Goal: Task Accomplishment & Management: Manage account settings

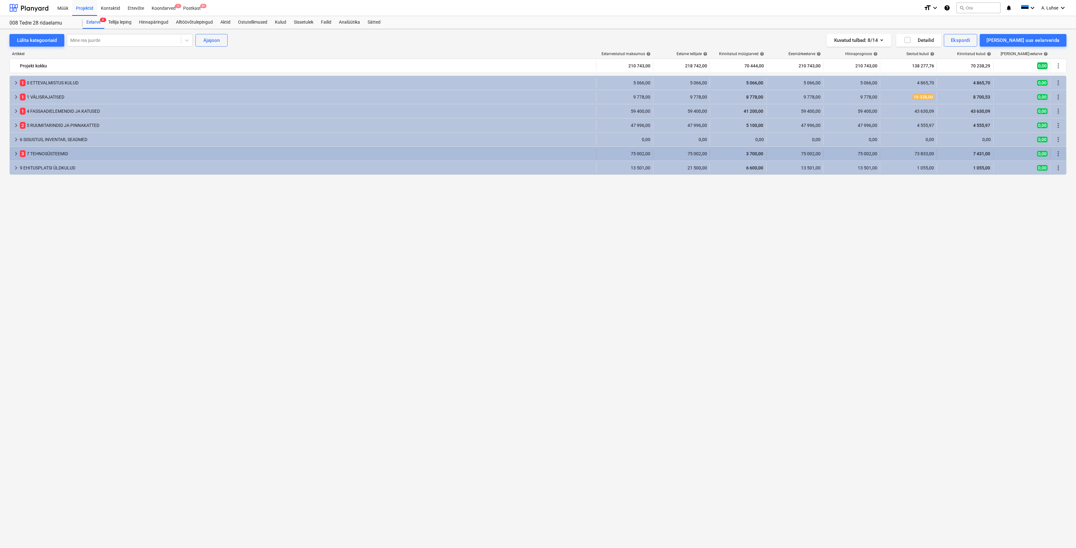
click at [36, 156] on div "3 7 TEHNOSÜSTEEMID" at bounding box center [307, 154] width 574 height 10
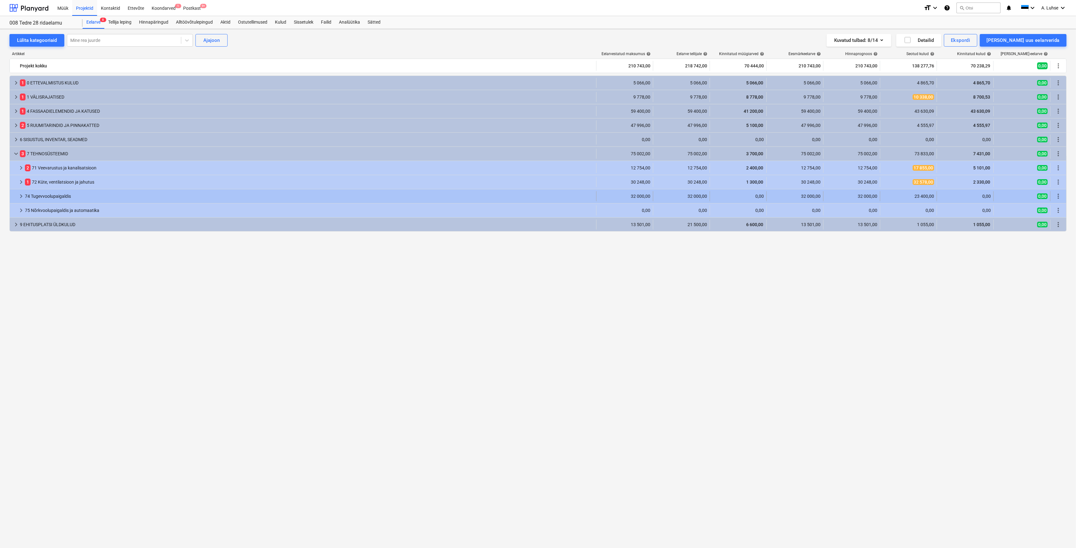
click at [67, 198] on div "74 Tugevvoolupaigaldis" at bounding box center [309, 196] width 569 height 10
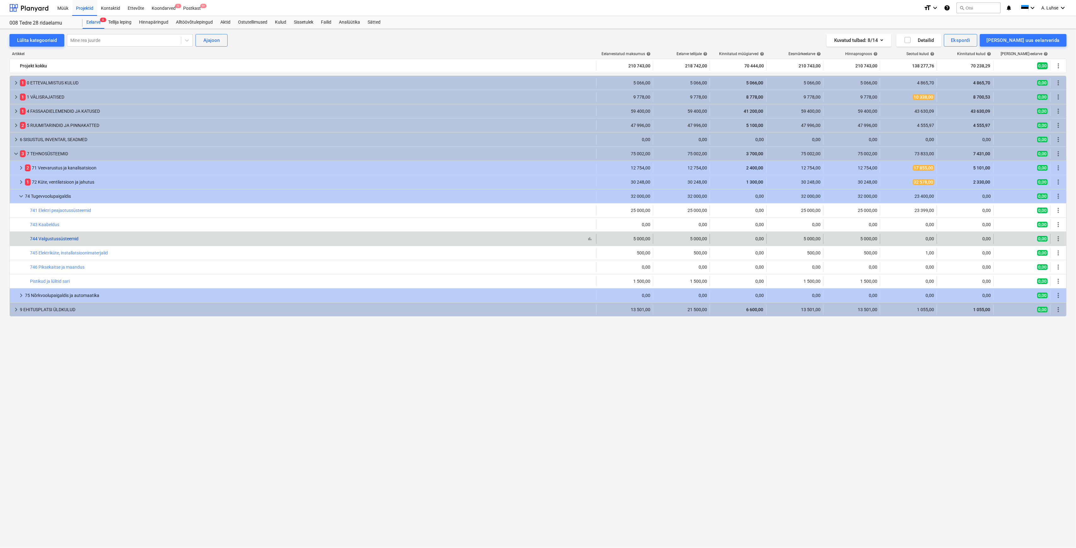
click at [48, 239] on link "744 Valgustussüsteemid" at bounding box center [54, 238] width 49 height 5
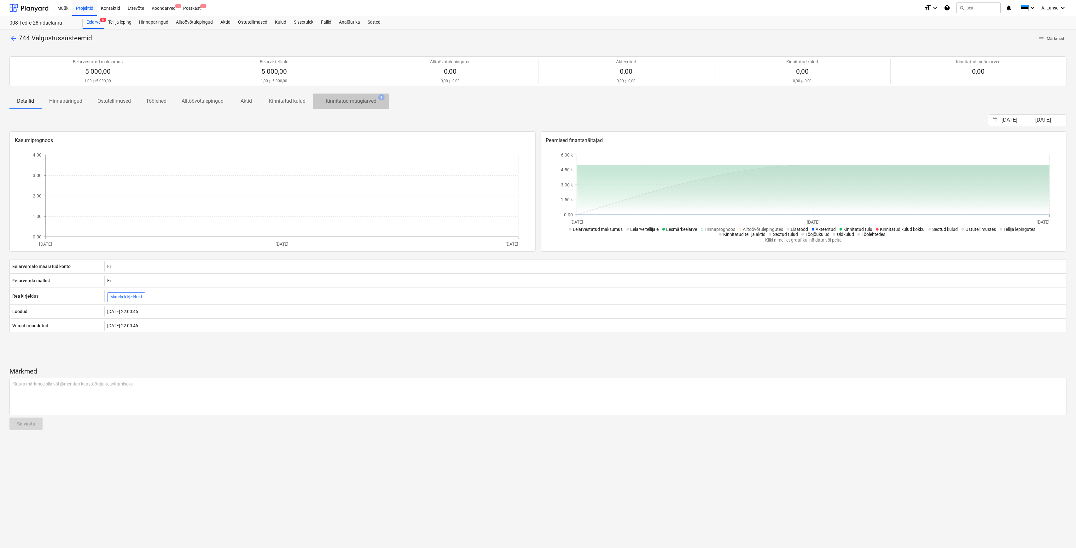
click at [347, 97] on p "Kinnitatud müügiarved" at bounding box center [351, 101] width 51 height 8
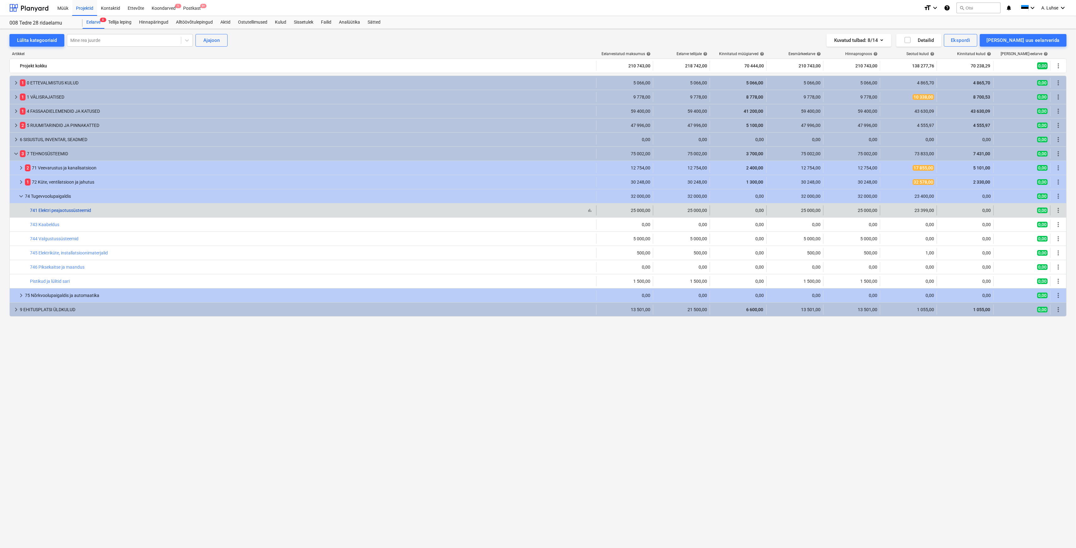
click at [66, 211] on link "741 Elektri peajaotussüsteemid" at bounding box center [60, 210] width 61 height 5
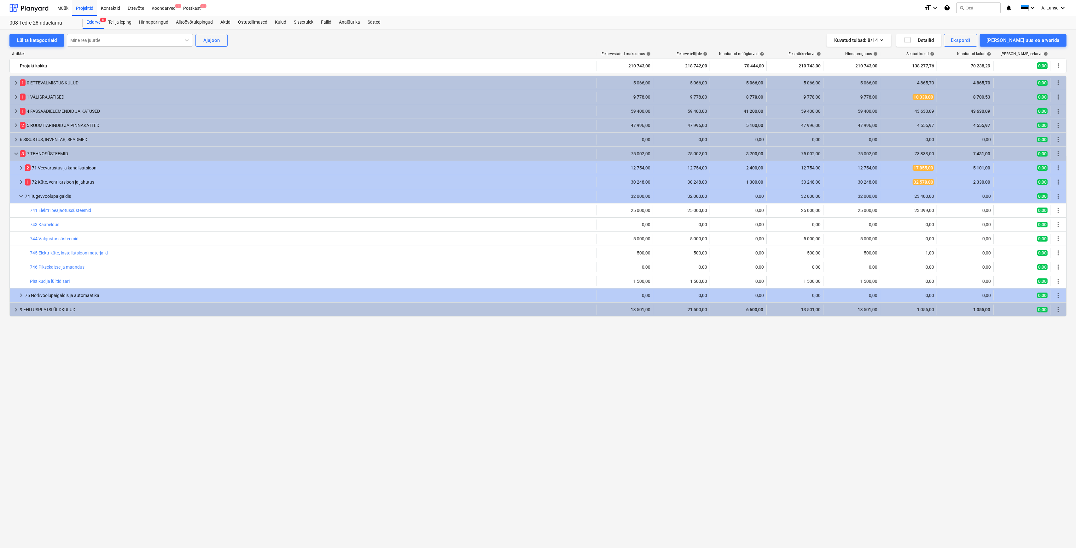
click at [626, 395] on div "keyboard_arrow_right 1 0 ETTEVALMISTUS KULUD 5 066,00 5 066,00 5 066,00 5 066,0…" at bounding box center [537, 300] width 1057 height 449
click at [587, 430] on div "keyboard_arrow_right 1 0 ETTEVALMISTUS KULUD 5 066,00 5 066,00 5 066,00 5 066,0…" at bounding box center [537, 300] width 1057 height 449
click at [83, 11] on div "Projektid" at bounding box center [84, 8] width 25 height 16
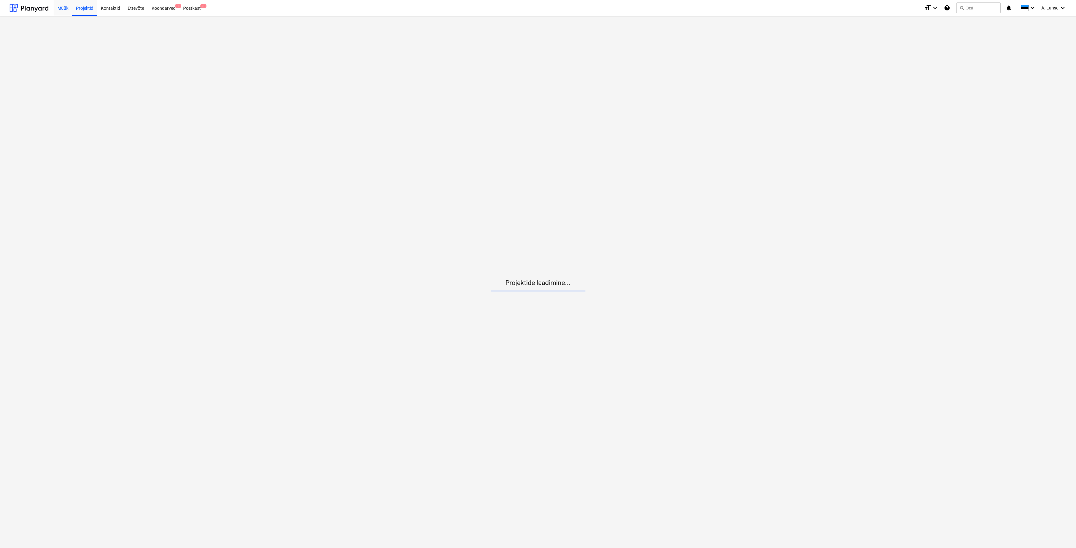
click at [65, 4] on div "Müük" at bounding box center [63, 8] width 19 height 16
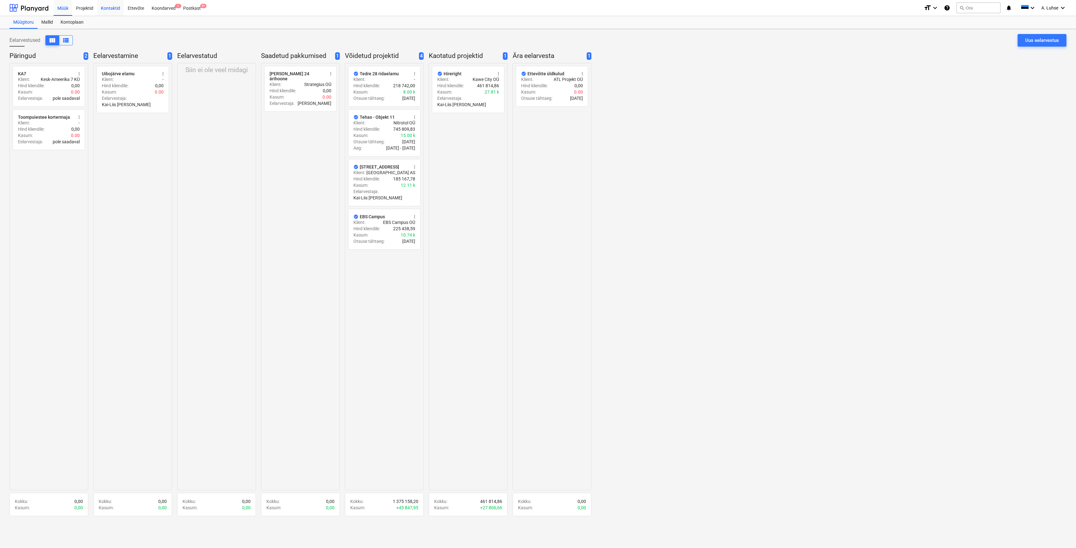
click at [109, 11] on div "Kontaktid" at bounding box center [110, 8] width 27 height 16
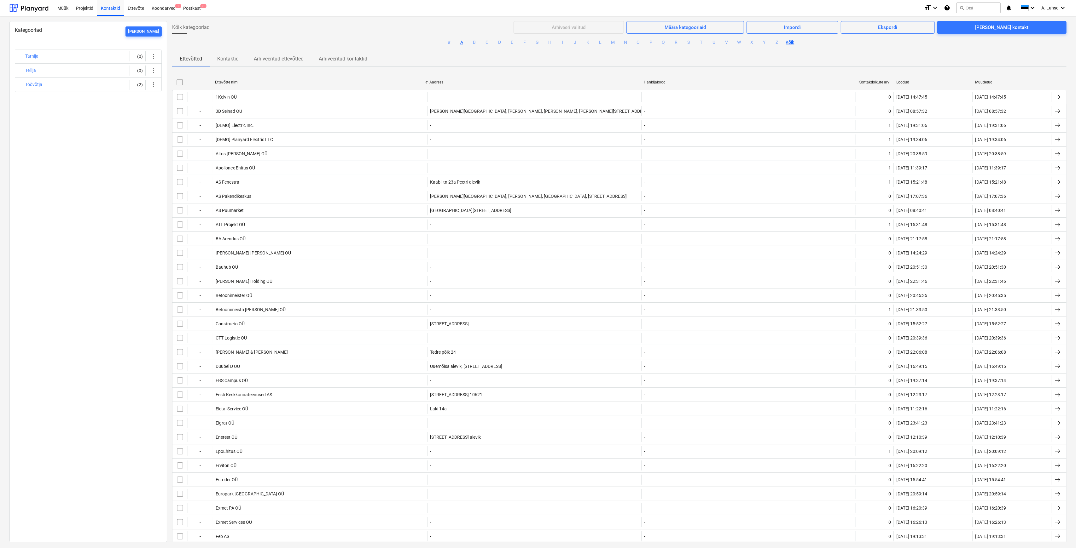
click at [461, 42] on button "A" at bounding box center [462, 43] width 8 height 8
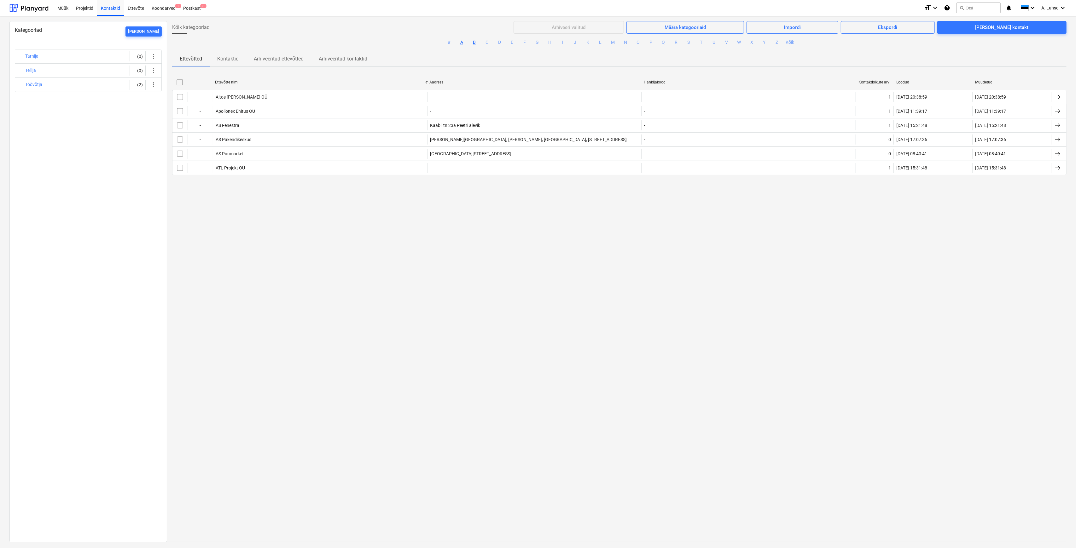
click at [475, 44] on button "B" at bounding box center [475, 43] width 8 height 8
click at [488, 41] on button "C" at bounding box center [487, 43] width 8 height 8
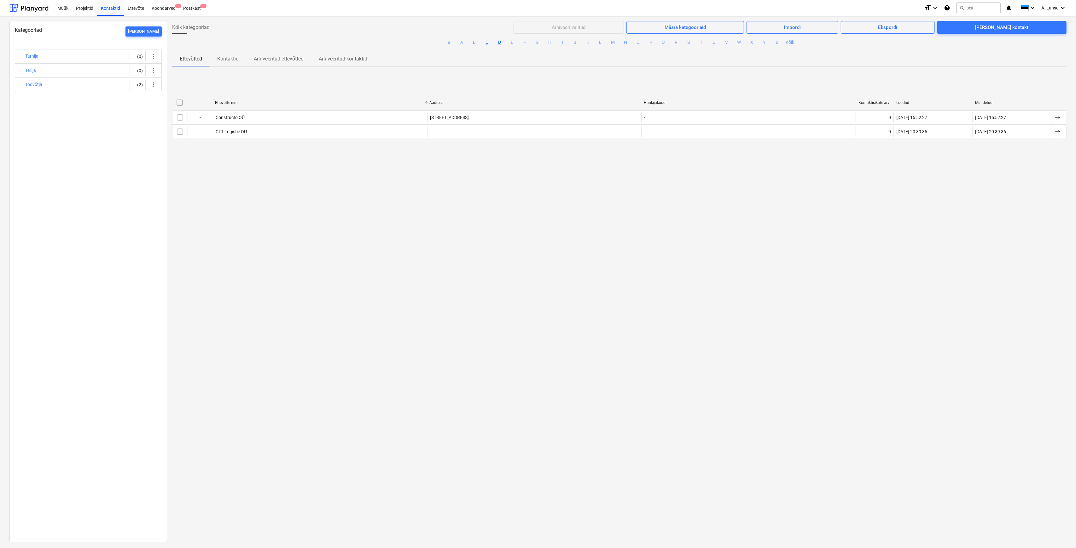
click at [500, 43] on button "D" at bounding box center [500, 43] width 8 height 8
click at [509, 43] on button "E" at bounding box center [512, 43] width 8 height 8
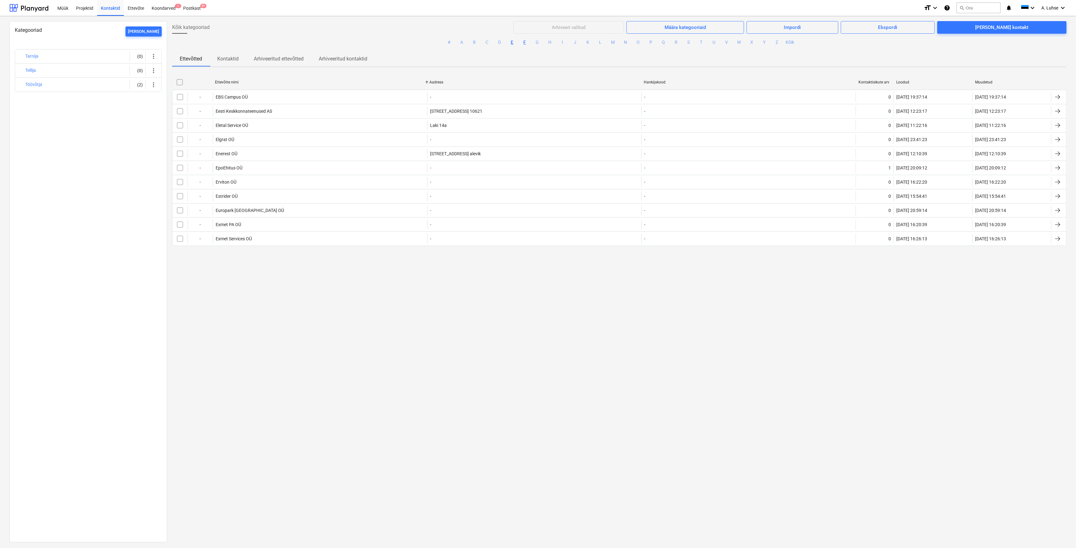
click at [523, 45] on button "F" at bounding box center [525, 43] width 8 height 8
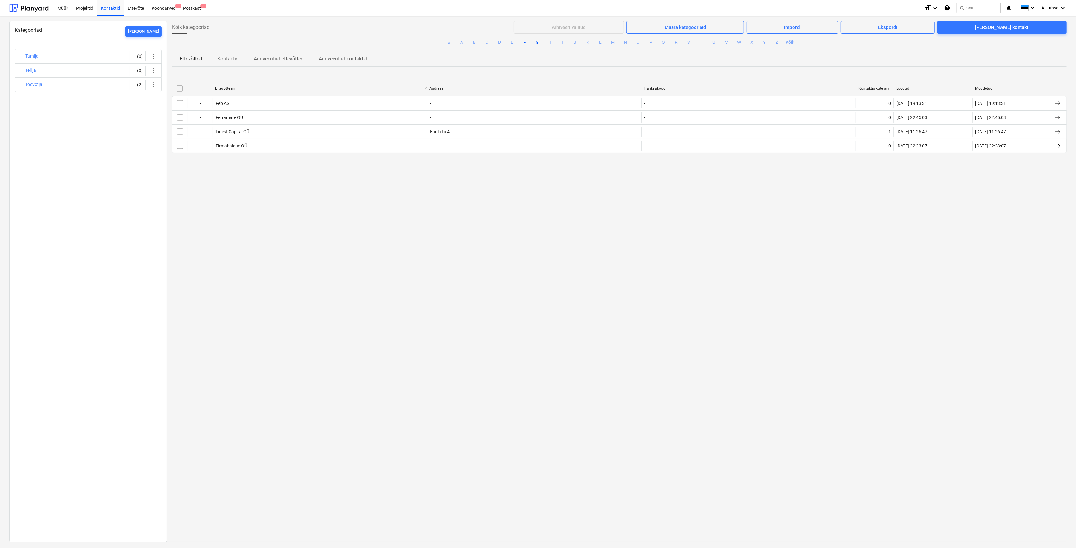
click at [535, 44] on button "G" at bounding box center [538, 43] width 8 height 8
click at [549, 43] on button "H" at bounding box center [550, 43] width 8 height 8
click at [560, 41] on button "I" at bounding box center [563, 43] width 8 height 8
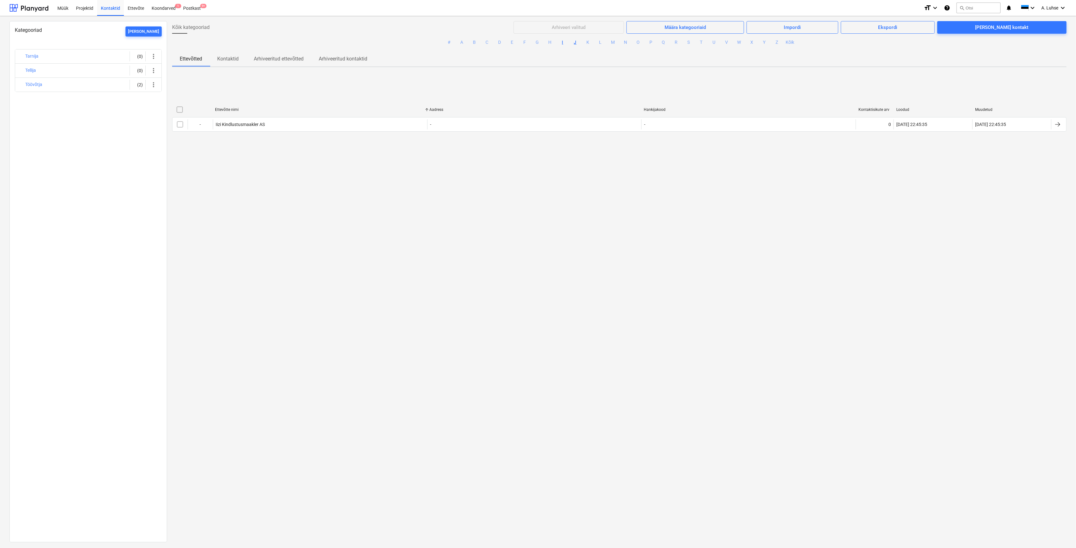
click at [575, 43] on button "J" at bounding box center [575, 43] width 8 height 8
click at [584, 44] on button "K" at bounding box center [588, 43] width 8 height 8
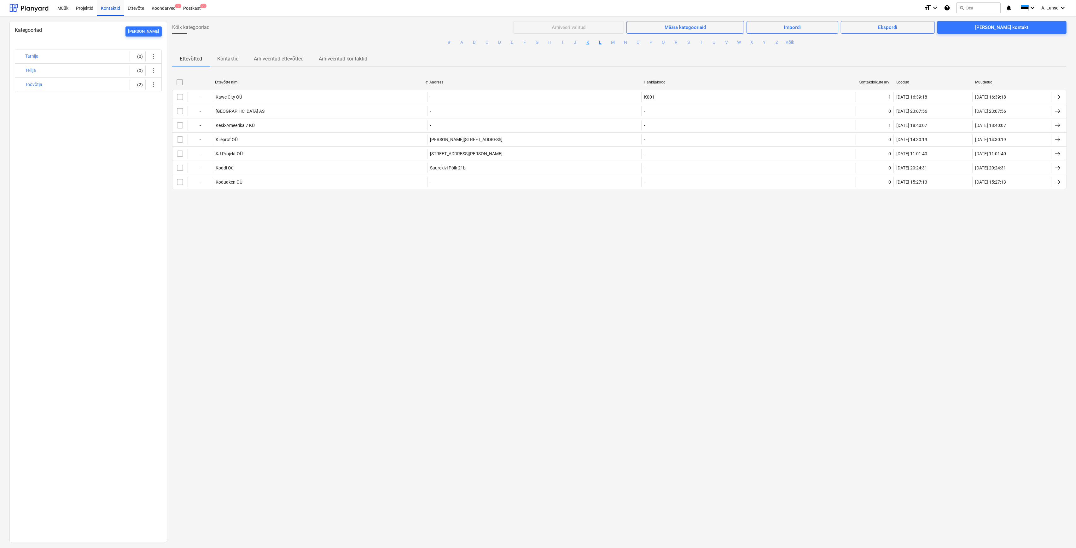
click at [598, 42] on button "L" at bounding box center [601, 43] width 8 height 8
click at [610, 40] on button "M" at bounding box center [613, 43] width 8 height 8
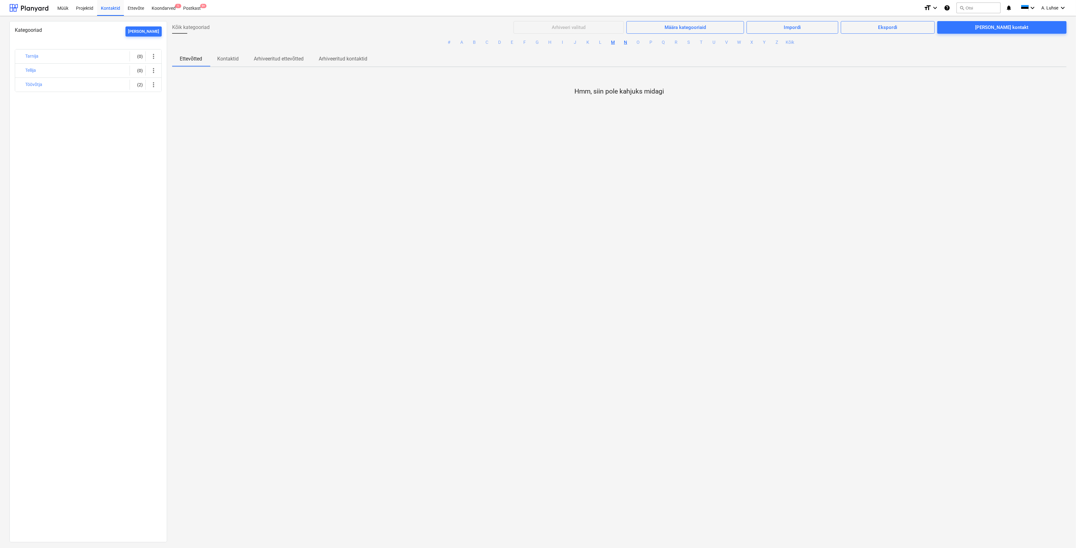
click at [626, 42] on button "N" at bounding box center [626, 43] width 8 height 8
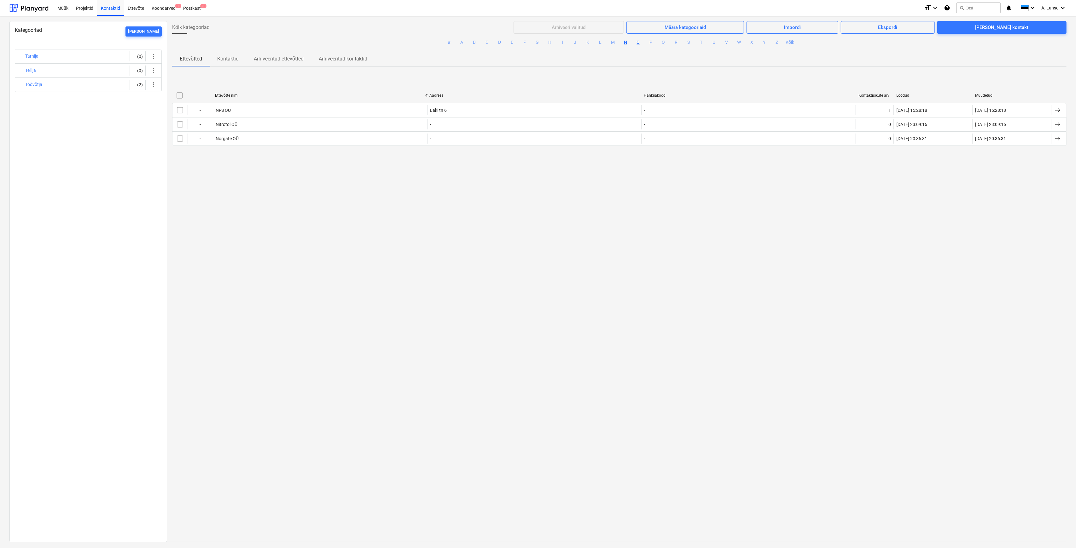
click at [638, 45] on button "O" at bounding box center [638, 43] width 8 height 8
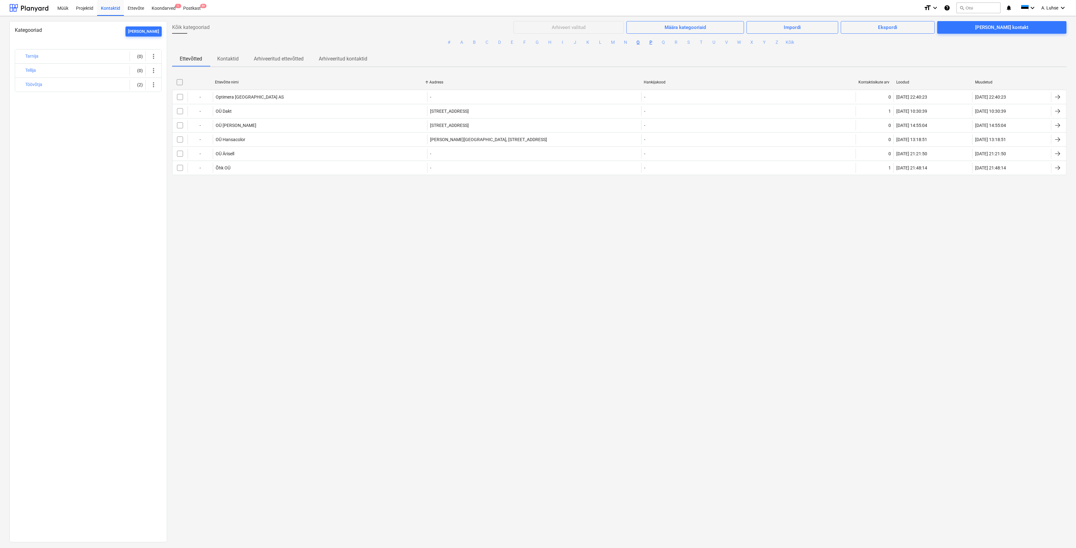
click at [649, 39] on button "P" at bounding box center [651, 43] width 8 height 8
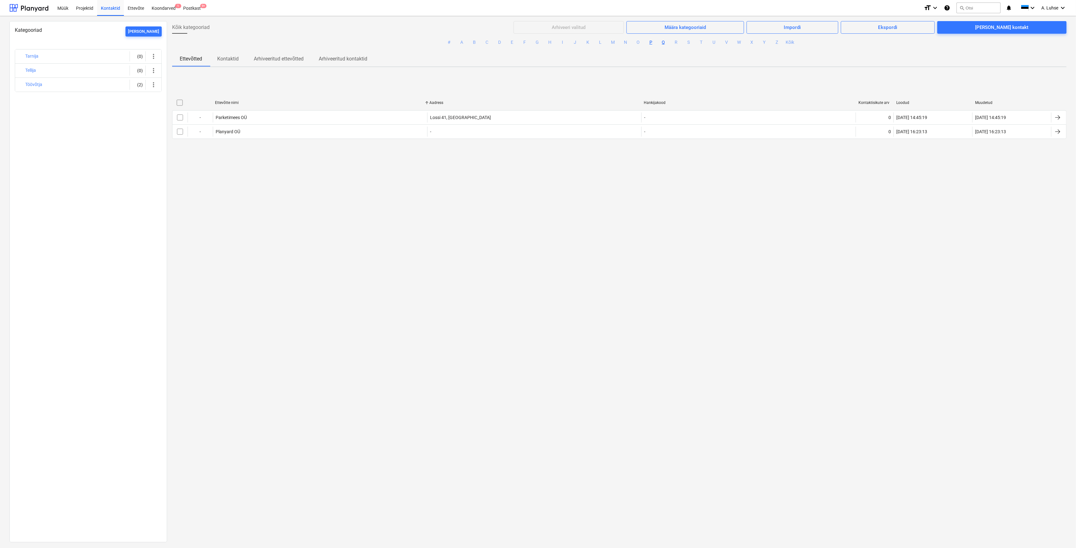
click at [663, 44] on button "Q" at bounding box center [664, 43] width 8 height 8
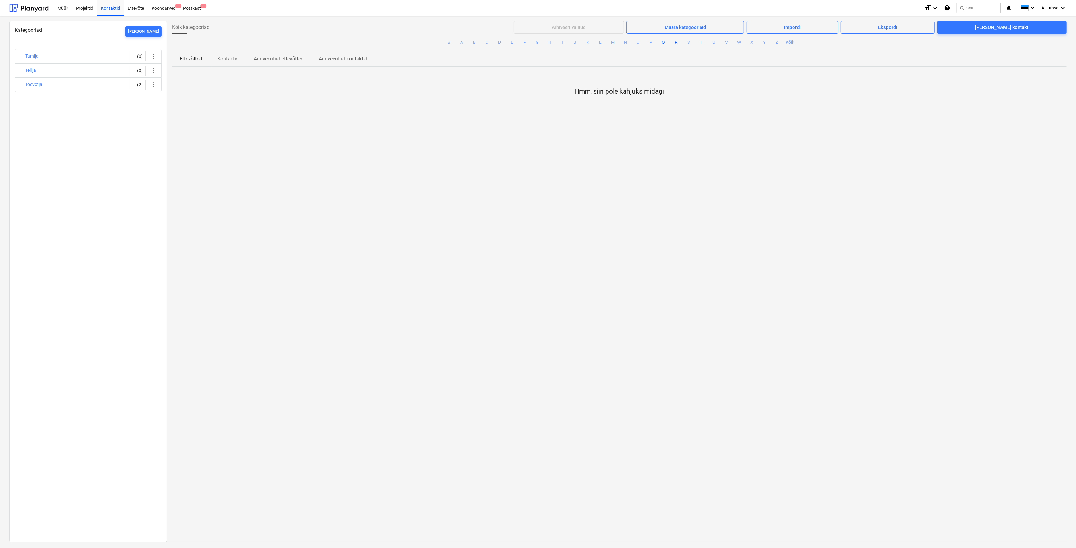
click at [673, 41] on button "R" at bounding box center [676, 43] width 8 height 8
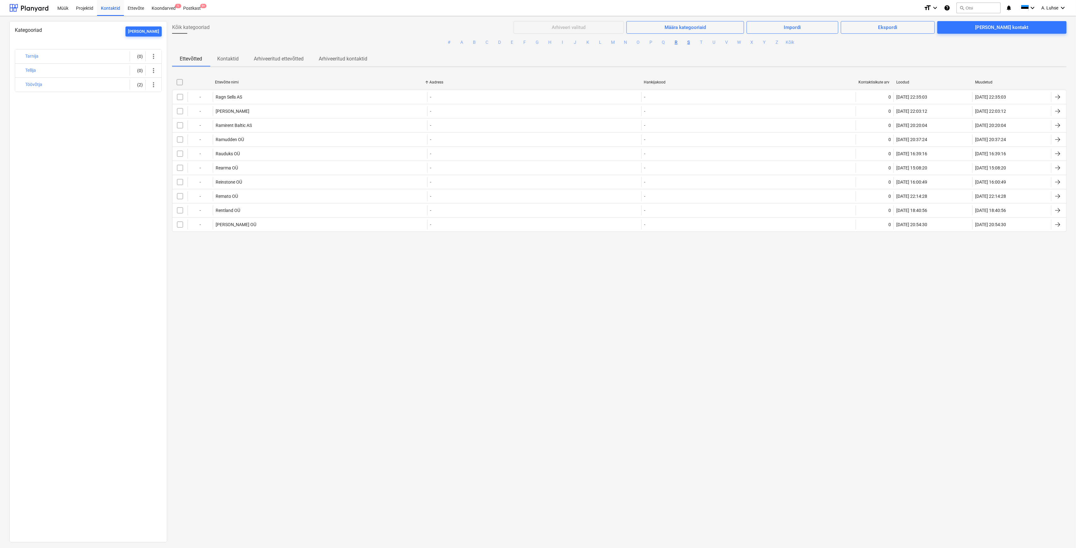
click at [685, 44] on button "S" at bounding box center [689, 43] width 8 height 8
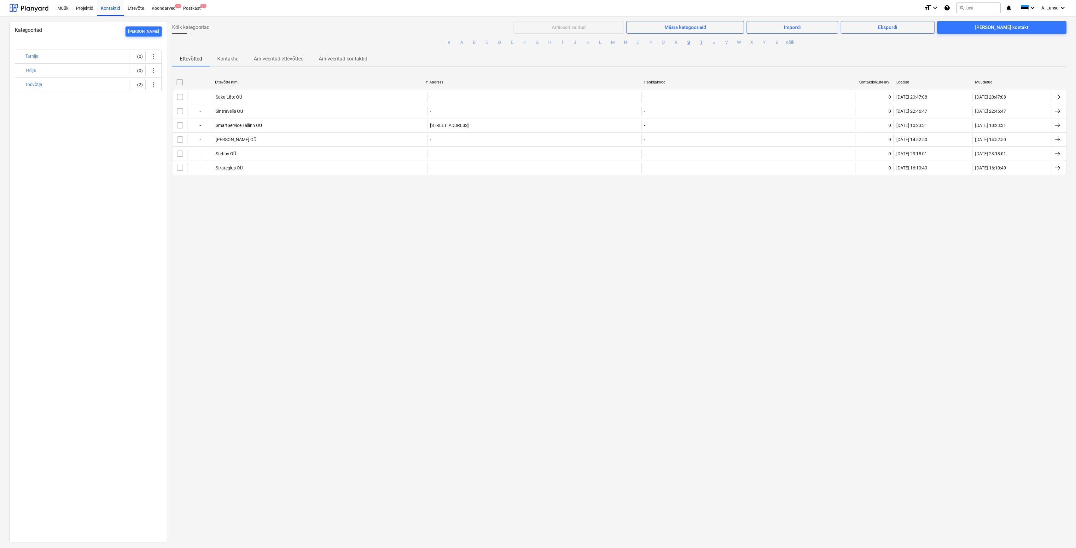
click at [698, 43] on button "T" at bounding box center [701, 43] width 8 height 8
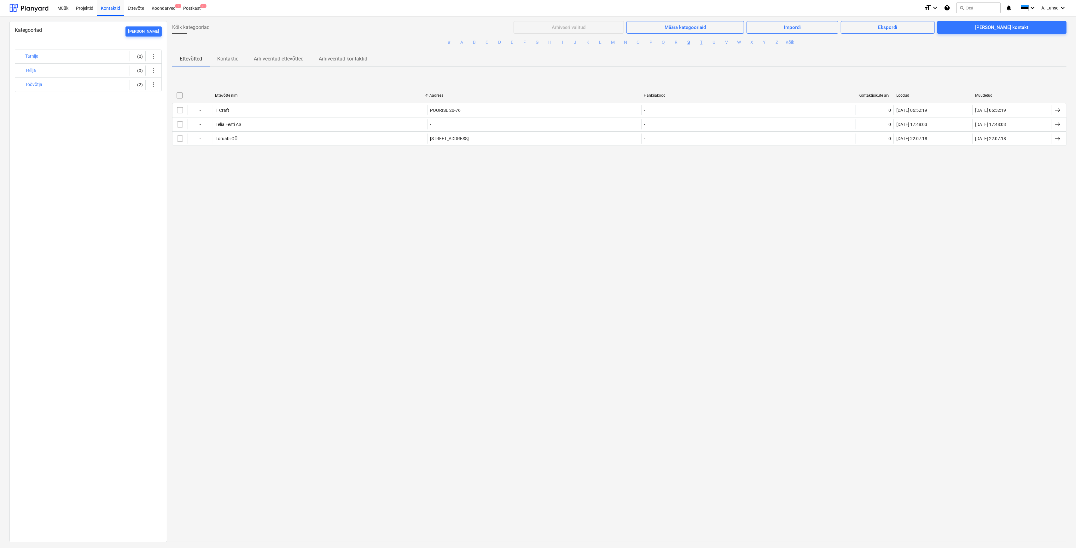
click at [688, 42] on button "S" at bounding box center [689, 43] width 8 height 8
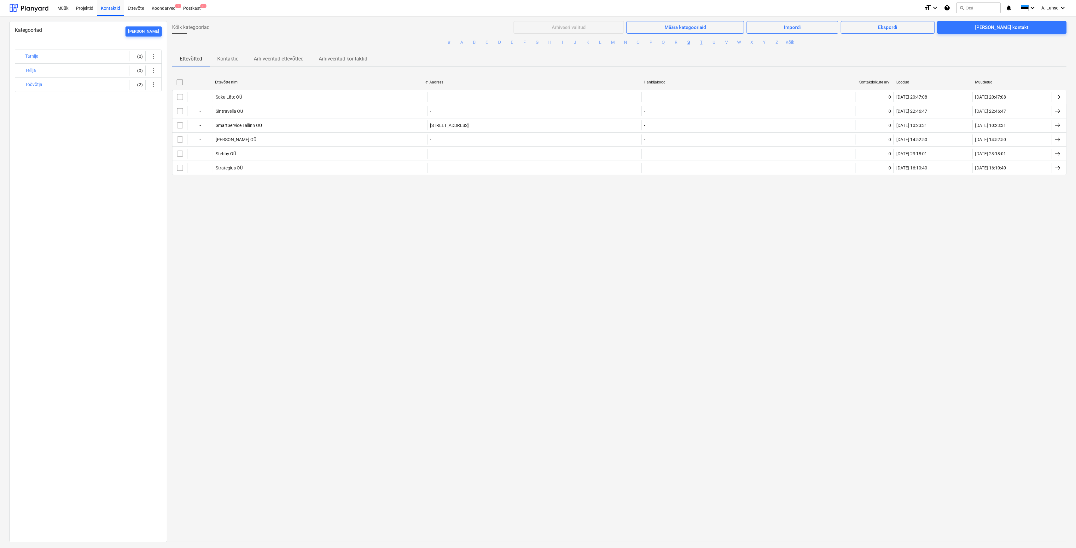
click at [699, 43] on button "T" at bounding box center [701, 43] width 8 height 8
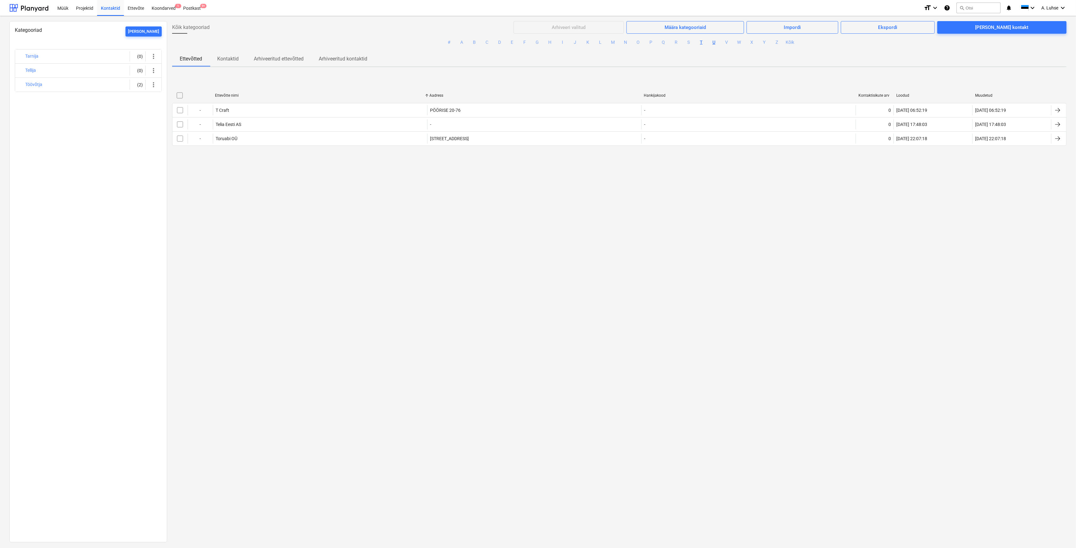
click at [711, 43] on button "U" at bounding box center [714, 43] width 8 height 8
click at [728, 43] on button "V" at bounding box center [727, 43] width 8 height 8
click at [739, 44] on button "W" at bounding box center [739, 43] width 8 height 8
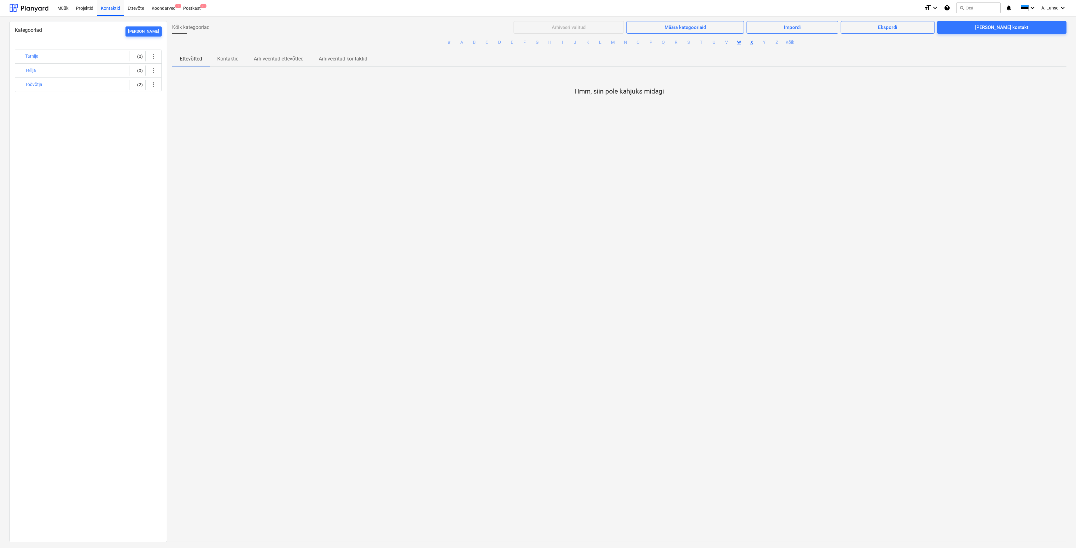
click at [748, 45] on button "X" at bounding box center [752, 43] width 8 height 8
click at [762, 43] on button "Y" at bounding box center [764, 43] width 8 height 8
click at [776, 43] on button "Z" at bounding box center [777, 43] width 8 height 8
click at [459, 43] on button "A" at bounding box center [462, 43] width 8 height 8
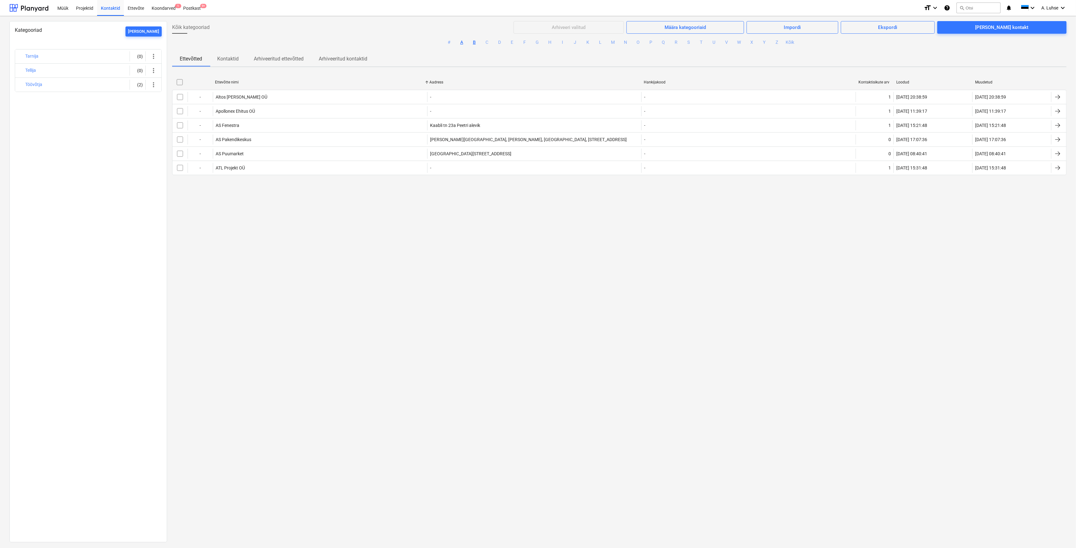
click at [472, 42] on button "B" at bounding box center [475, 43] width 8 height 8
click at [484, 42] on button "C" at bounding box center [487, 43] width 8 height 8
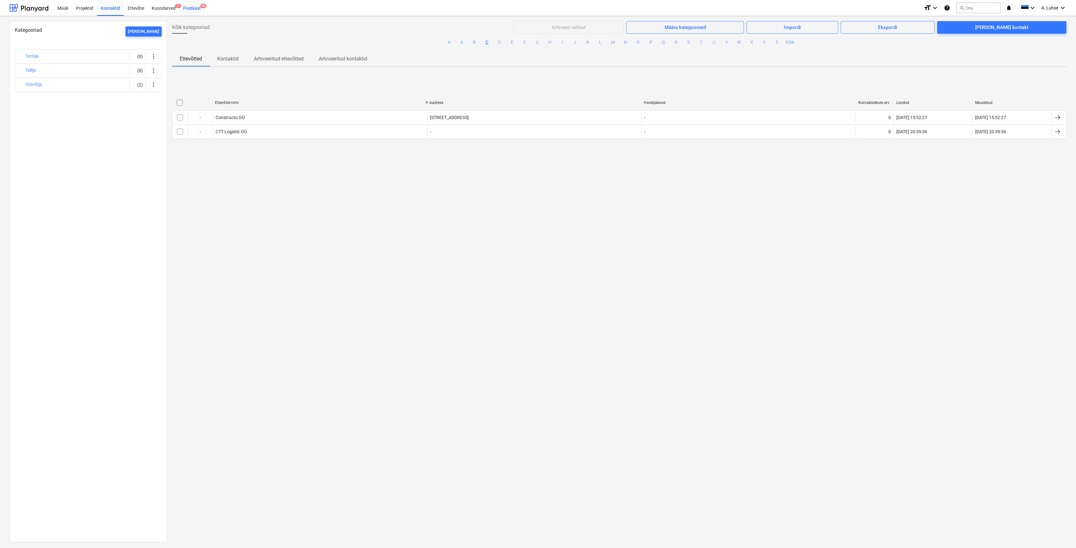
click at [188, 14] on div "Postkast 9+" at bounding box center [191, 8] width 25 height 16
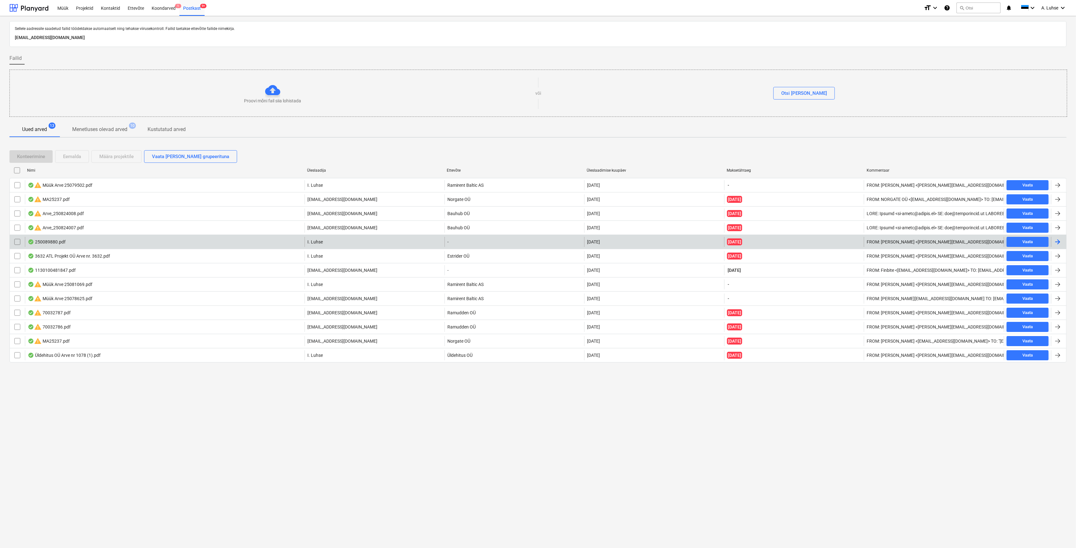
click at [138, 243] on div "250089880.pdf" at bounding box center [165, 242] width 280 height 10
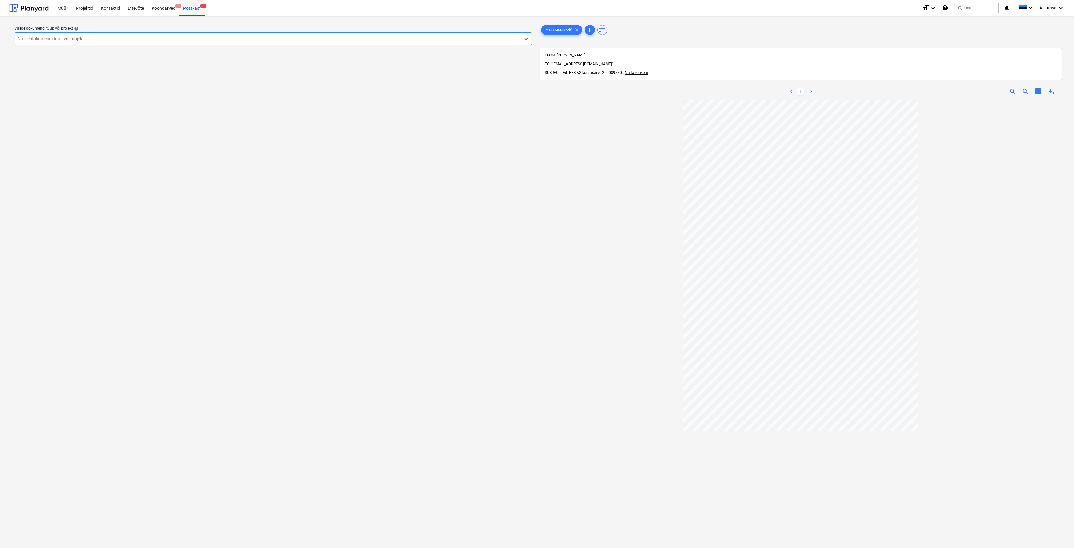
click at [457, 34] on div "Valige dokumendi tüüp või projekt" at bounding box center [267, 38] width 505 height 9
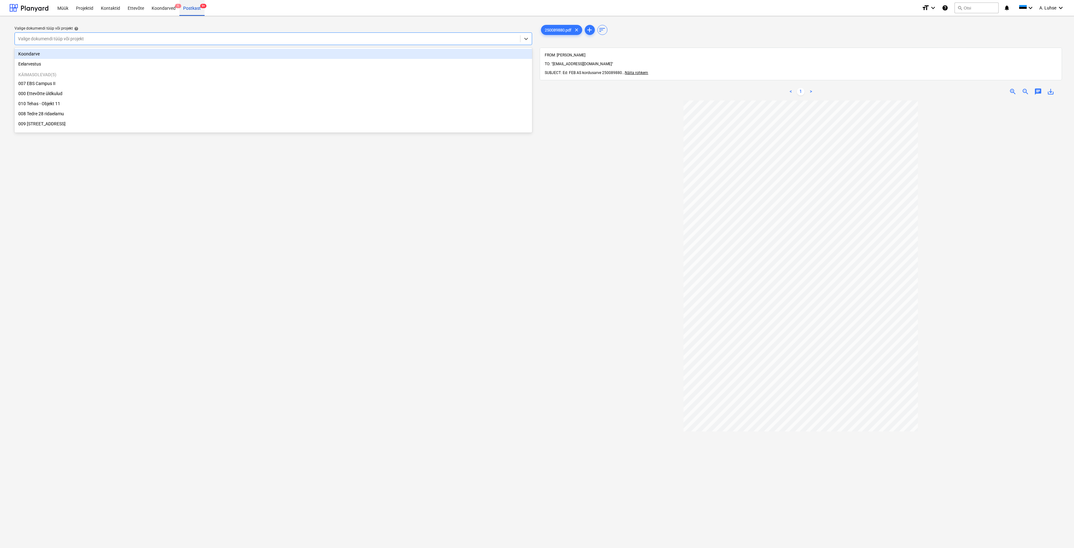
click at [196, 14] on div "Postkast 9+" at bounding box center [191, 8] width 25 height 16
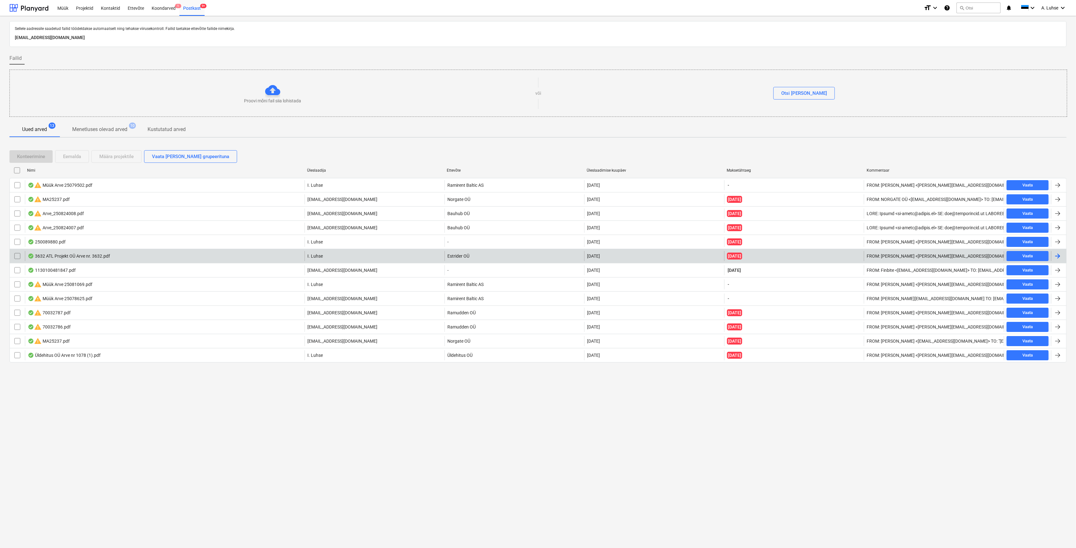
click at [101, 259] on div "3632 ATL Projekt OÜ Arve nr. 3632.pdf" at bounding box center [165, 256] width 280 height 10
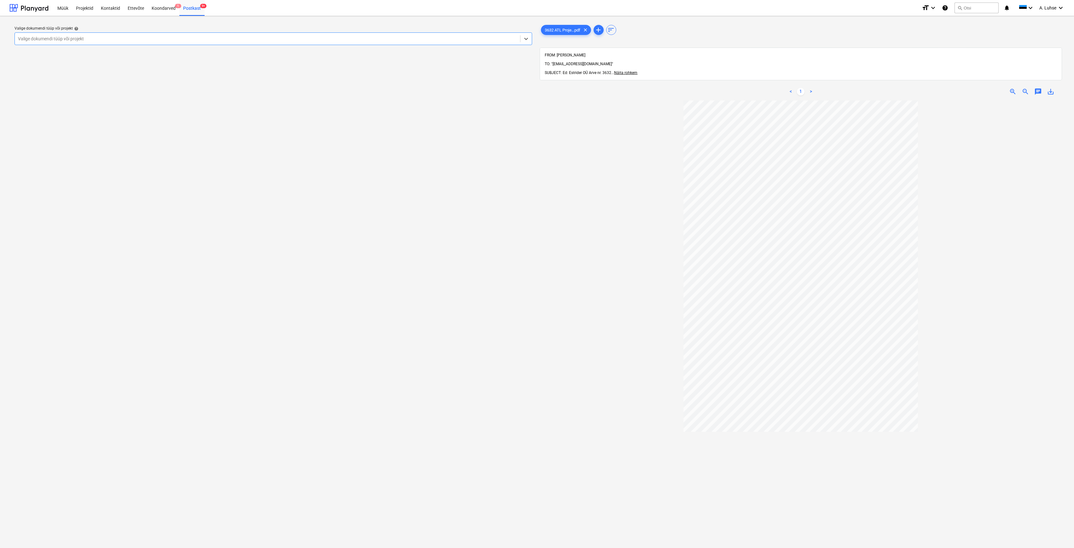
click at [369, 39] on div at bounding box center [267, 39] width 499 height 6
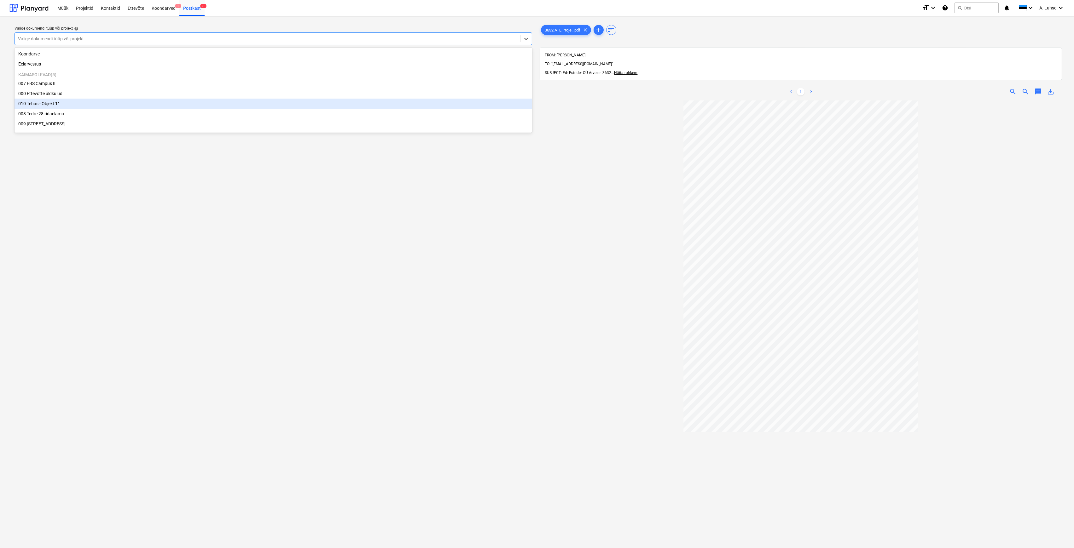
click at [337, 107] on div "010 Tehas - Objekt 11" at bounding box center [272, 104] width 517 height 10
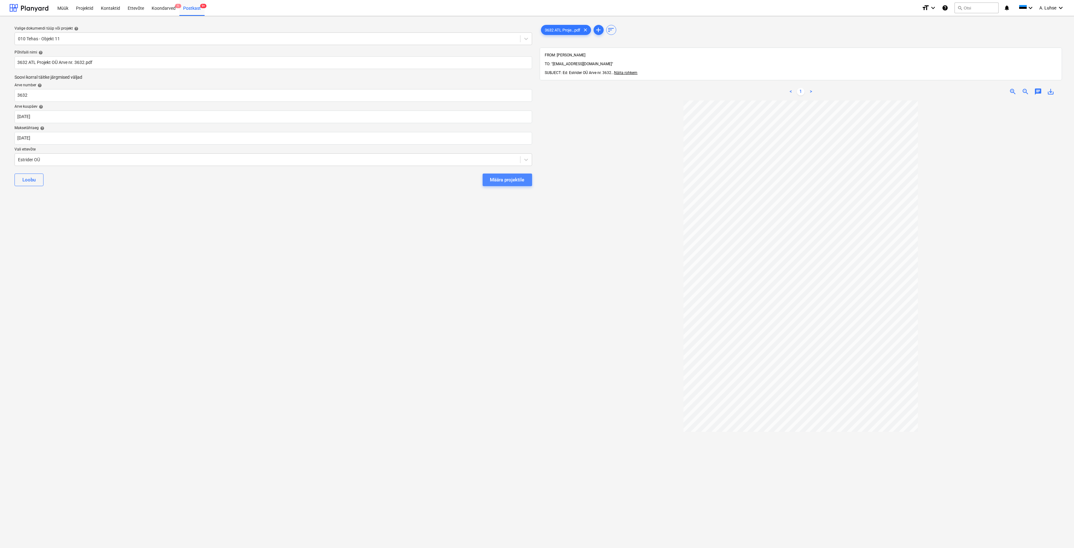
click at [504, 177] on div "Määra projektile" at bounding box center [507, 180] width 34 height 8
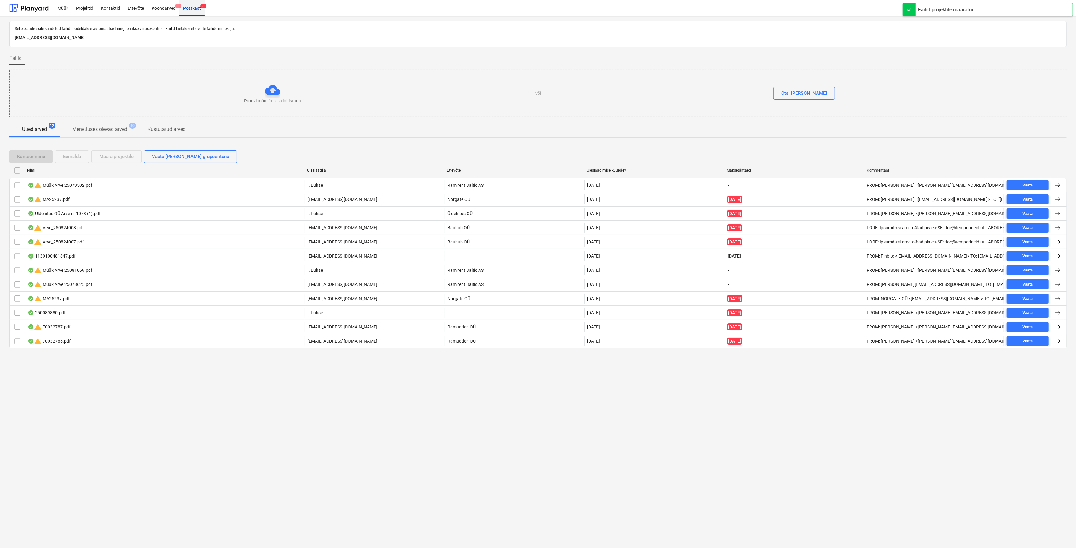
click at [197, 11] on div "Postkast 9+" at bounding box center [191, 8] width 25 height 16
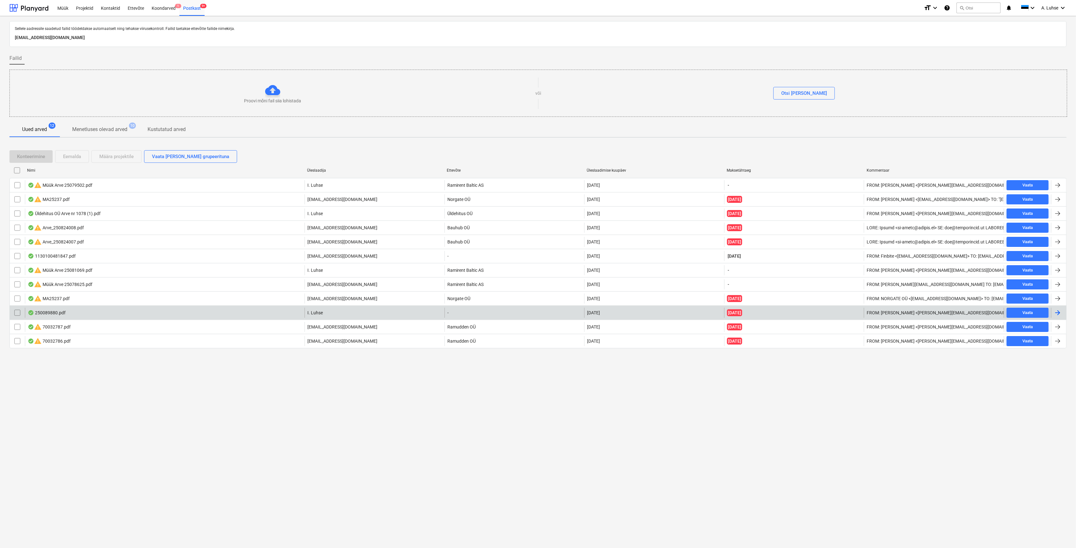
click at [129, 313] on div "250089880.pdf" at bounding box center [165, 313] width 280 height 10
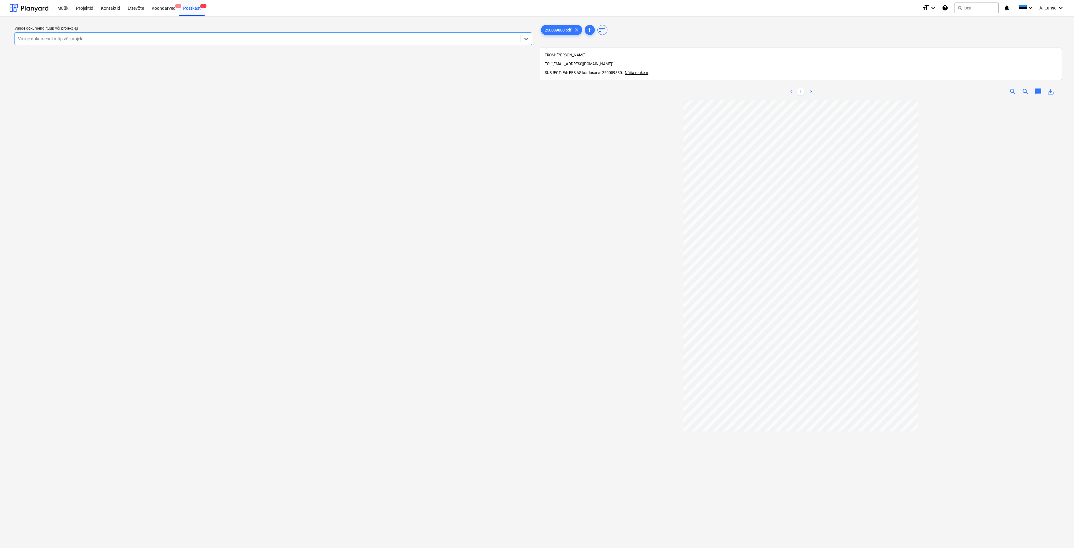
click at [467, 38] on div at bounding box center [267, 39] width 499 height 6
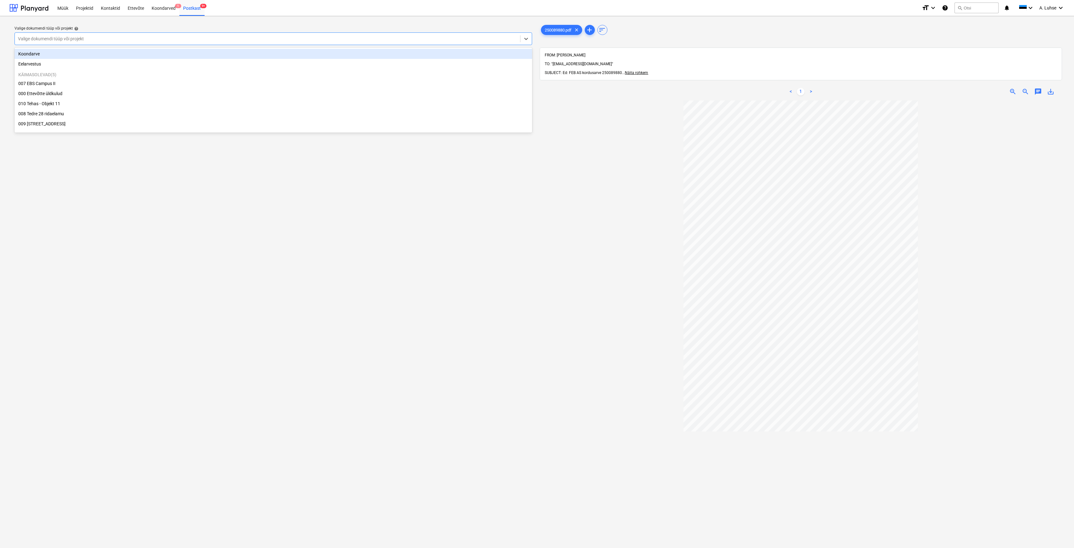
click at [333, 12] on div "Müük Projektid Kontaktid Ettevõte Koondarved 1 Postkast 9+" at bounding box center [485, 8] width 863 height 16
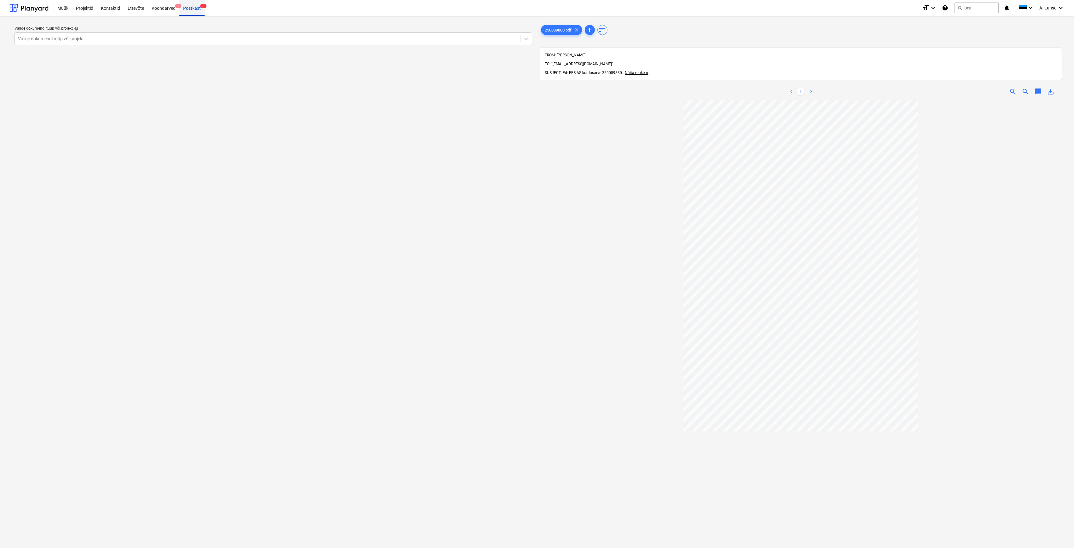
click at [194, 13] on div "Postkast 9+" at bounding box center [191, 8] width 25 height 16
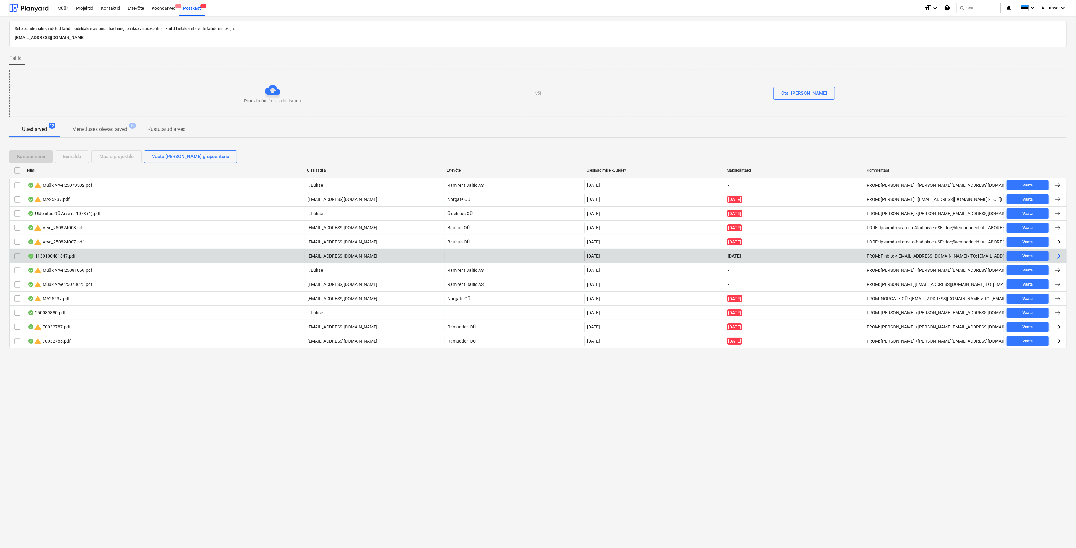
click at [203, 262] on div "**********" at bounding box center [537, 256] width 1057 height 14
click at [198, 257] on div "1130100481847.pdf" at bounding box center [165, 256] width 280 height 10
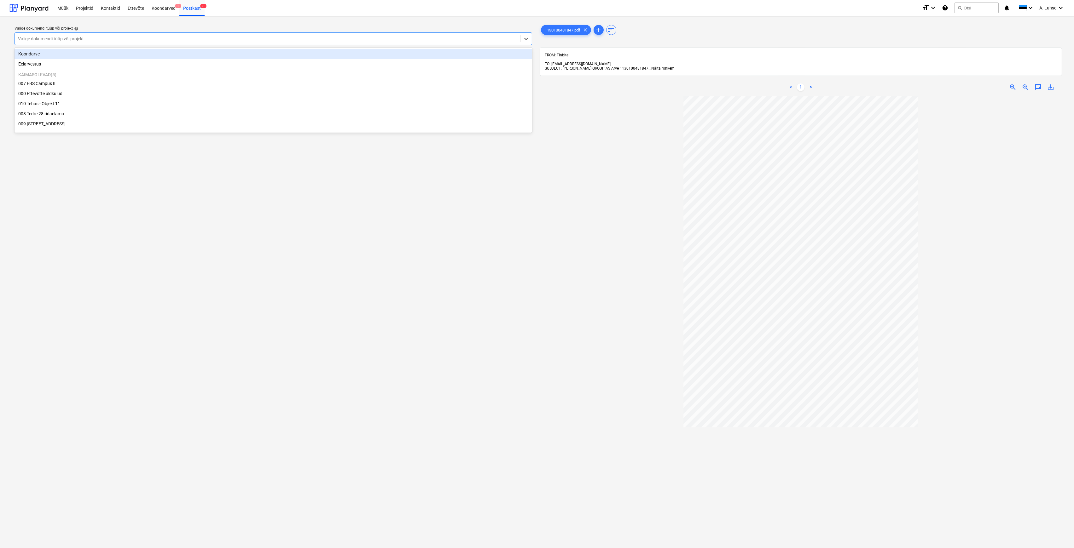
click at [452, 42] on div at bounding box center [267, 39] width 499 height 6
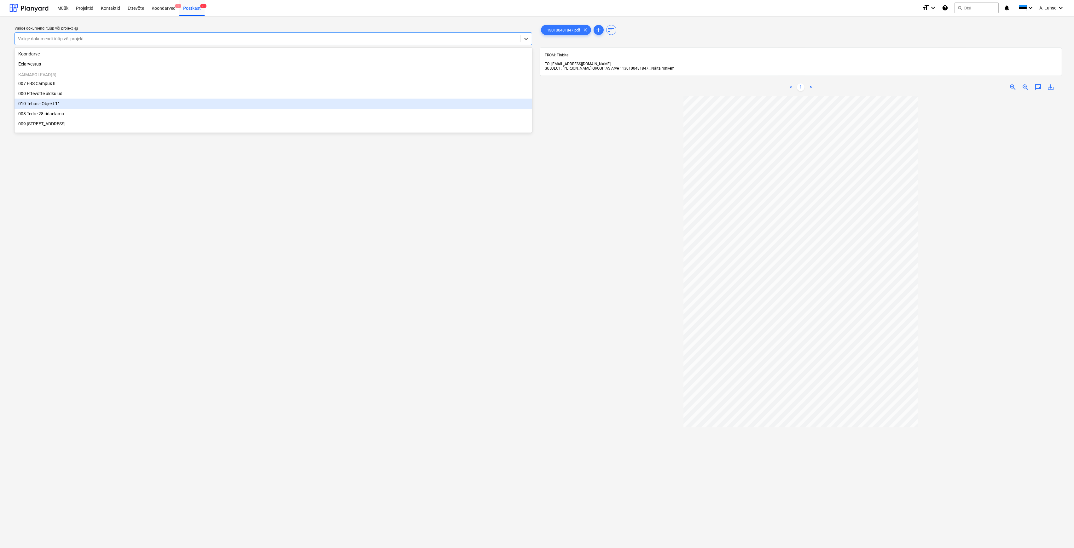
click at [450, 106] on div "010 Tehas - Objekt 11" at bounding box center [272, 104] width 517 height 10
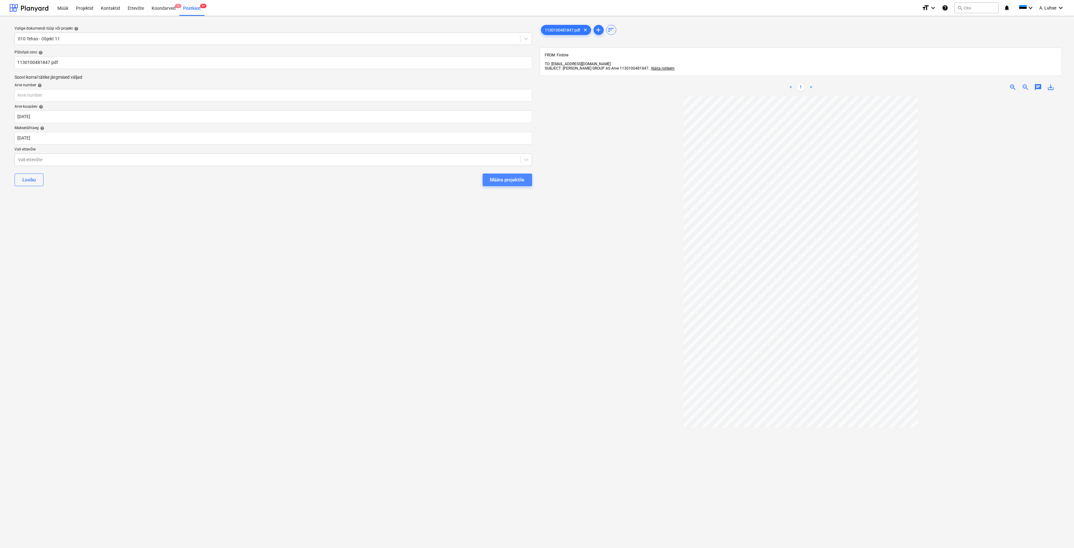
click at [516, 178] on div "Määra projektile" at bounding box center [507, 180] width 34 height 8
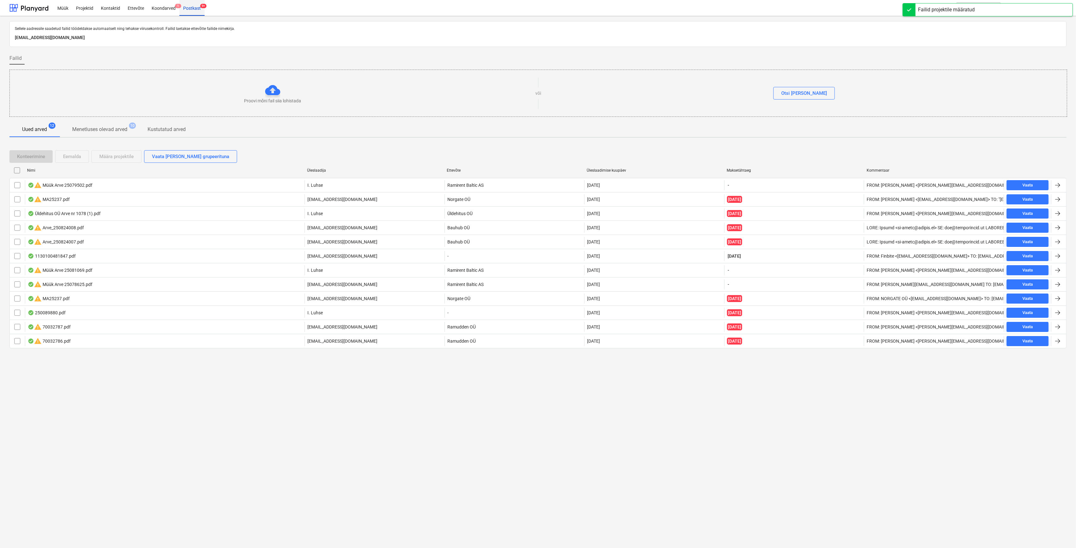
click at [194, 10] on div "Postkast 9+" at bounding box center [191, 8] width 25 height 16
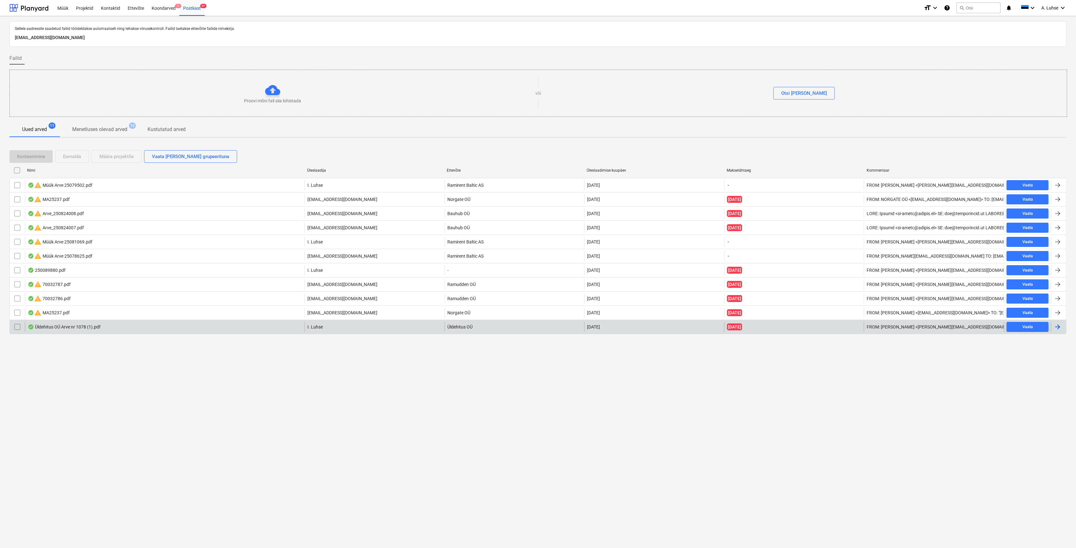
click at [186, 327] on div "Üldehitus OÜ Arve nr 1078 (1).pdf" at bounding box center [165, 327] width 280 height 10
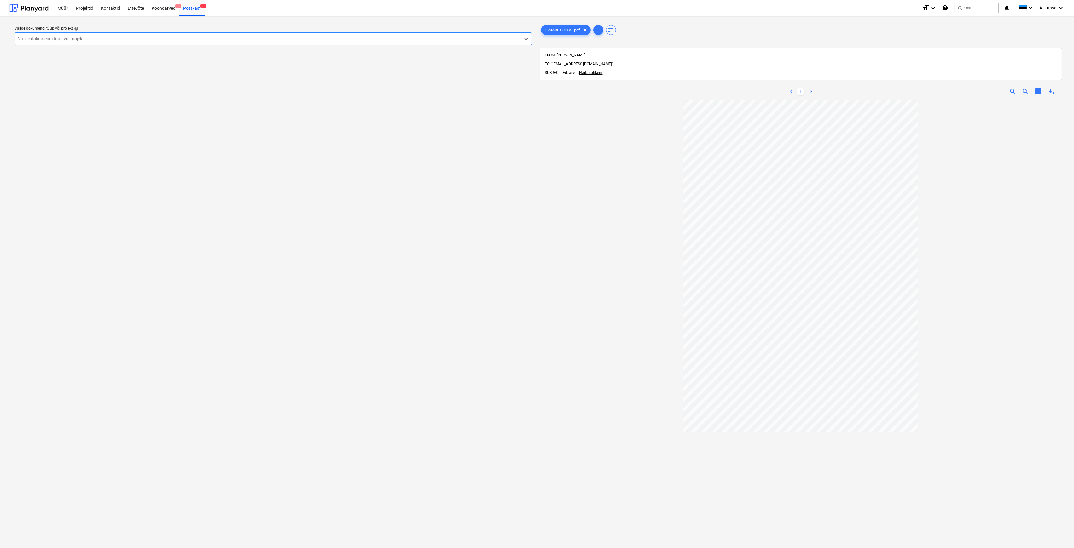
click at [157, 39] on div at bounding box center [267, 39] width 499 height 6
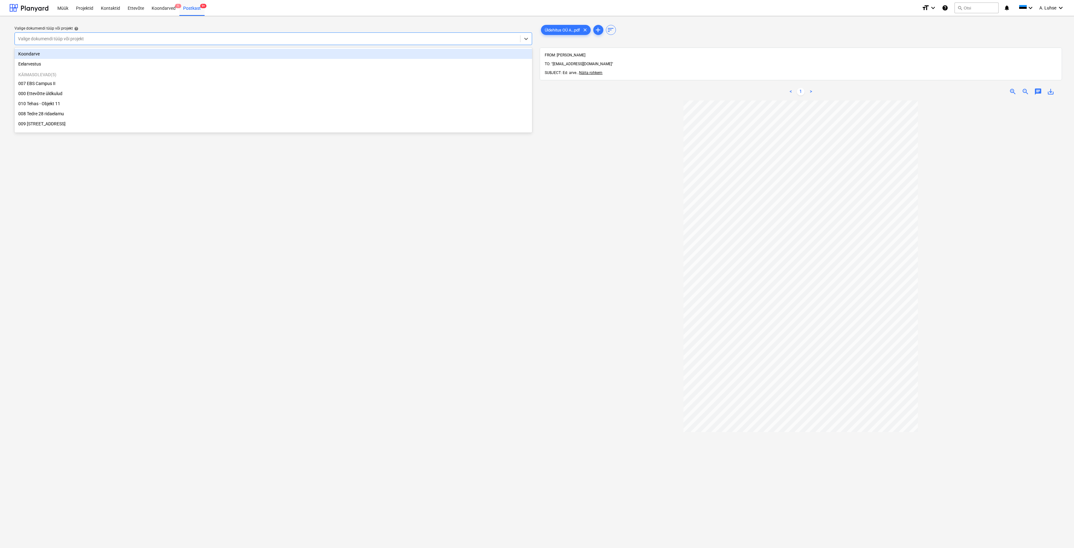
click at [164, 55] on div "Koondarve" at bounding box center [272, 54] width 517 height 10
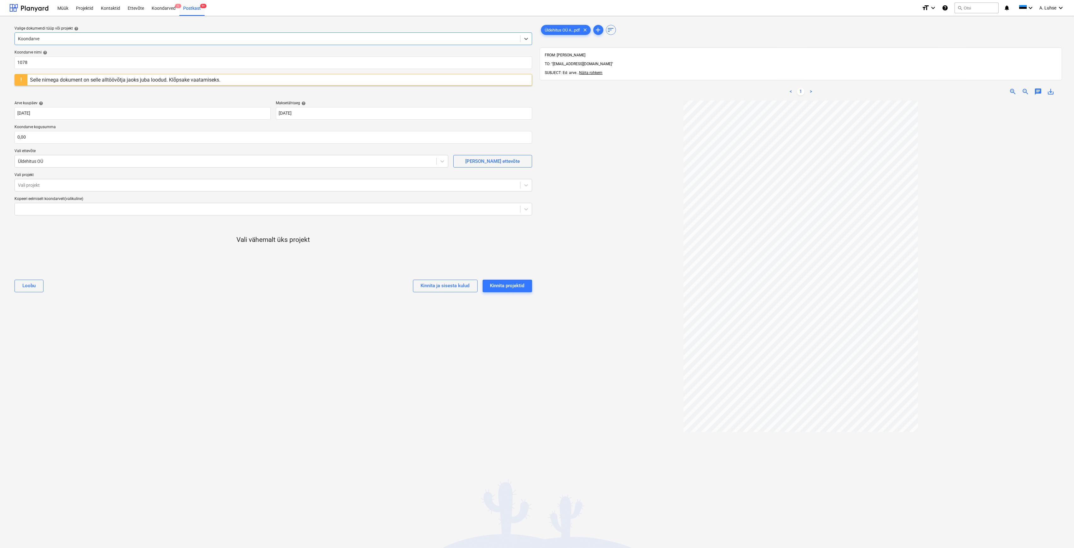
click at [178, 84] on div "Selle nimega dokument on selle alltöövõtja jaoks juba loodud. Klõpsake vaatamis…" at bounding box center [124, 79] width 195 height 11
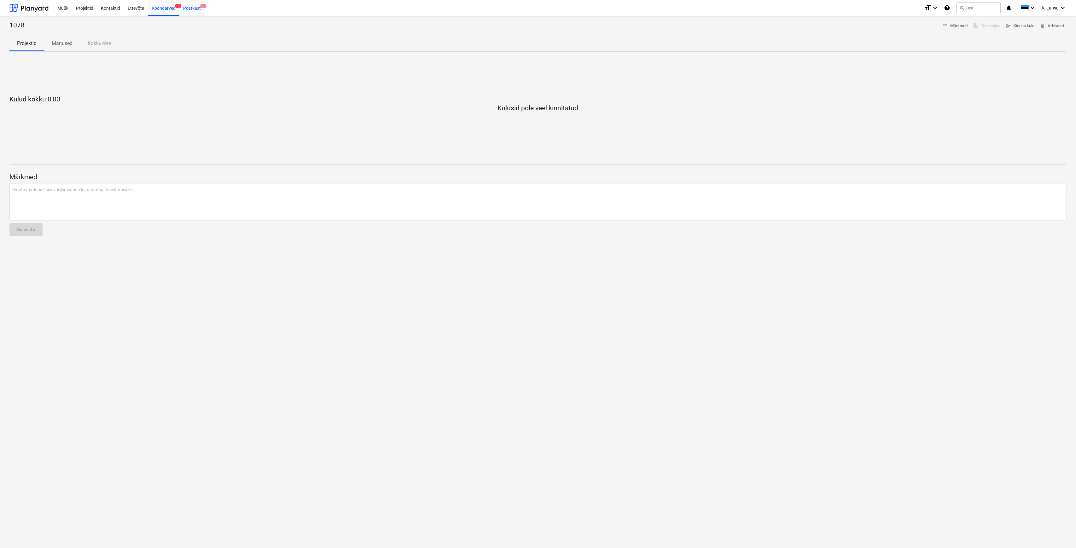
click at [194, 12] on div "Postkast 9+" at bounding box center [191, 8] width 25 height 16
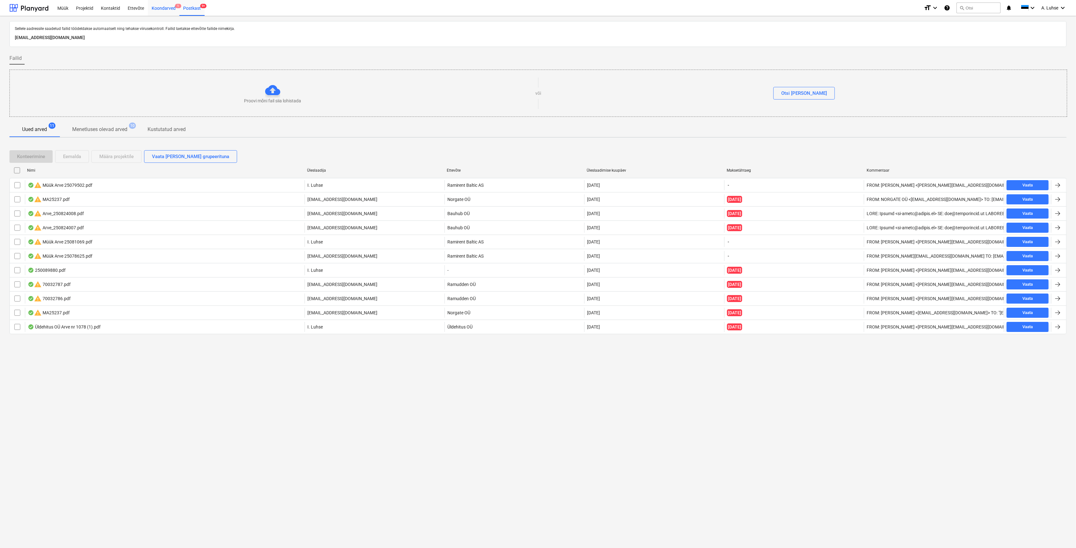
click at [173, 10] on div "Koondarved 1" at bounding box center [164, 8] width 32 height 16
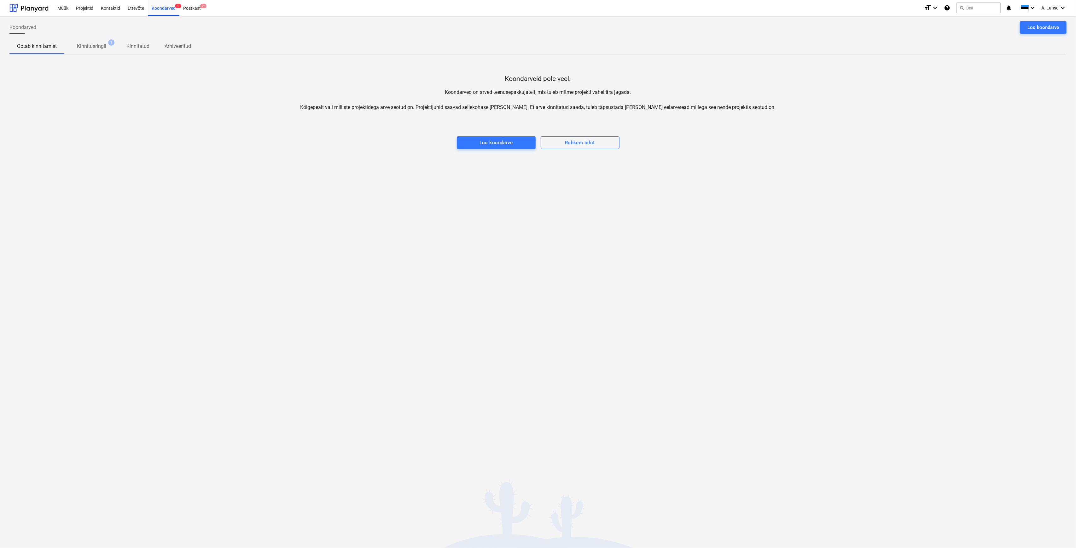
click at [95, 48] on p "Kinnitusringil" at bounding box center [91, 47] width 29 height 8
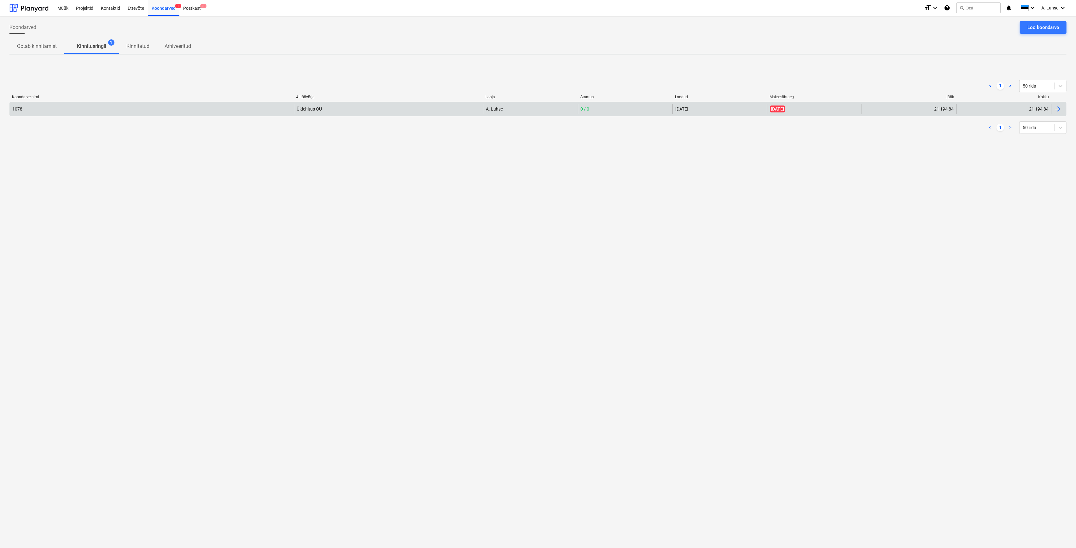
click at [113, 112] on div "1078" at bounding box center [152, 109] width 284 height 10
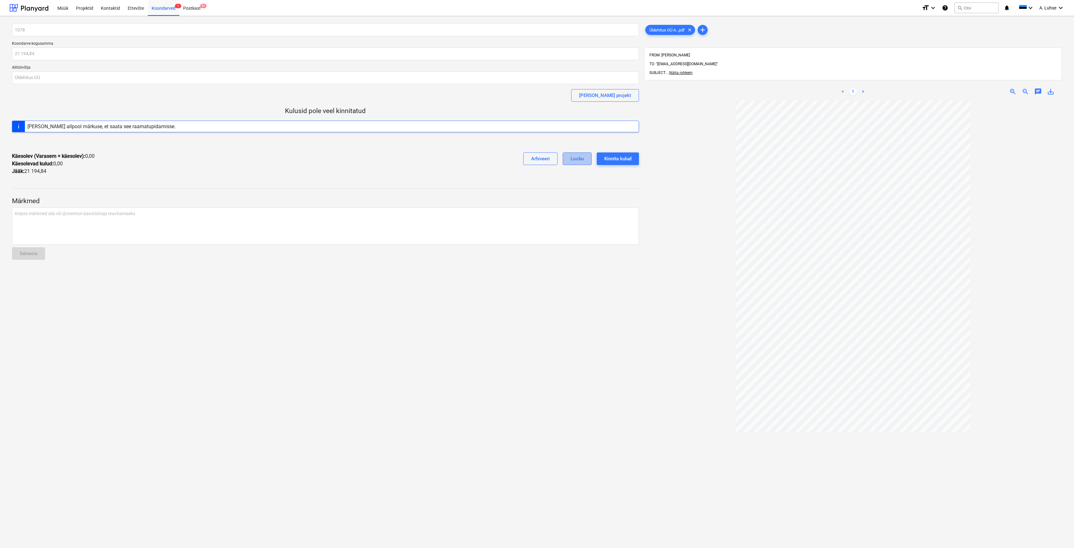
click at [581, 161] on div "Loobu" at bounding box center [576, 159] width 13 height 8
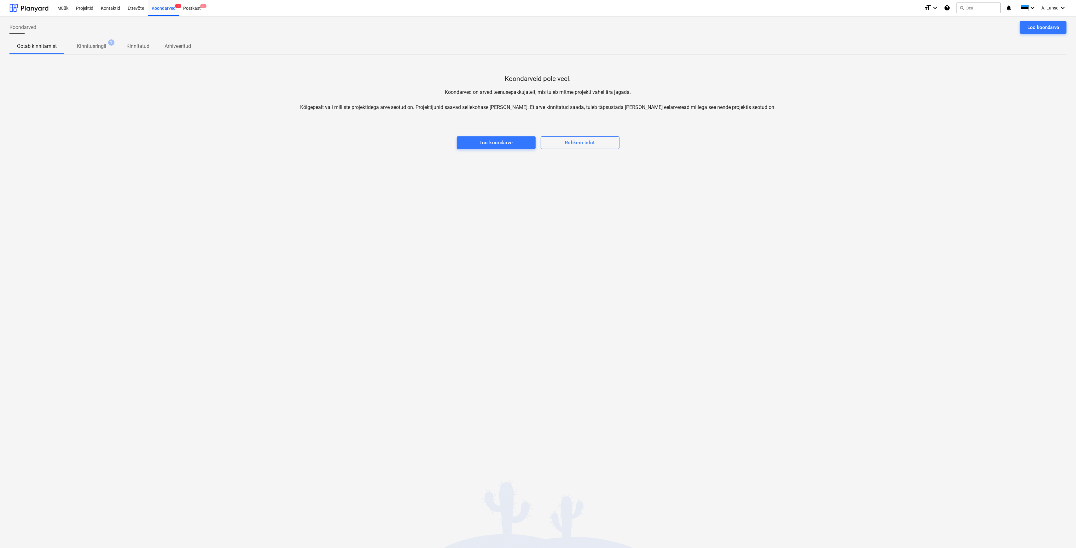
click at [83, 53] on button "Kinnitusringil 1" at bounding box center [91, 46] width 55 height 15
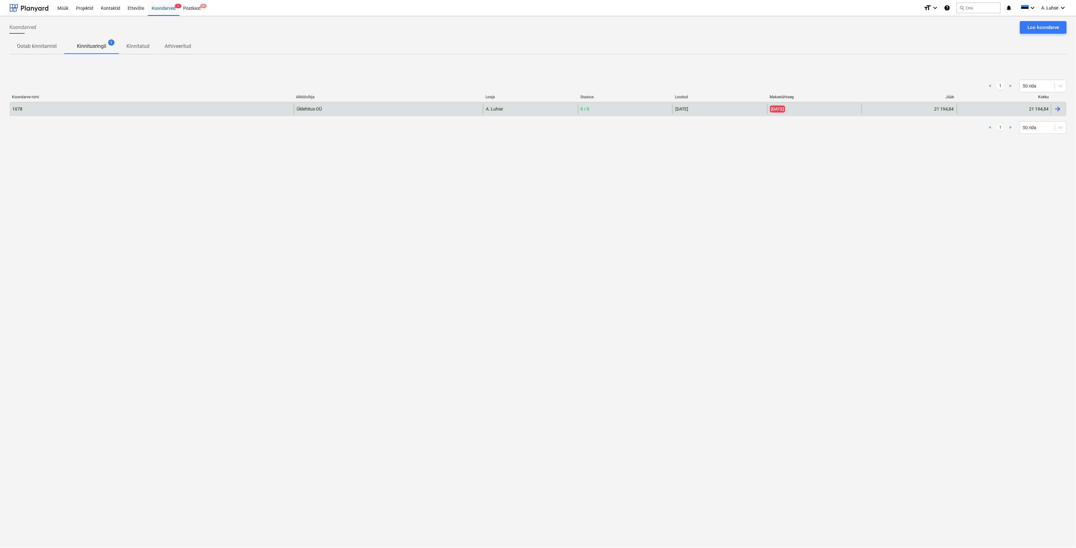
click at [384, 105] on div "Üldehitus OÜ" at bounding box center [388, 109] width 189 height 10
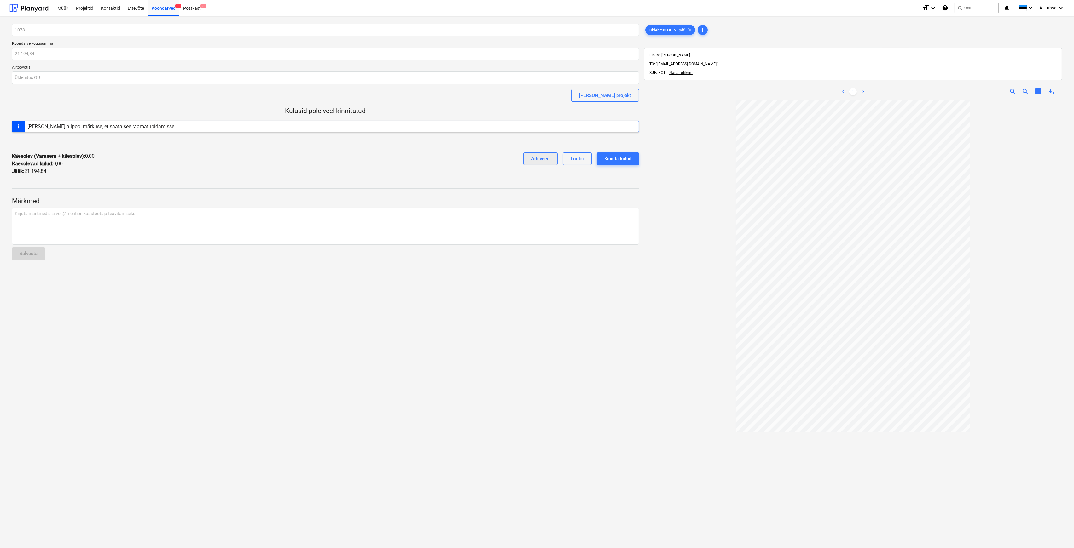
click at [534, 160] on div "Arhiveeri" at bounding box center [540, 159] width 19 height 8
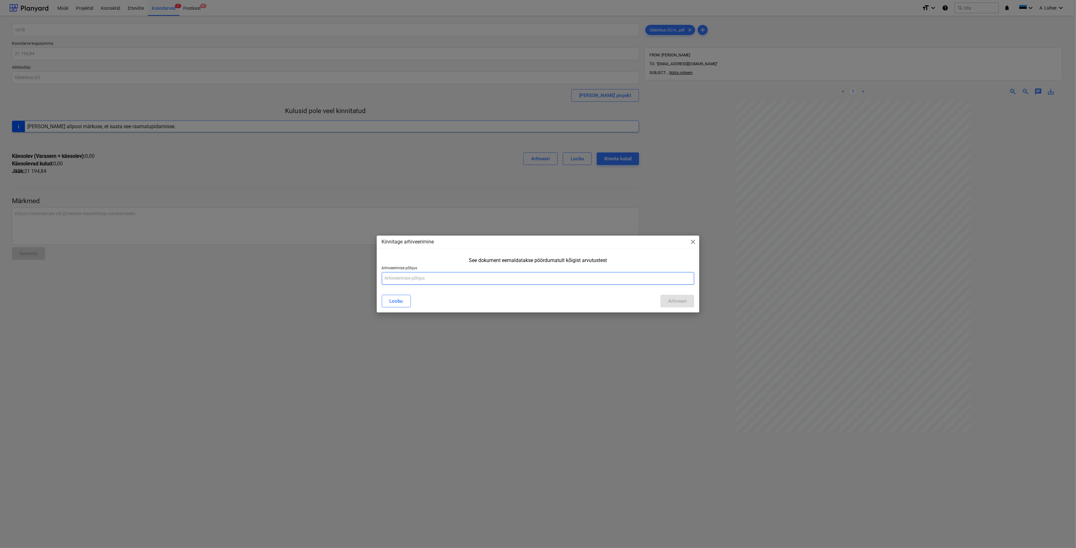
click at [449, 278] on input "text" at bounding box center [538, 278] width 313 height 13
type input "vigane arve"
click at [681, 302] on div "Arhiveeri" at bounding box center [677, 301] width 19 height 8
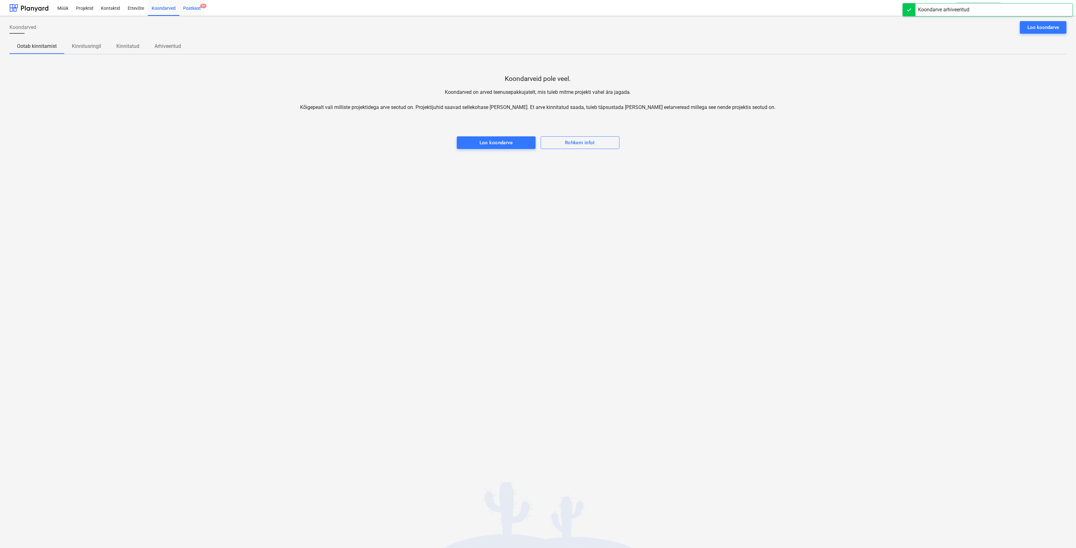
click at [194, 13] on div "Postkast 9+" at bounding box center [191, 8] width 25 height 16
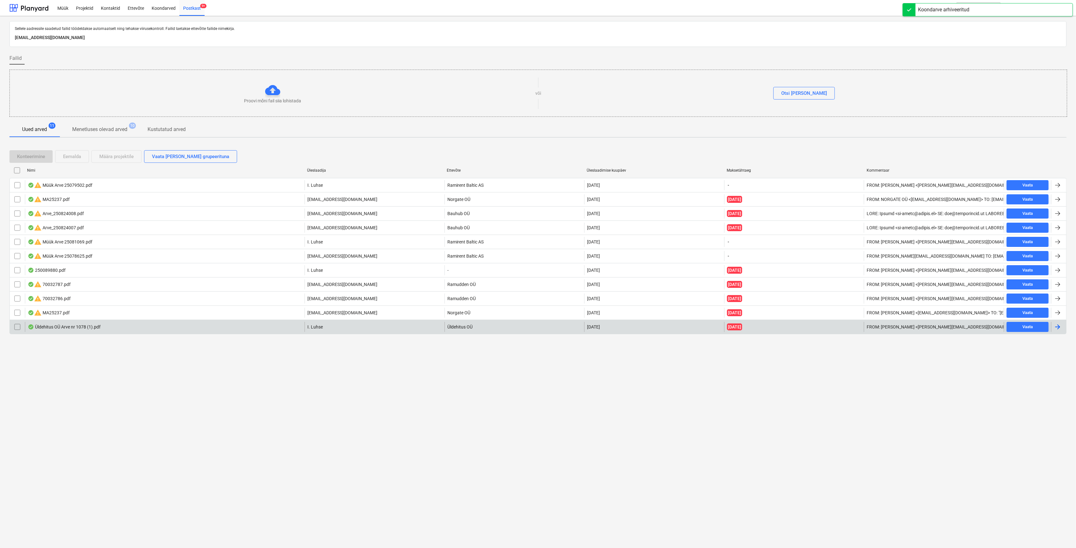
click at [82, 329] on div "Üldehitus OÜ Arve nr 1078 (1).pdf" at bounding box center [64, 327] width 73 height 5
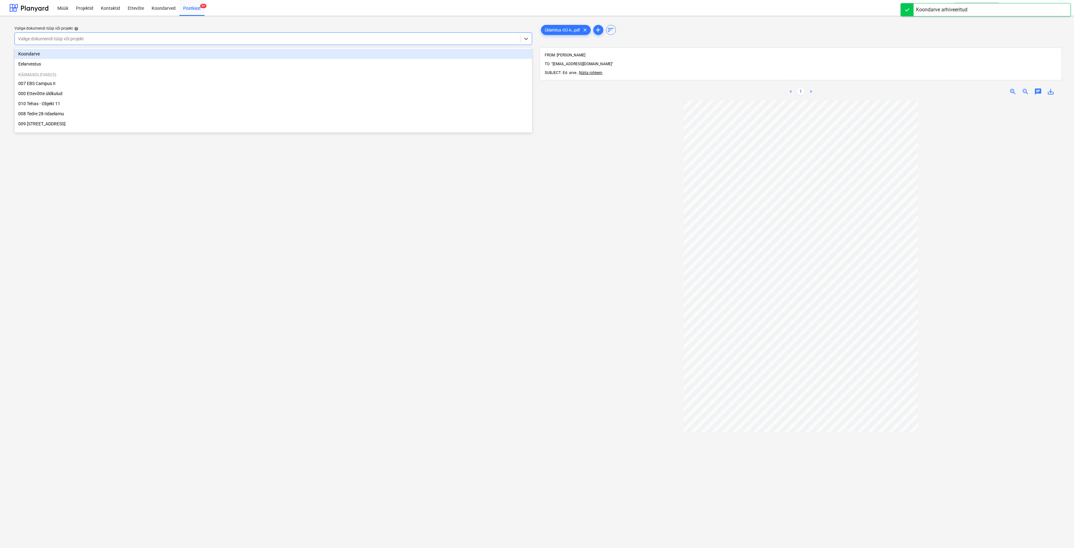
click at [457, 38] on div at bounding box center [267, 39] width 499 height 6
click at [370, 57] on div "Koondarve" at bounding box center [272, 54] width 517 height 10
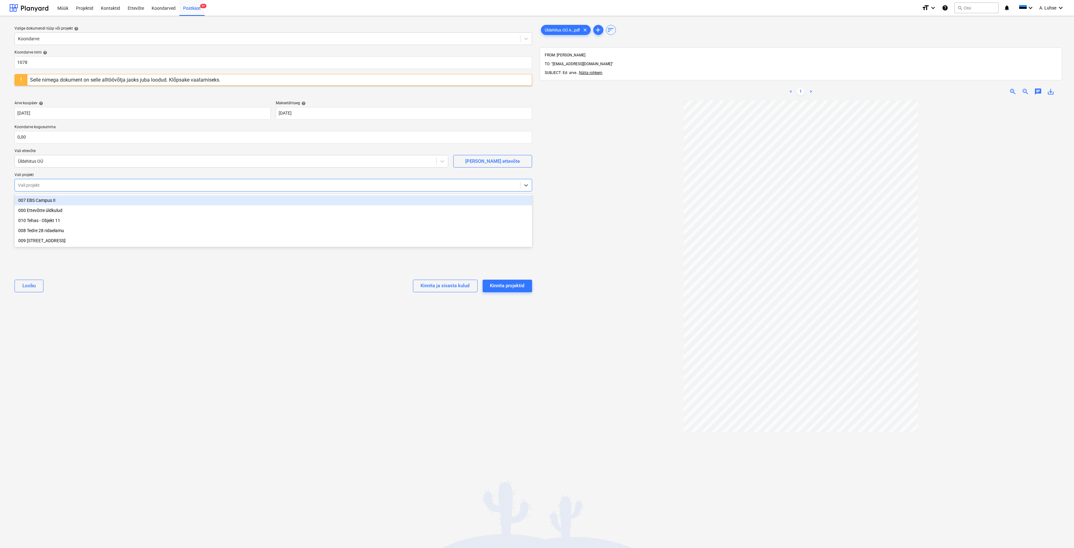
click at [326, 181] on div "Vali projekt" at bounding box center [267, 185] width 505 height 9
drag, startPoint x: 313, startPoint y: 199, endPoint x: 308, endPoint y: 197, distance: 5.3
click at [313, 198] on div "007 EBS Campus II" at bounding box center [272, 200] width 517 height 10
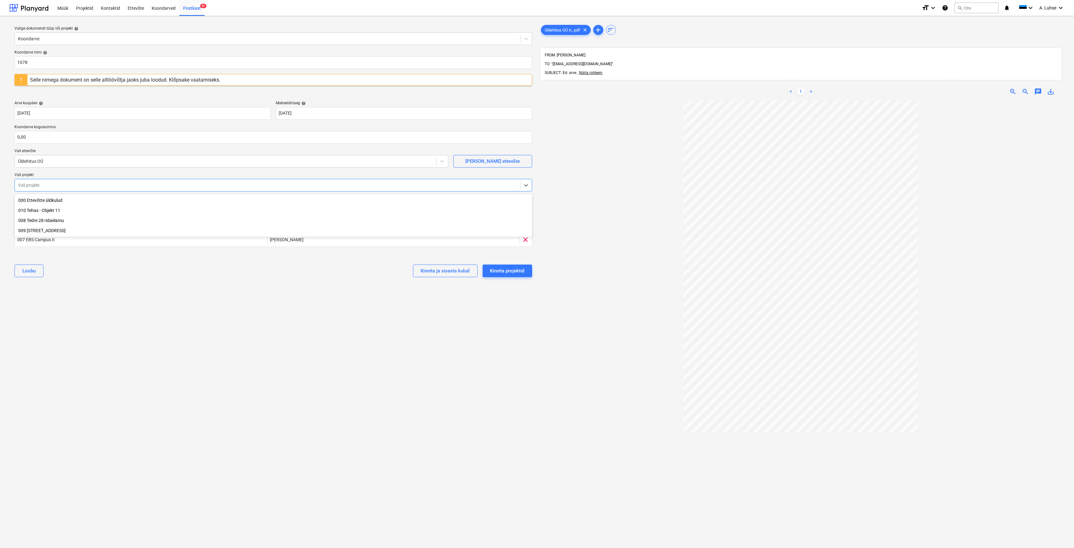
click at [285, 279] on div "[PERSON_NAME] ja sisesta kulud Kinnita projektid" at bounding box center [272, 271] width 517 height 23
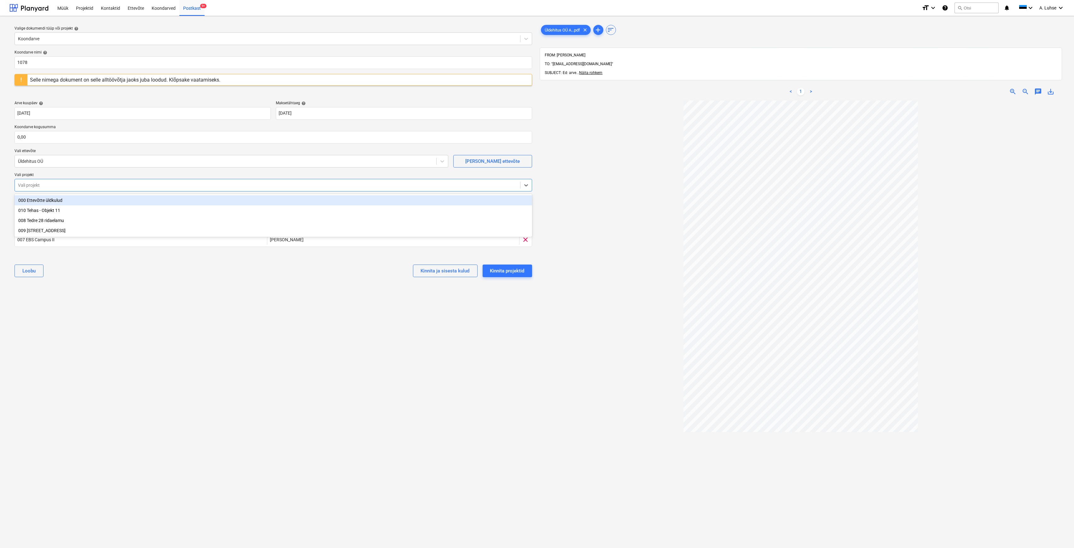
click at [224, 182] on div "Vali projekt" at bounding box center [267, 185] width 505 height 9
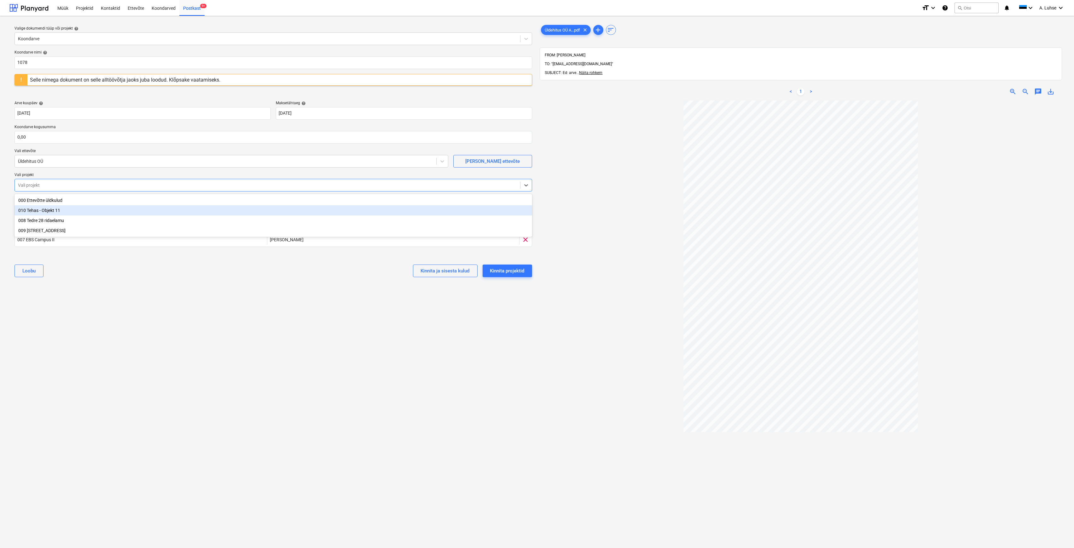
click at [218, 210] on div "010 Tehas - Objekt 11" at bounding box center [272, 210] width 517 height 10
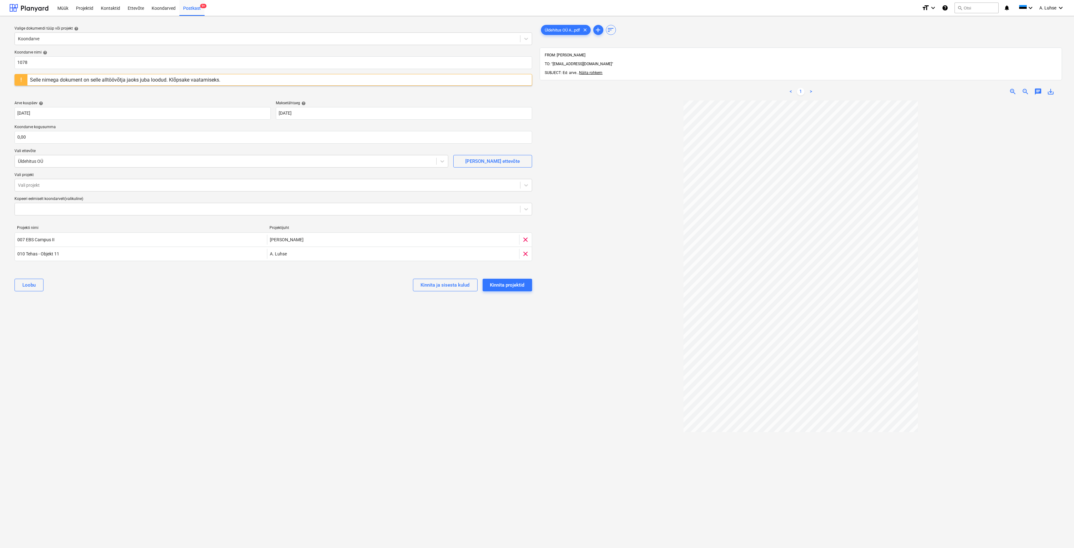
click at [196, 178] on p "Vali projekt" at bounding box center [272, 176] width 517 height 6
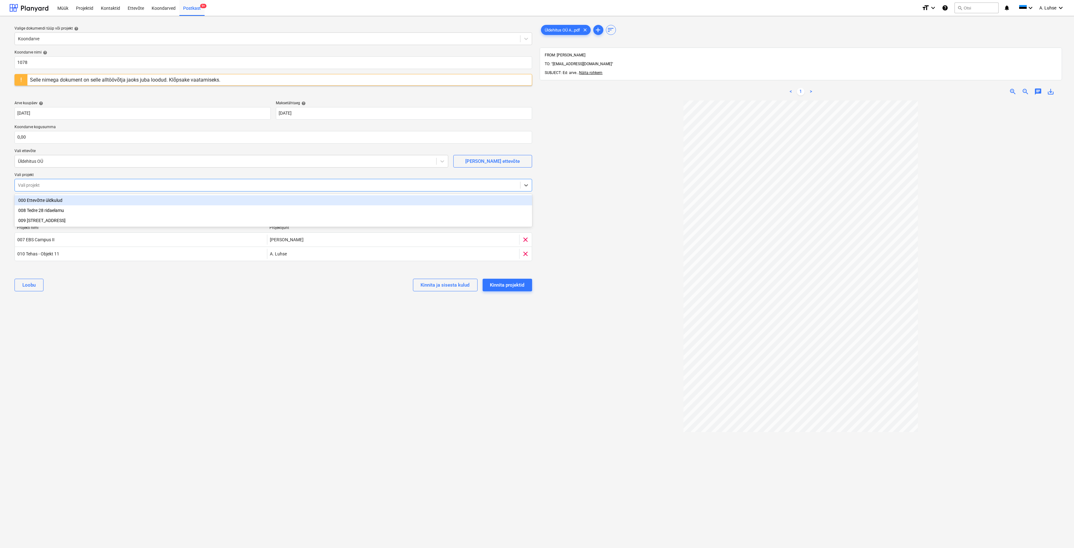
click at [200, 183] on div at bounding box center [267, 185] width 499 height 6
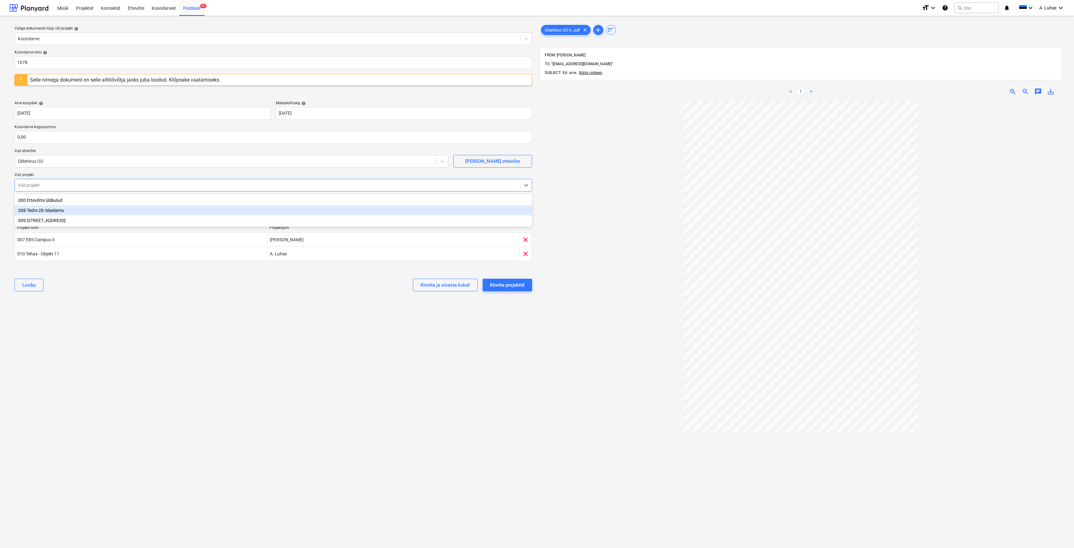
click at [200, 214] on div "008 Tedre 28 ridaelamu" at bounding box center [272, 210] width 517 height 10
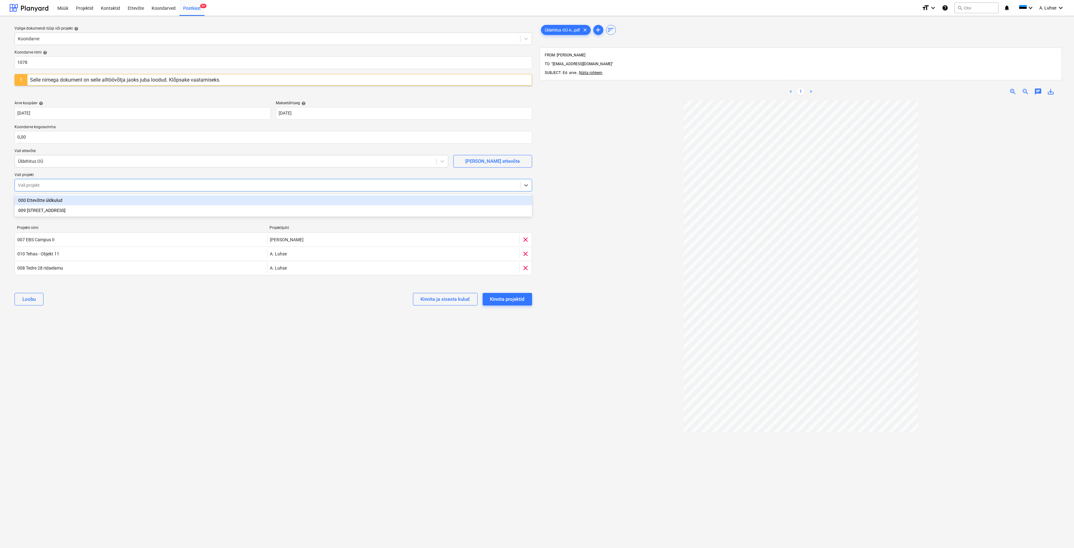
click at [170, 186] on div at bounding box center [267, 185] width 499 height 6
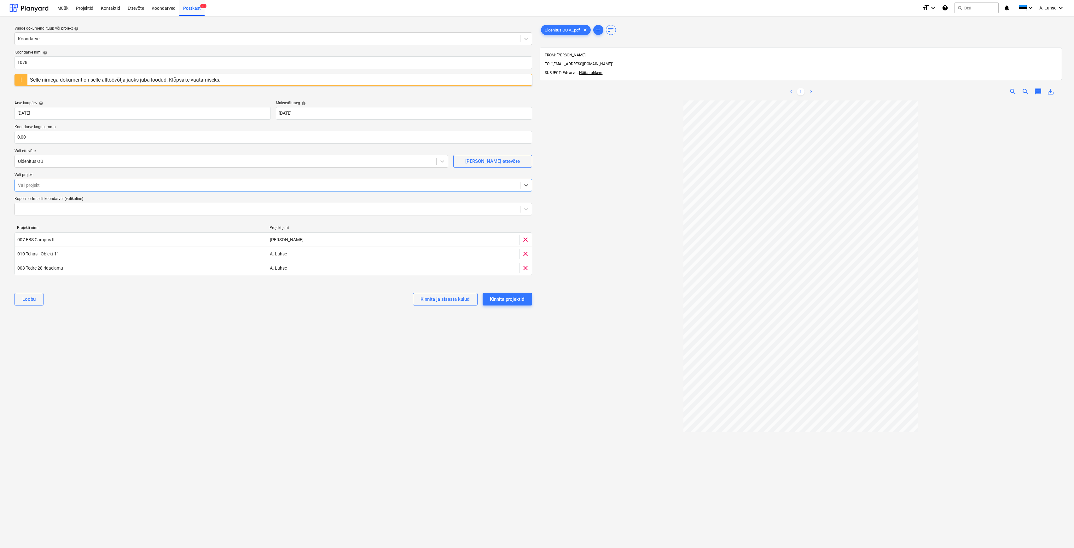
click at [160, 187] on div at bounding box center [267, 185] width 499 height 6
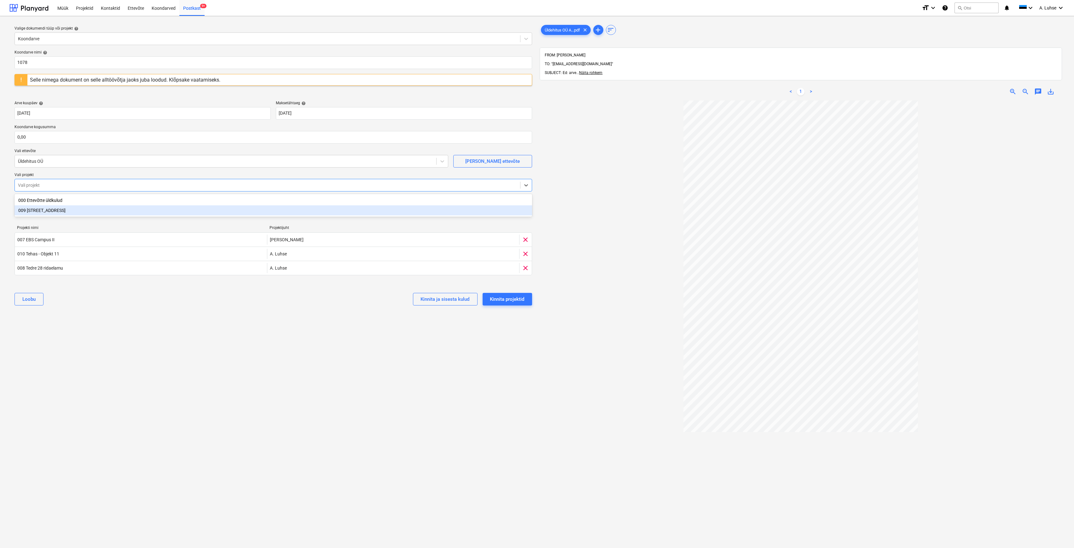
click at [172, 213] on div "009 [STREET_ADDRESS]" at bounding box center [272, 210] width 517 height 10
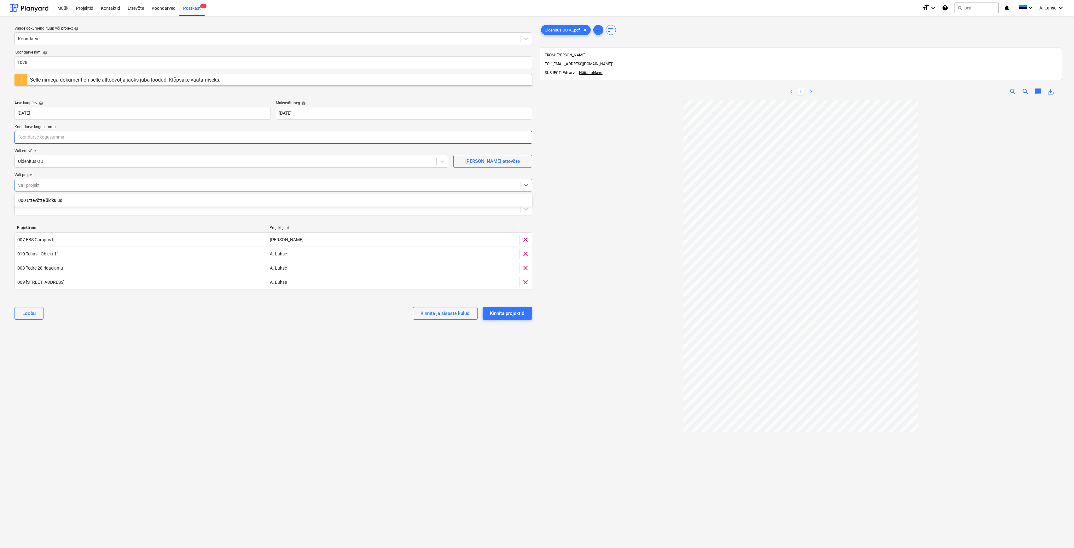
click at [94, 141] on input "text" at bounding box center [272, 137] width 517 height 13
type input "22 058,84"
click at [514, 343] on div "Valige dokumendi tüüp või projekt help Koondarve Koondarve nimi help 1078 Selle…" at bounding box center [273, 327] width 528 height 613
click at [508, 315] on div "Kinnita projektid" at bounding box center [507, 313] width 34 height 8
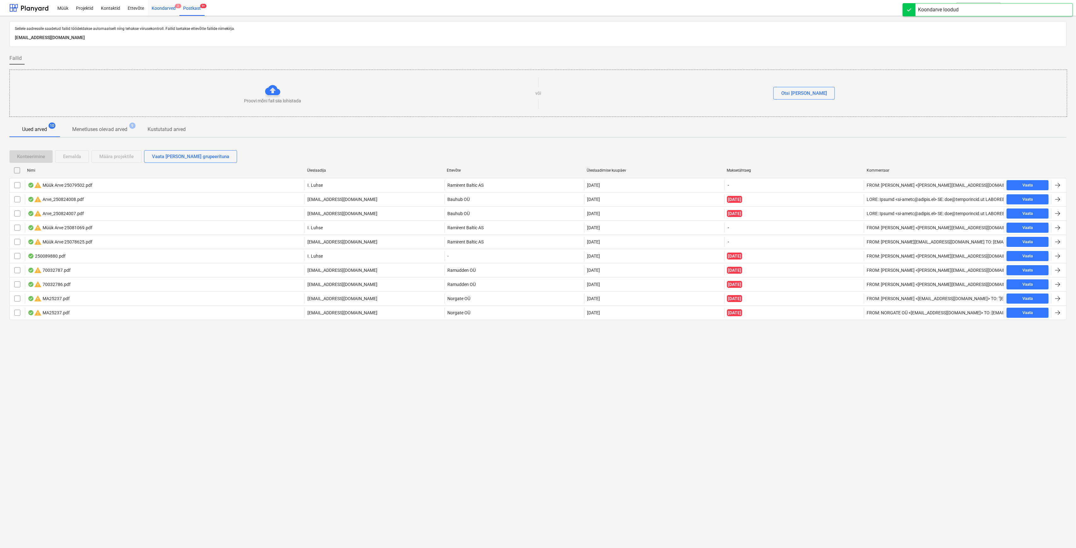
click at [163, 4] on div "Koondarved 2" at bounding box center [164, 8] width 32 height 16
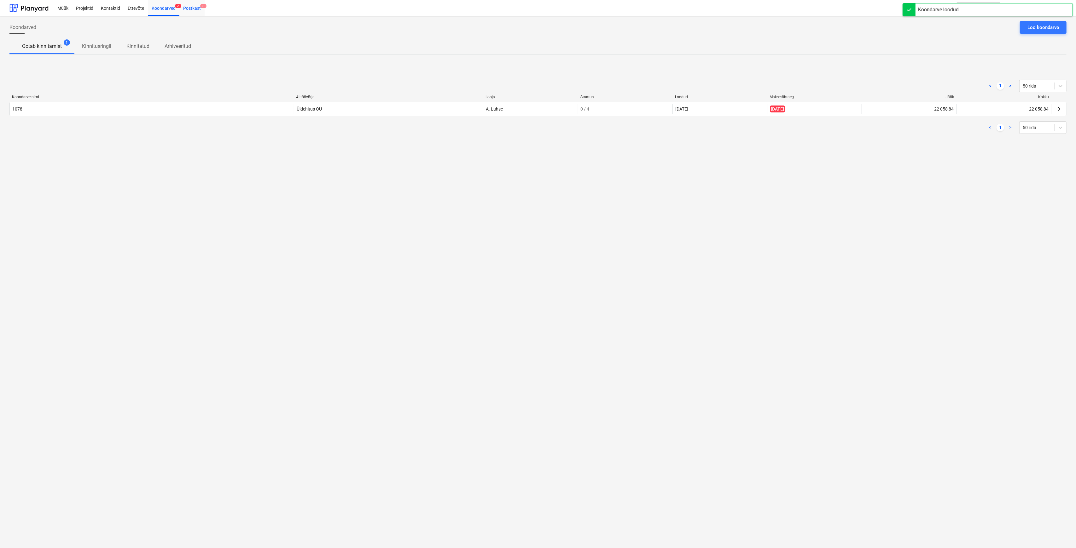
click at [190, 8] on div "Postkast 9+" at bounding box center [191, 8] width 25 height 16
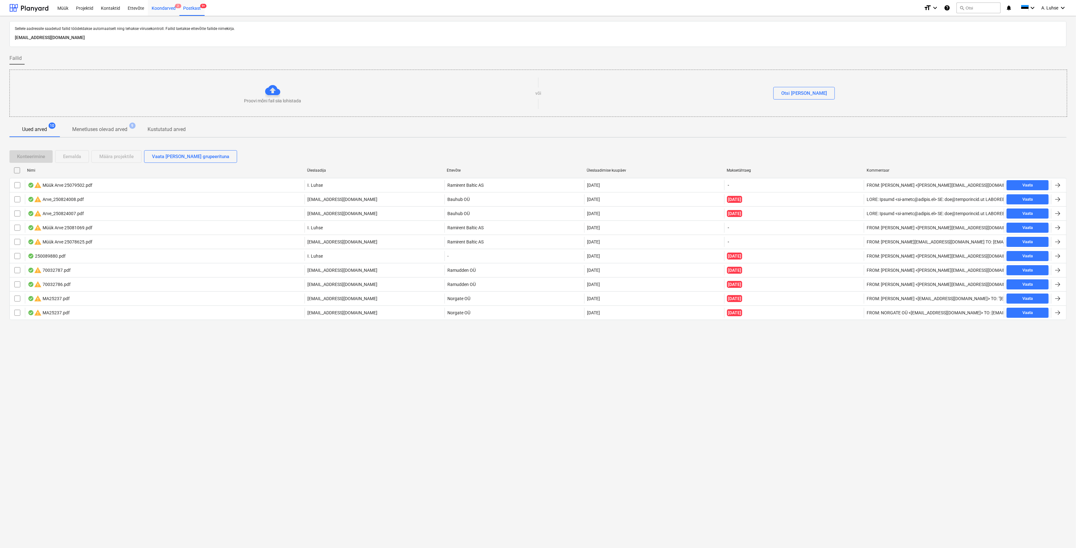
click at [159, 8] on div "Koondarved 2" at bounding box center [164, 8] width 32 height 16
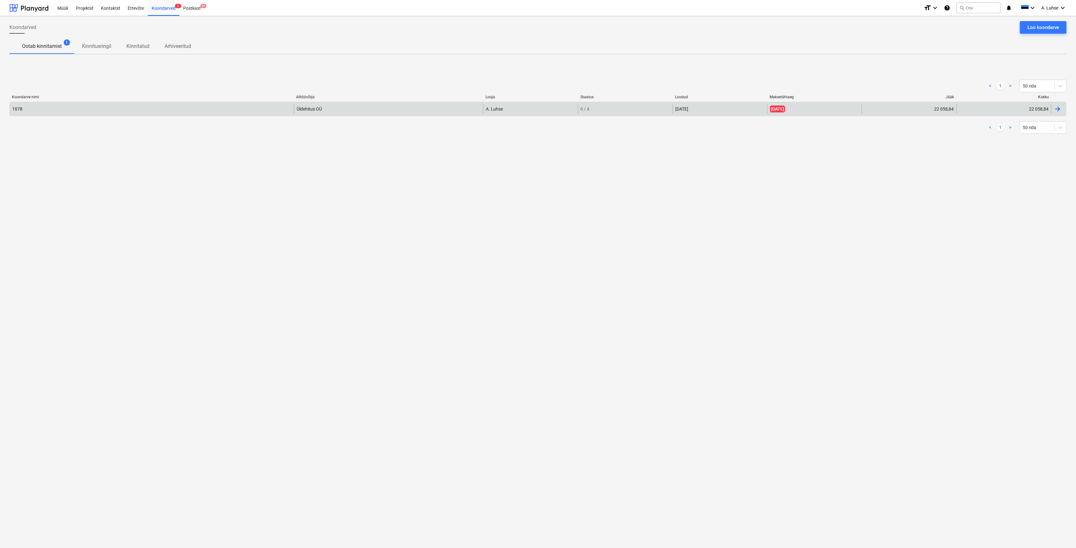
click at [161, 105] on div "1078" at bounding box center [152, 109] width 284 height 10
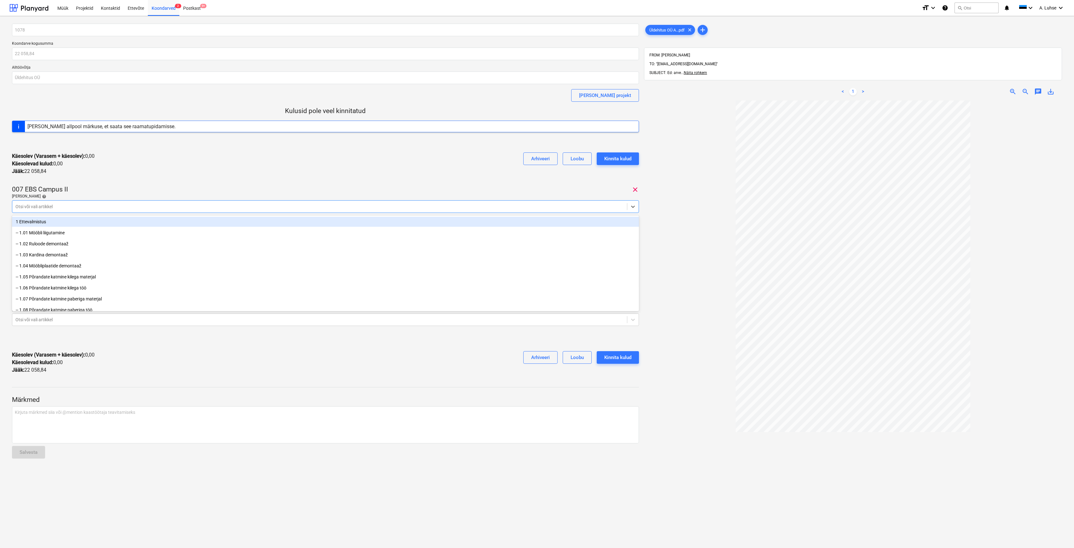
click at [132, 208] on div at bounding box center [319, 207] width 608 height 6
click at [161, 173] on div "Käesolev (Varasem + käesolev) : 0,00 Käesolevad kulud : 0,00 Jääk : 22 058,84 A…" at bounding box center [325, 163] width 627 height 33
click at [392, 204] on div at bounding box center [319, 207] width 608 height 6
click at [391, 191] on div "007 EBS Campus II clear" at bounding box center [325, 189] width 627 height 9
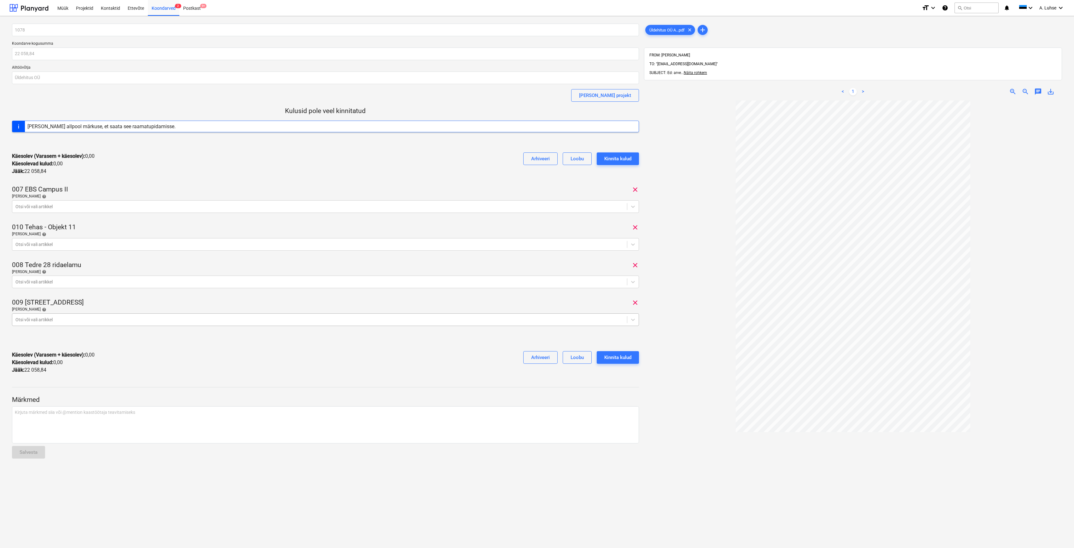
click at [289, 321] on div at bounding box center [319, 320] width 608 height 6
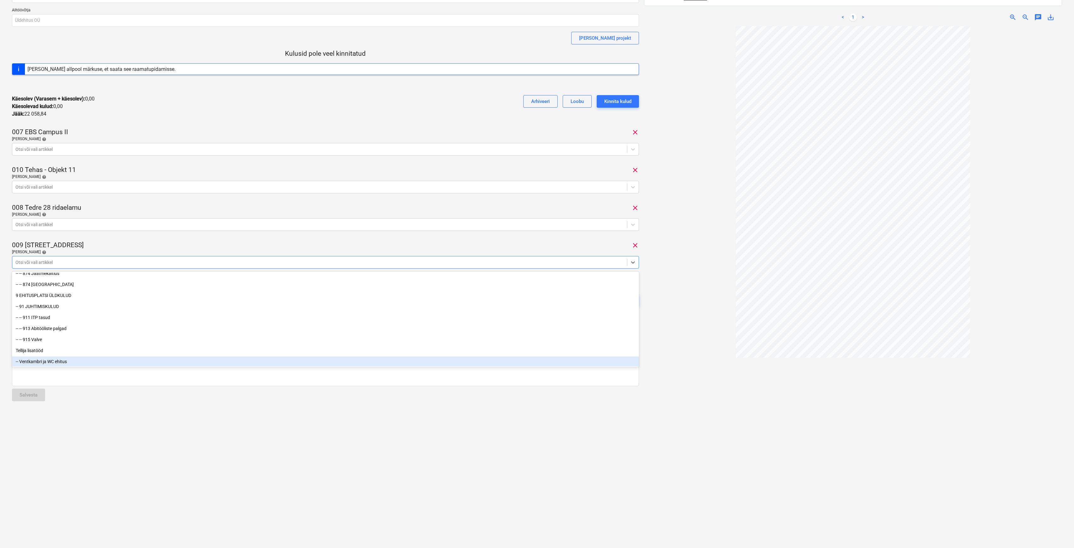
scroll to position [82, 0]
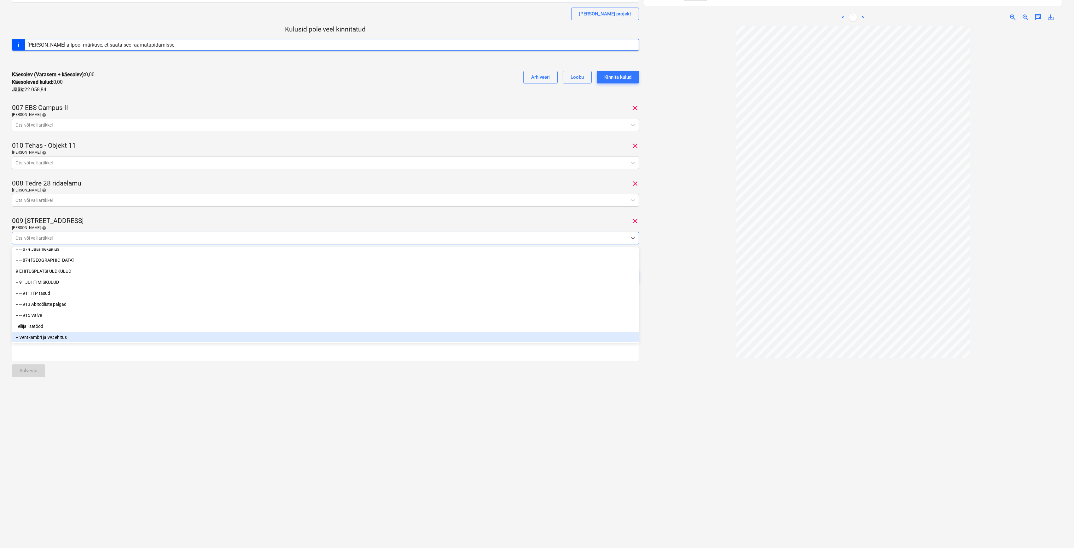
click at [209, 333] on div "-- Ventkambri ja WC ehitus" at bounding box center [325, 337] width 627 height 10
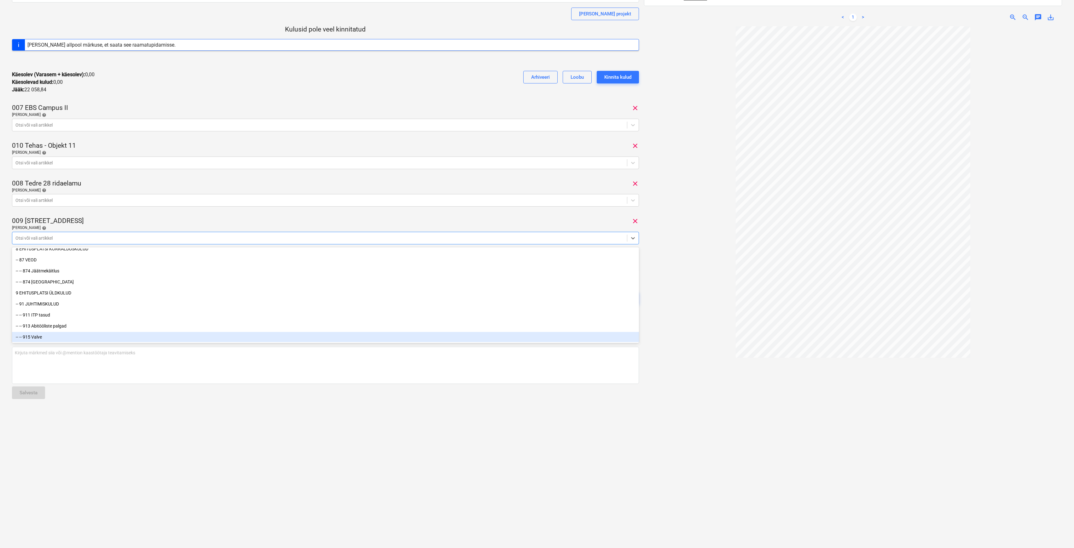
click at [182, 428] on div "1078 Koondarve kogusumma 22 058,84 Alltöövõtja [PERSON_NAME] [PERSON_NAME] proj…" at bounding box center [325, 241] width 632 height 604
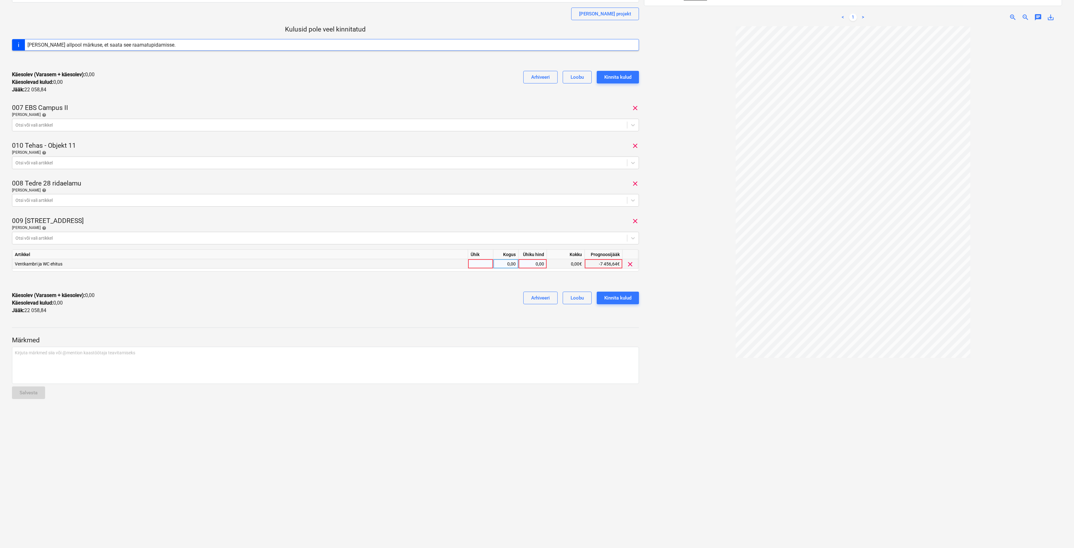
click at [479, 262] on div at bounding box center [480, 263] width 25 height 9
type input "kompl"
type input "1"
type input "2140"
click at [666, 249] on div at bounding box center [853, 291] width 418 height 531
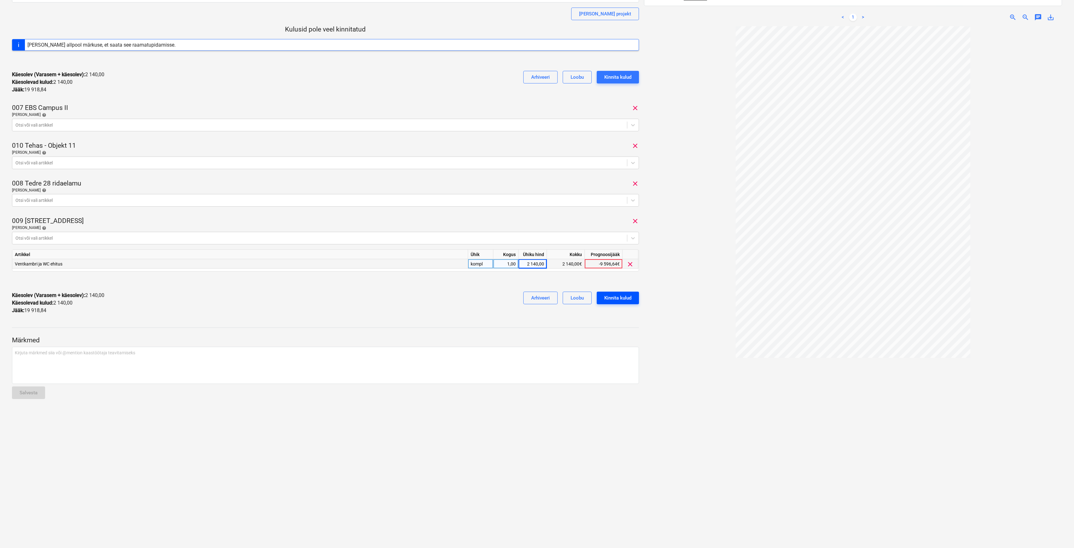
click at [628, 295] on div "Kinnita kulud" at bounding box center [617, 298] width 27 height 8
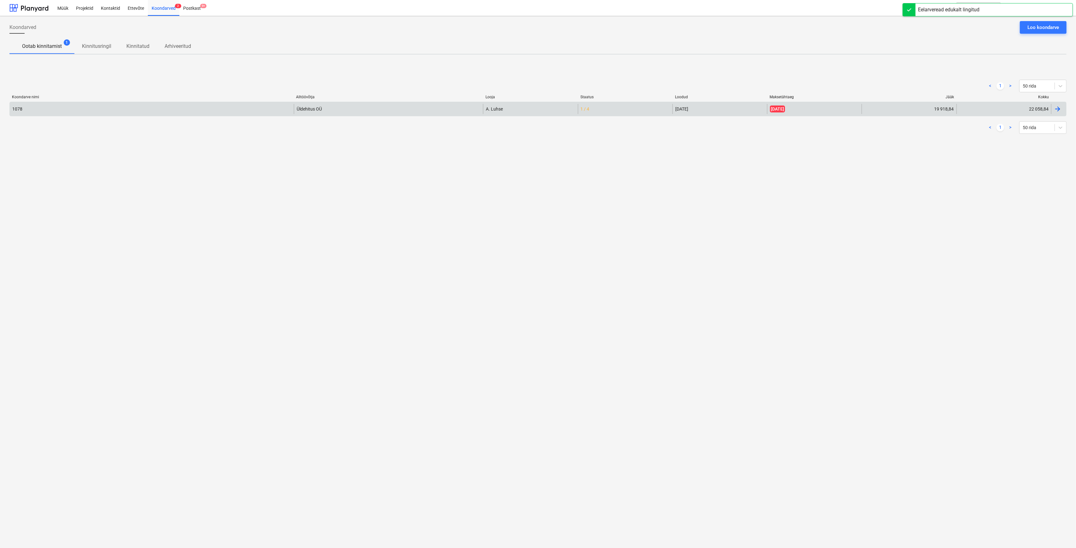
click at [215, 113] on div "1078" at bounding box center [152, 109] width 284 height 10
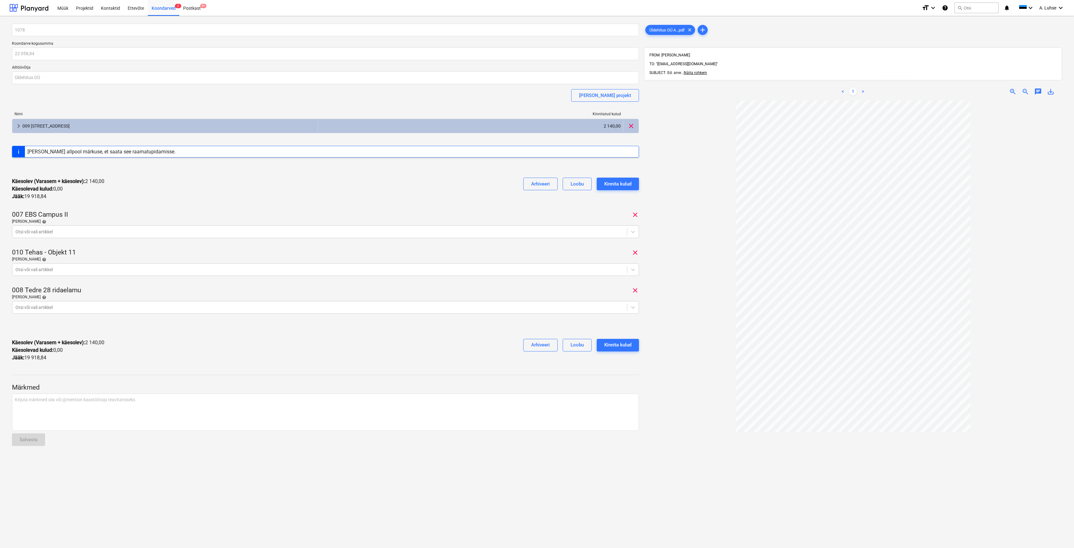
click at [258, 191] on div "Käesolev (Varasem + käesolev) : 2 140,00 Käesolevad kulud : 0,00 Jääk : 19 918,…" at bounding box center [325, 189] width 627 height 33
click at [91, 124] on div "009 [STREET_ADDRESS]" at bounding box center [168, 126] width 293 height 10
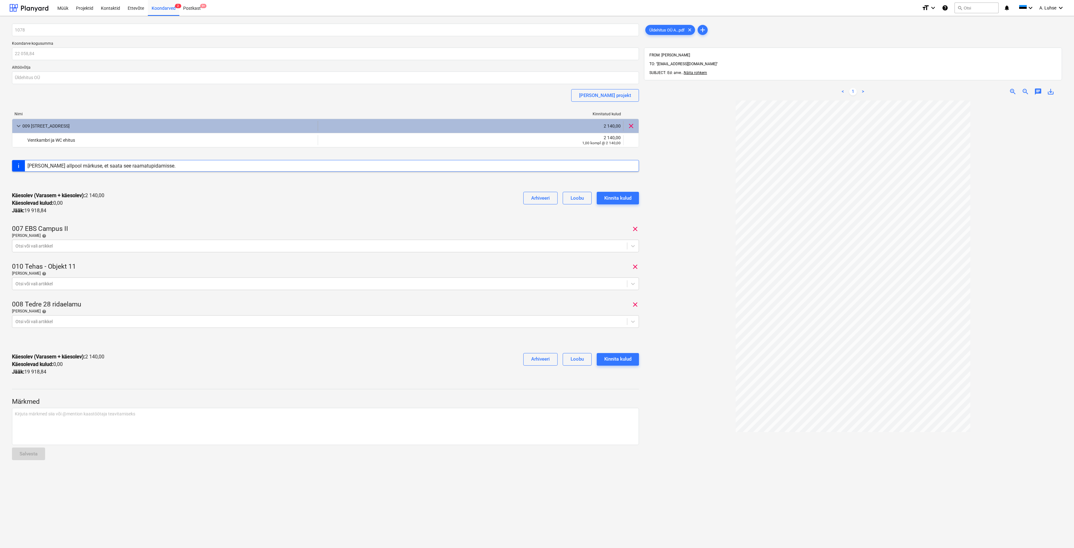
click at [91, 124] on div "009 [STREET_ADDRESS]" at bounding box center [168, 126] width 293 height 10
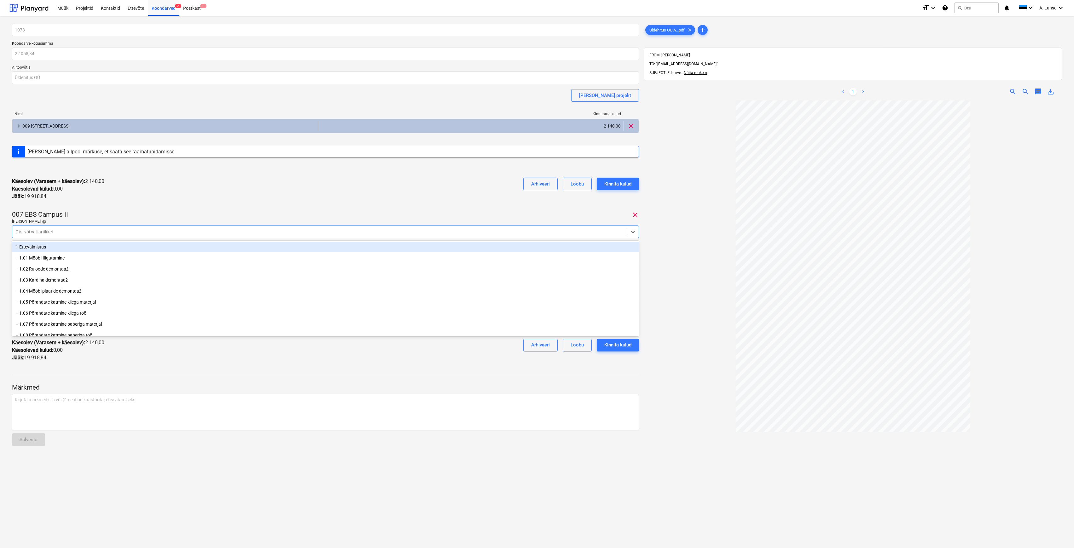
click at [110, 232] on div at bounding box center [319, 232] width 608 height 6
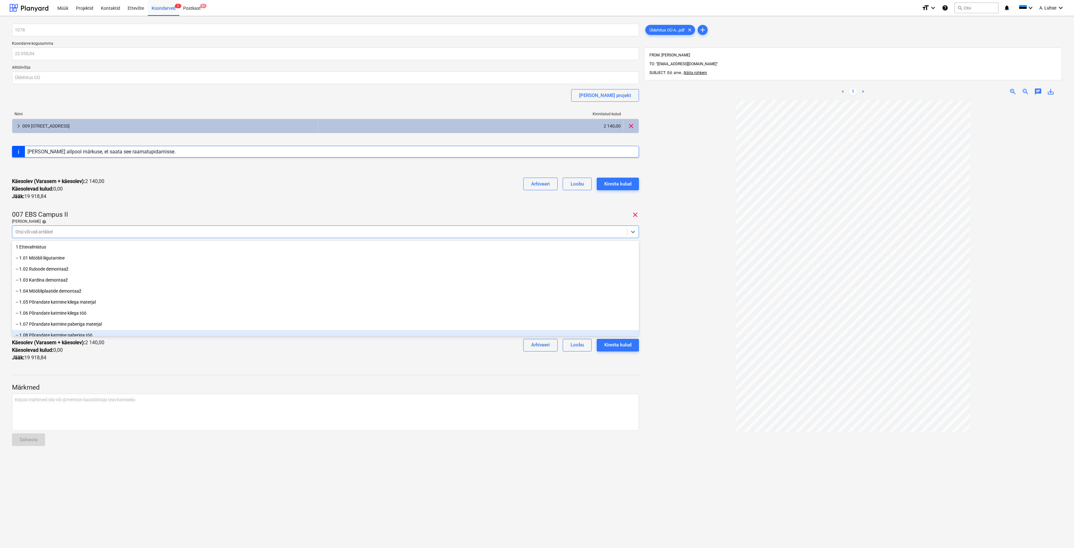
click at [188, 363] on div "Käesolev (Varasem + käesolev) : 2 140,00 Käesolevad kulud : 0,00 Jääk : 19 918,…" at bounding box center [325, 350] width 627 height 33
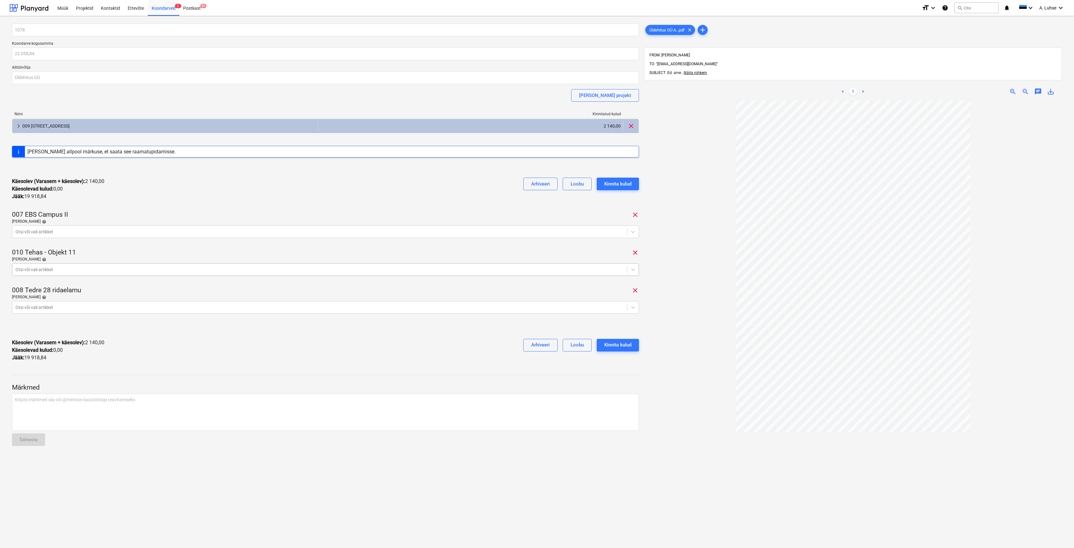
click at [165, 271] on div at bounding box center [319, 270] width 608 height 6
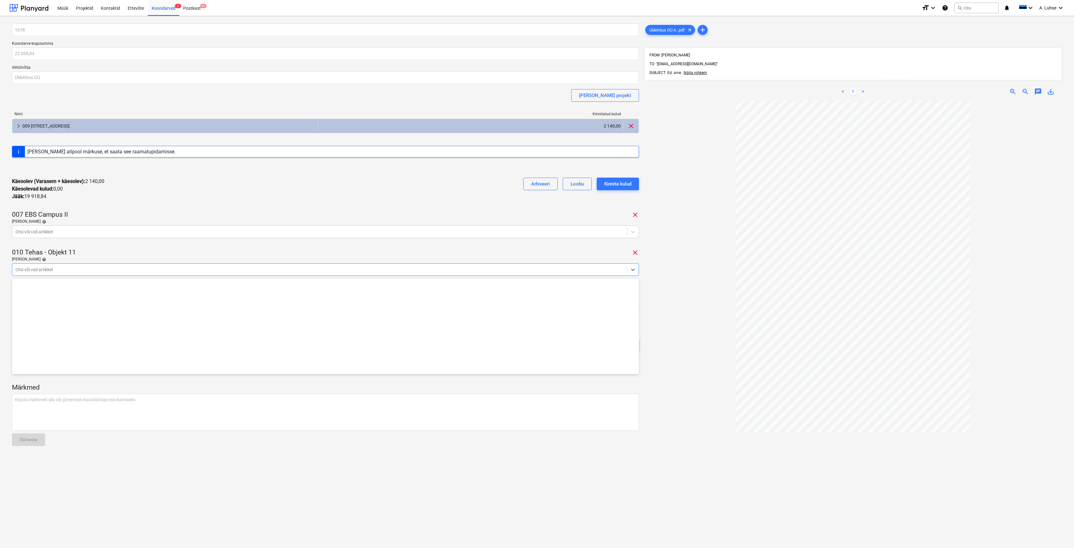
scroll to position [1703, 0]
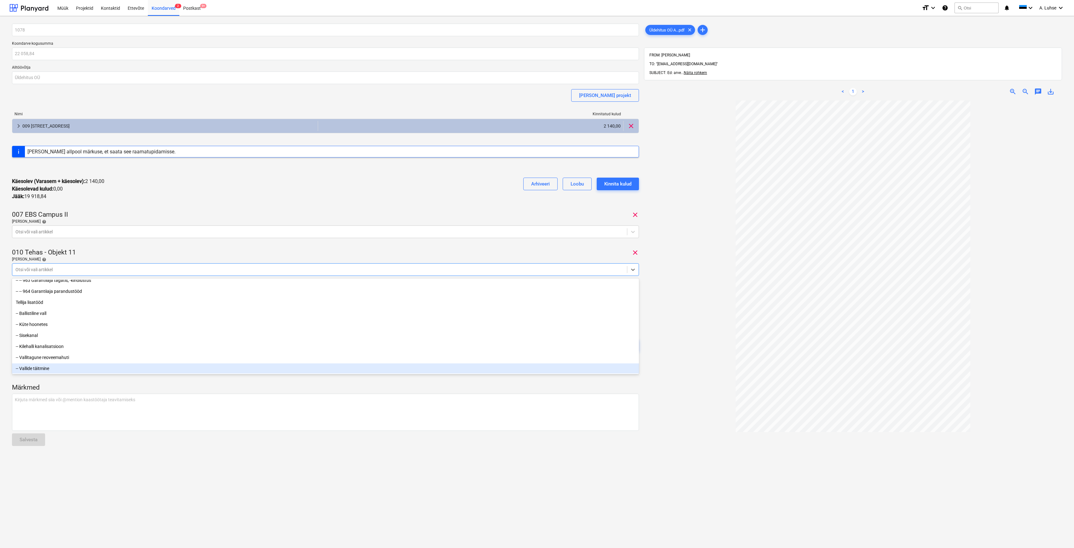
click at [226, 368] on div "-- Vallide täitmine" at bounding box center [325, 369] width 627 height 10
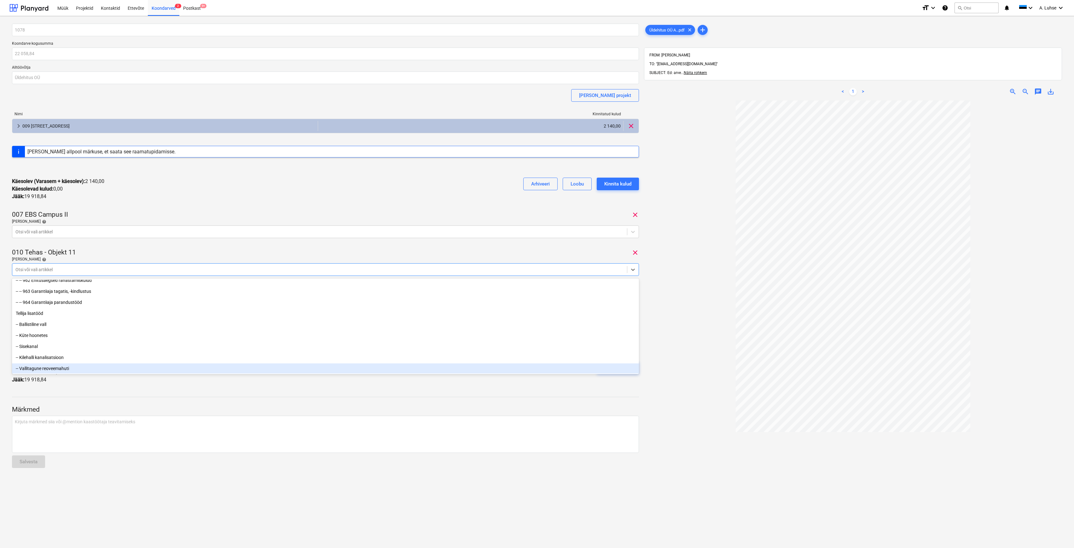
click at [211, 396] on div "Märkmed Kirjuta märkmed siia või @mention kaastöötaja teavitamiseks ﻿ Salvesta" at bounding box center [325, 431] width 627 height 85
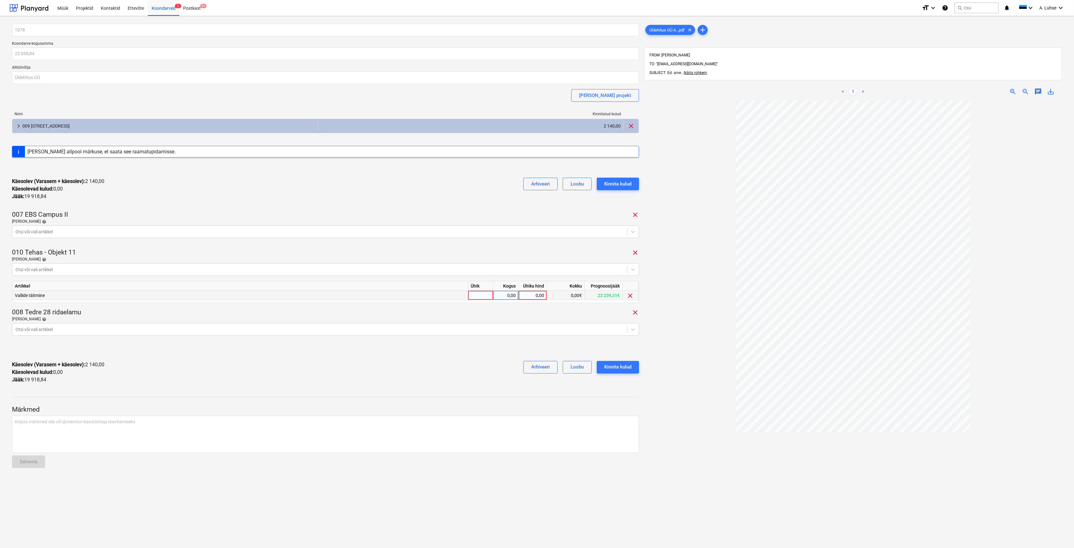
click at [477, 296] on div at bounding box center [480, 295] width 25 height 9
type input "kompl"
type input "4752"
click at [629, 368] on div "Kinnita kulud" at bounding box center [617, 367] width 27 height 8
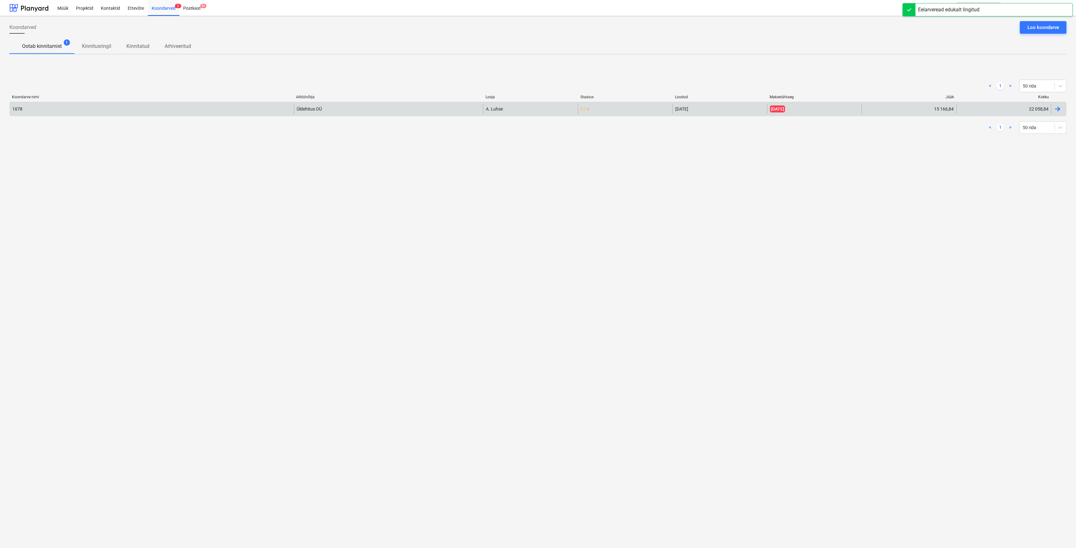
click at [316, 105] on div "Üldehitus OÜ" at bounding box center [388, 109] width 189 height 10
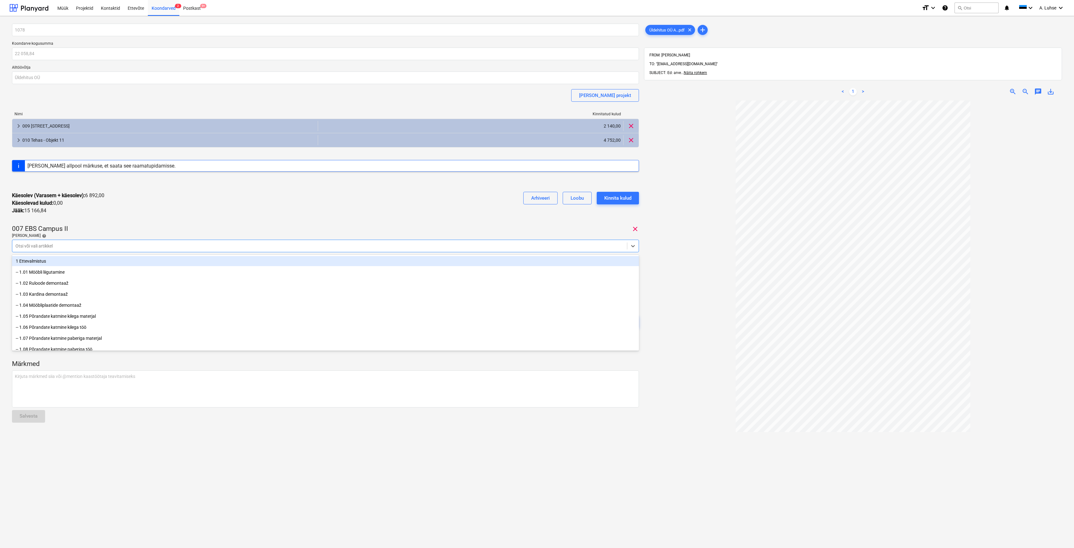
click at [77, 244] on div at bounding box center [319, 246] width 608 height 6
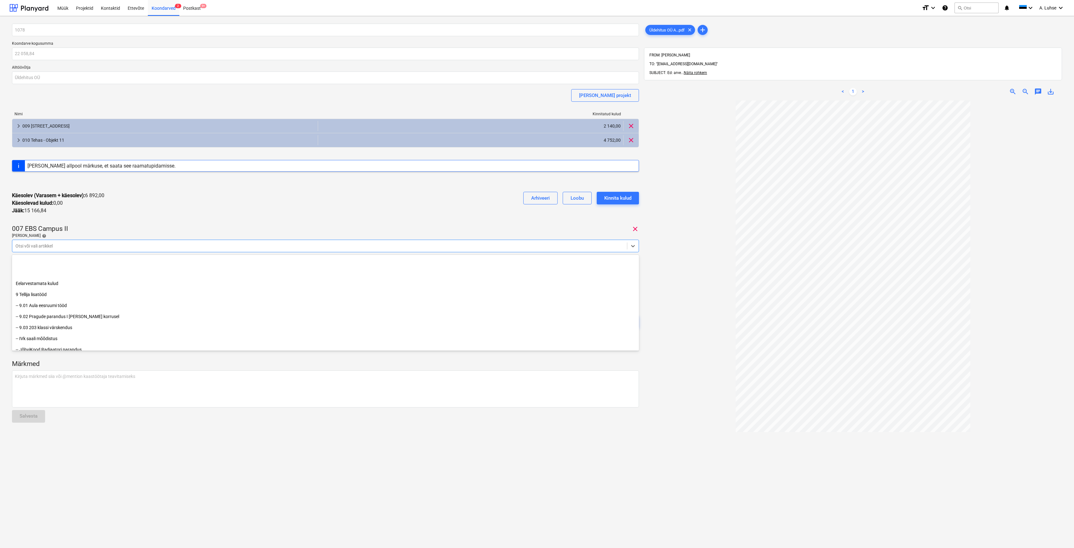
scroll to position [699, 0]
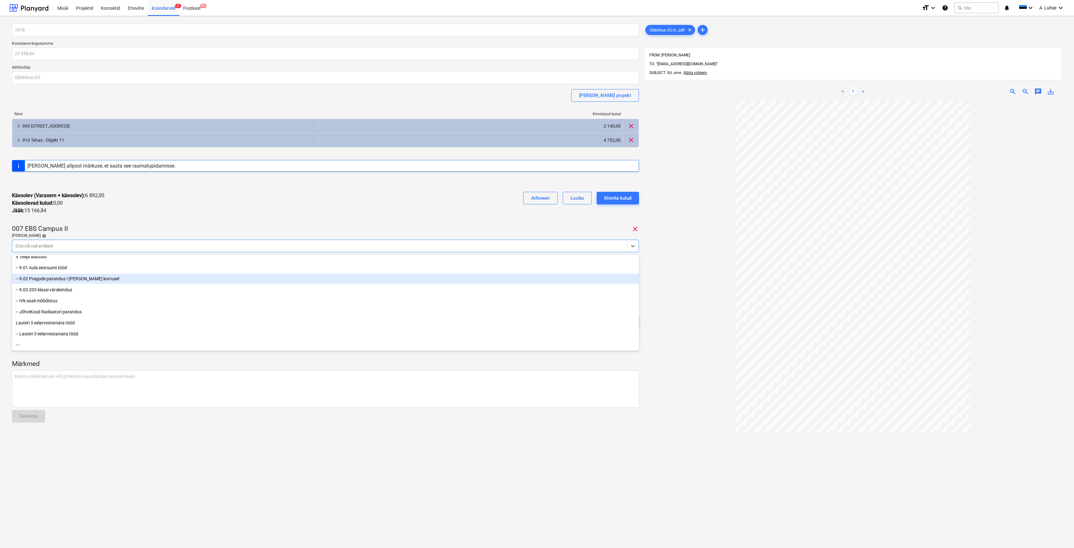
click at [113, 279] on div "-- 9.02 Pragude parandus I [PERSON_NAME] korrusel" at bounding box center [325, 279] width 627 height 10
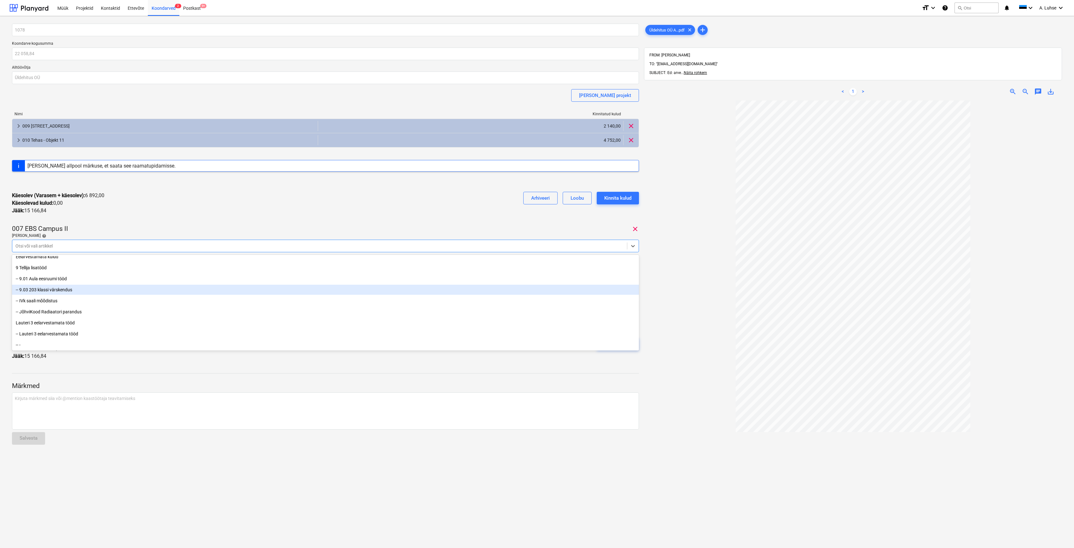
drag, startPoint x: 95, startPoint y: 286, endPoint x: 96, endPoint y: 290, distance: 4.0
click at [96, 290] on div "-- 9.03 203 klassi värskendus" at bounding box center [325, 290] width 627 height 10
click at [94, 288] on div "-- 9.01 Aula eesruumi tööd" at bounding box center [325, 290] width 627 height 10
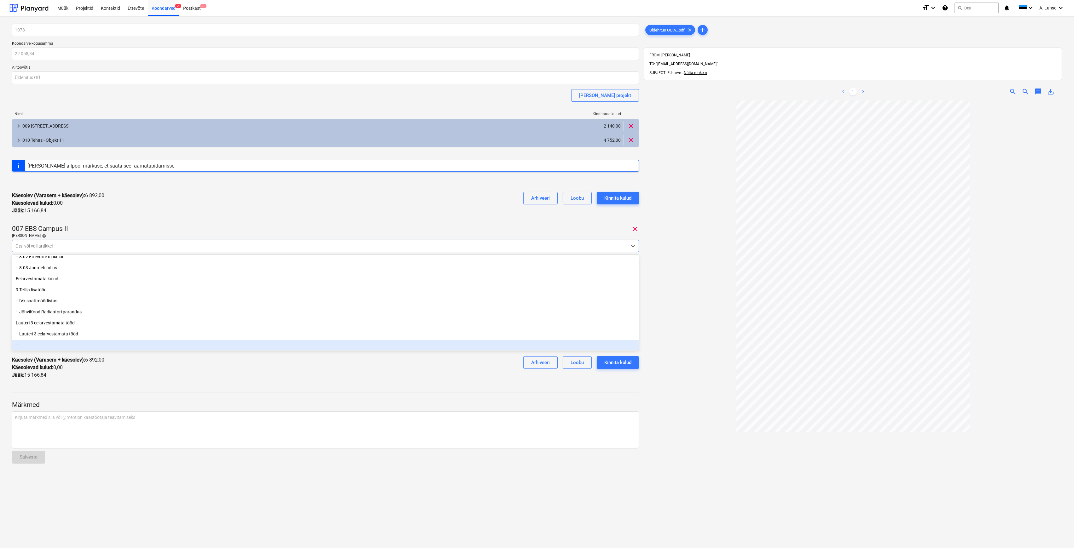
click at [140, 402] on p "Märkmed" at bounding box center [325, 405] width 627 height 9
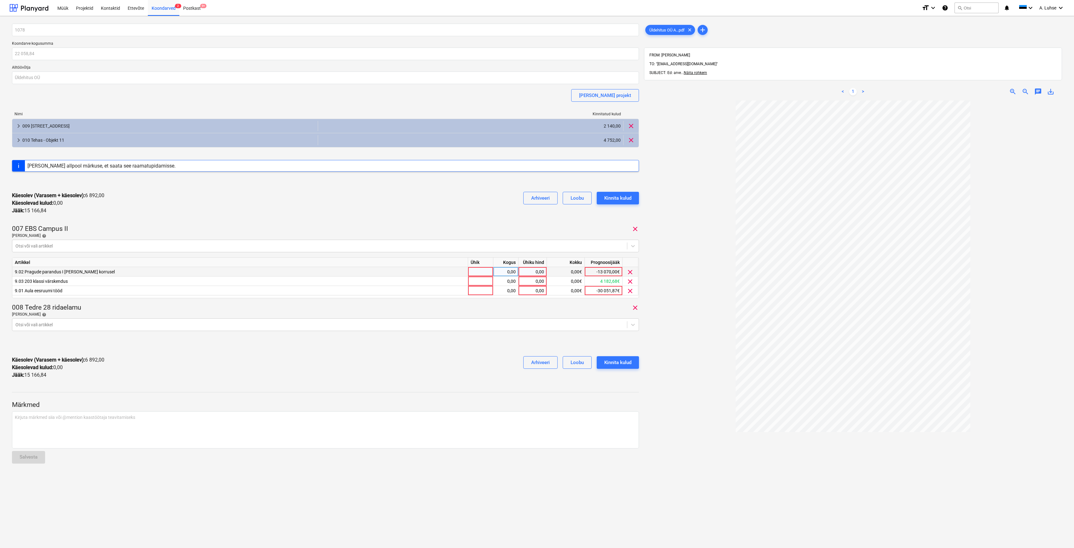
click at [480, 271] on div at bounding box center [480, 271] width 25 height 9
type input "kompl"
type input "3000"
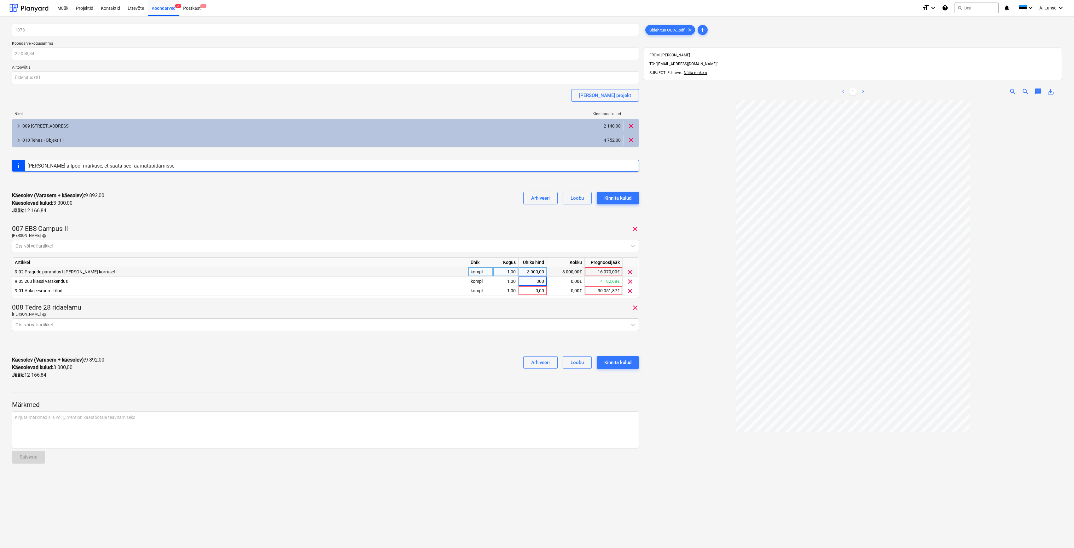
type input "3000"
type input "3183"
click at [629, 366] on div "Kinnita kulud" at bounding box center [617, 363] width 27 height 8
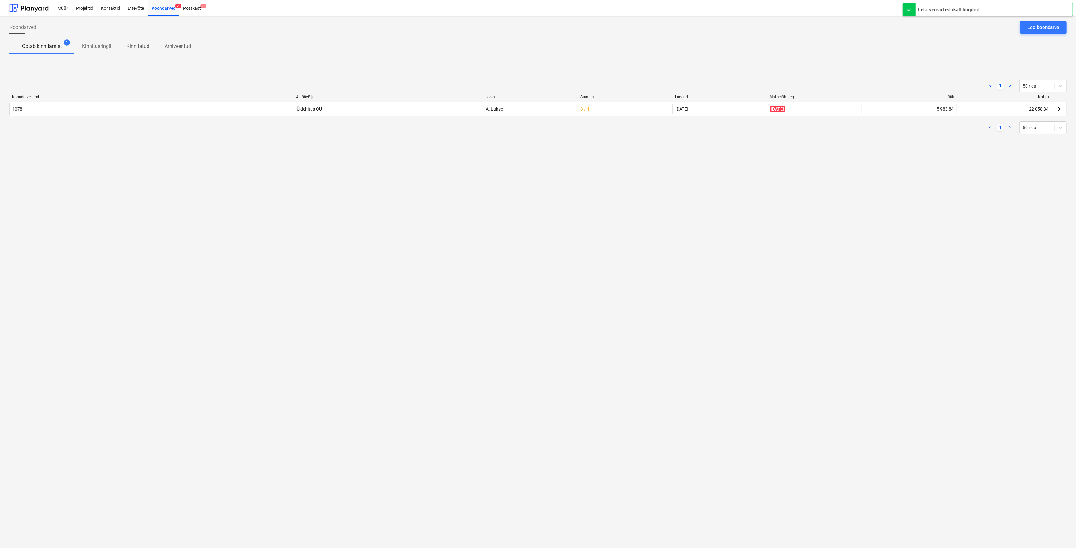
click at [136, 116] on div "Koondarve nimi Alltöövõtja [PERSON_NAME] Staatus Loodud Maksetähtaeg Jääk Kokku…" at bounding box center [537, 107] width 1057 height 24
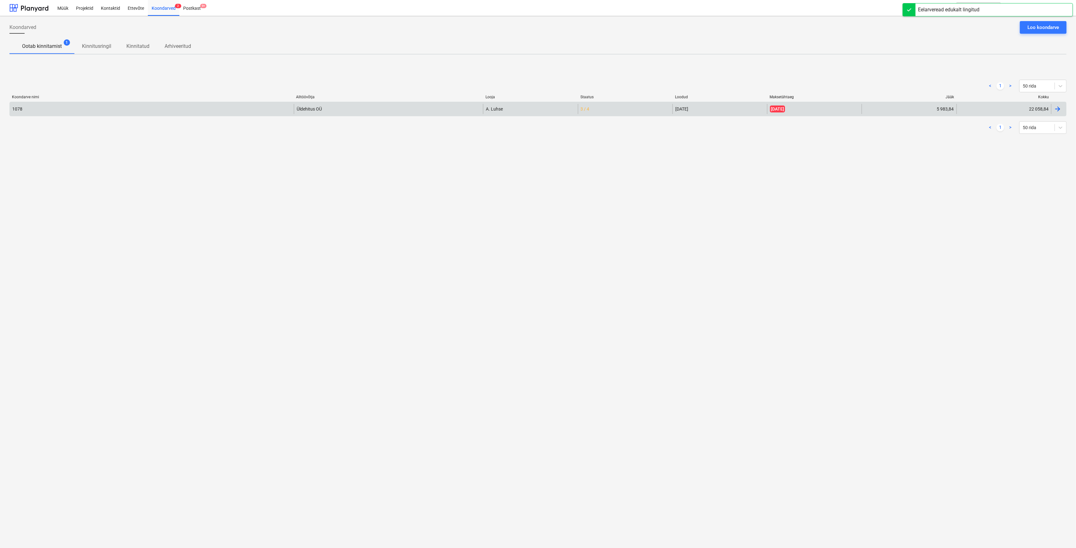
click at [130, 112] on div "1078" at bounding box center [152, 109] width 284 height 10
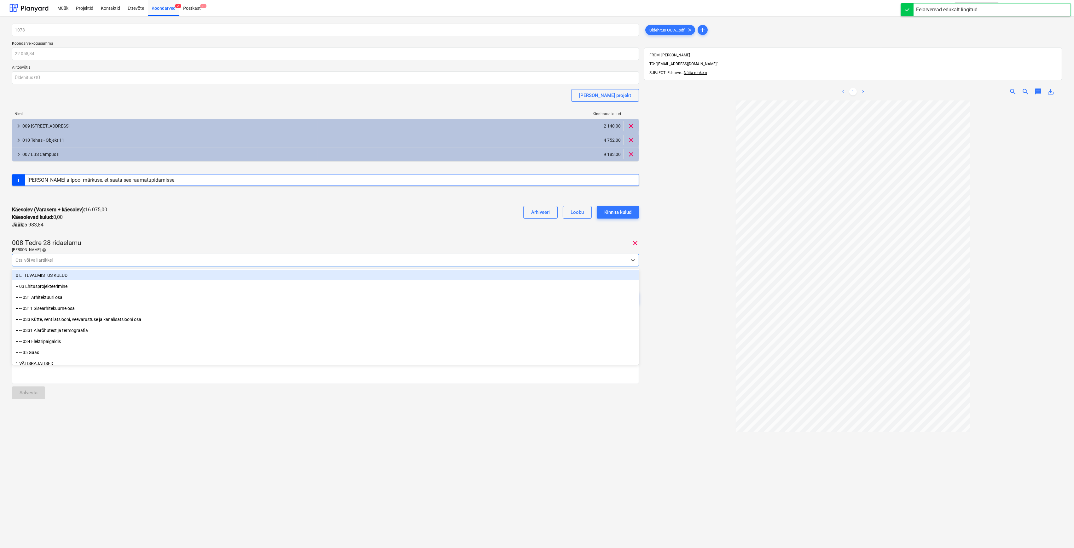
click at [121, 261] on div at bounding box center [319, 260] width 608 height 6
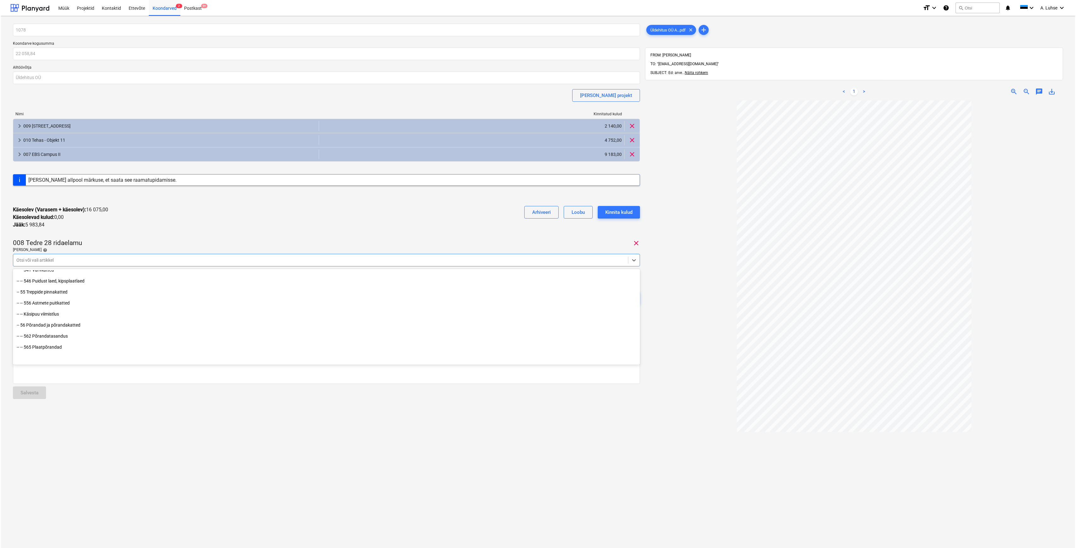
scroll to position [462, 0]
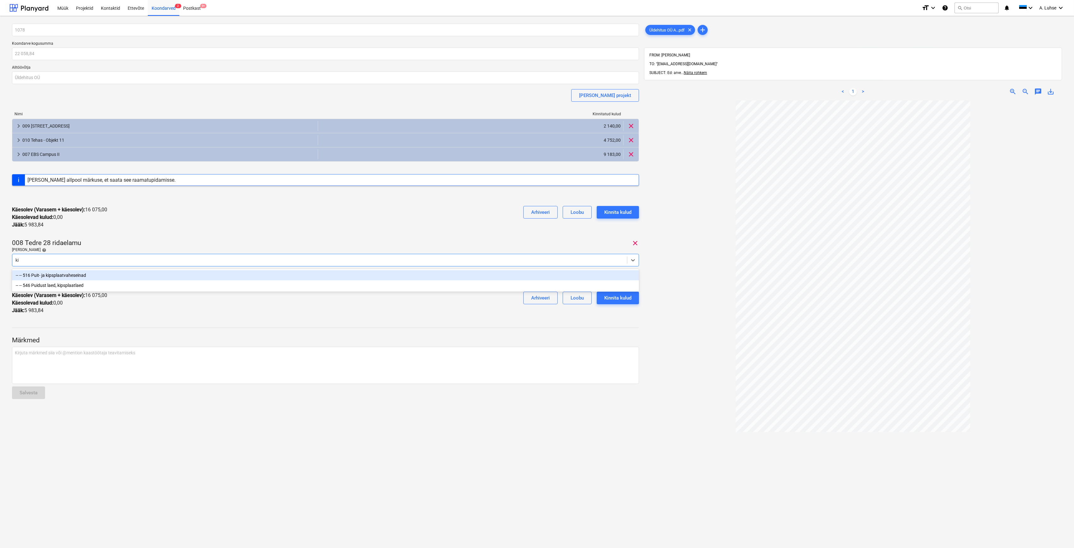
type input "[PERSON_NAME]"
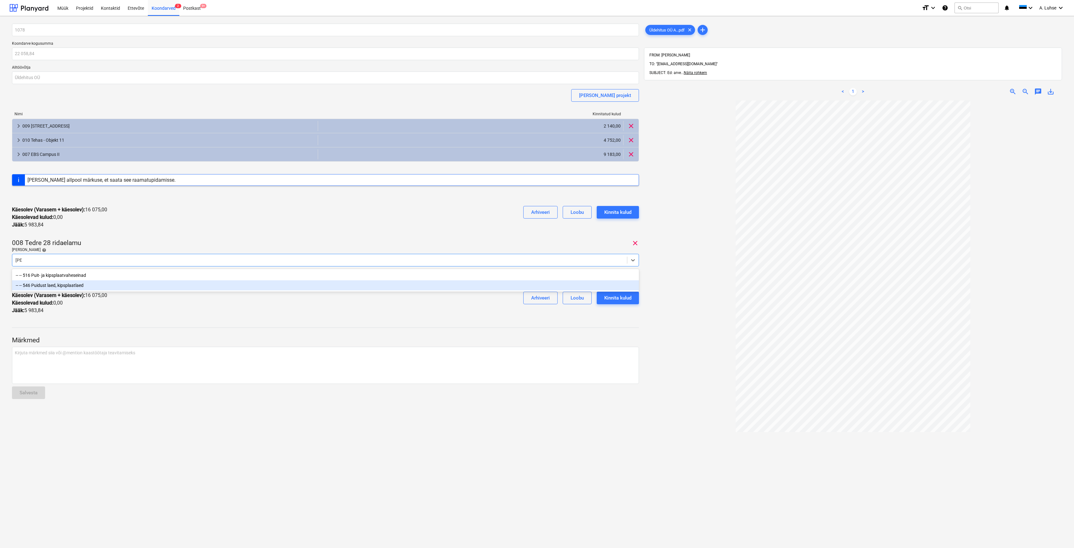
click at [116, 286] on div "-- -- 546 Puidust laed, kipsplaatlaed" at bounding box center [325, 285] width 627 height 10
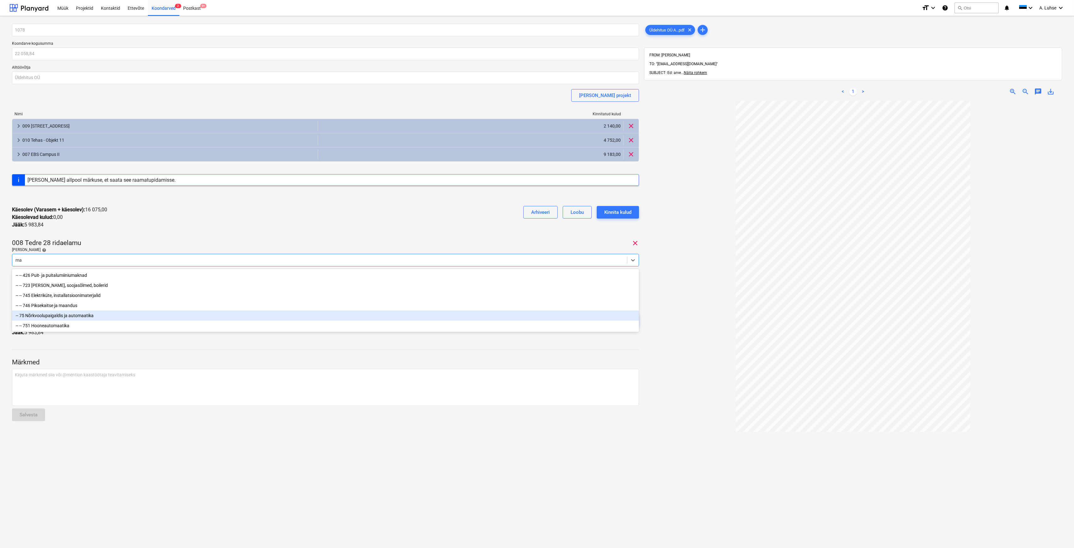
type input "m"
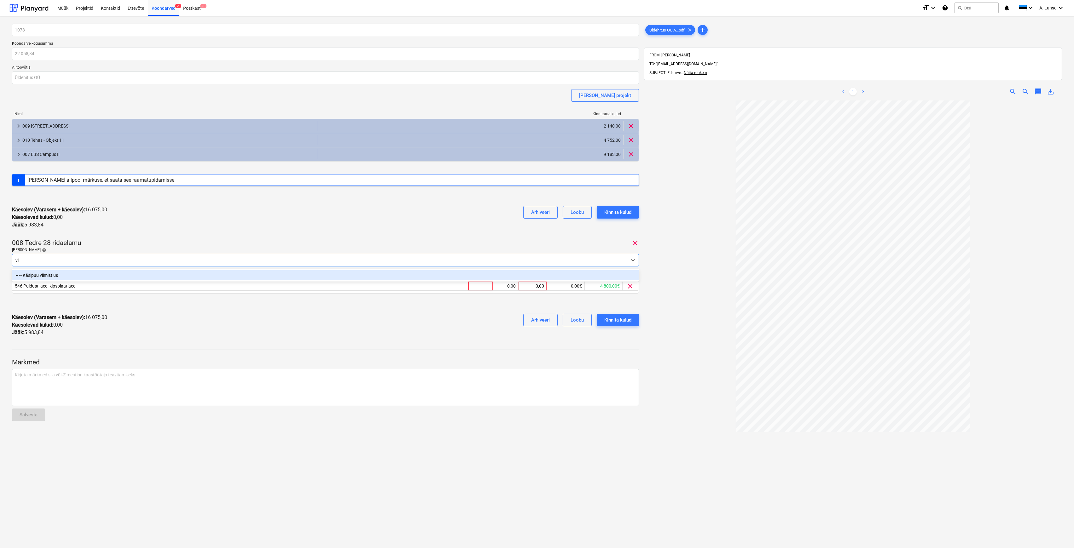
type input "v"
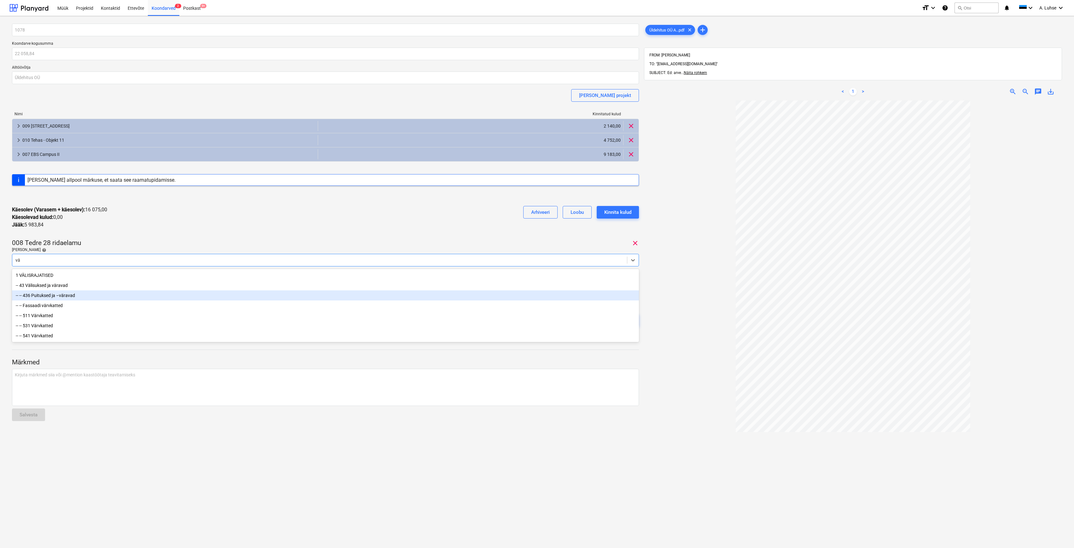
type input "v"
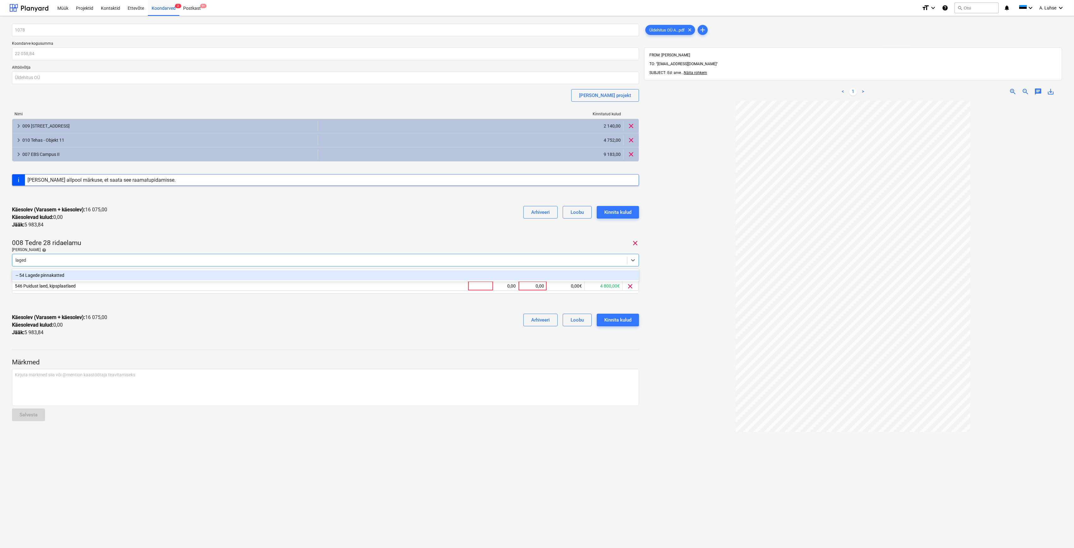
type input "lagede"
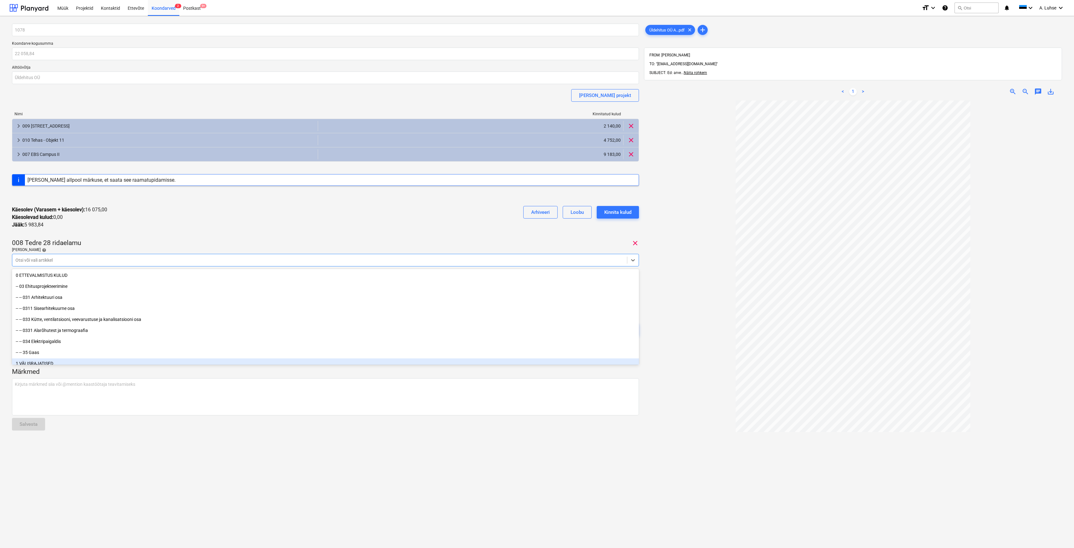
click at [174, 457] on div "1078 Koondarve kogusumma 22 058,84 Alltöövõtja Üldehitus OÜ [PERSON_NAME] proje…" at bounding box center [325, 327] width 632 height 613
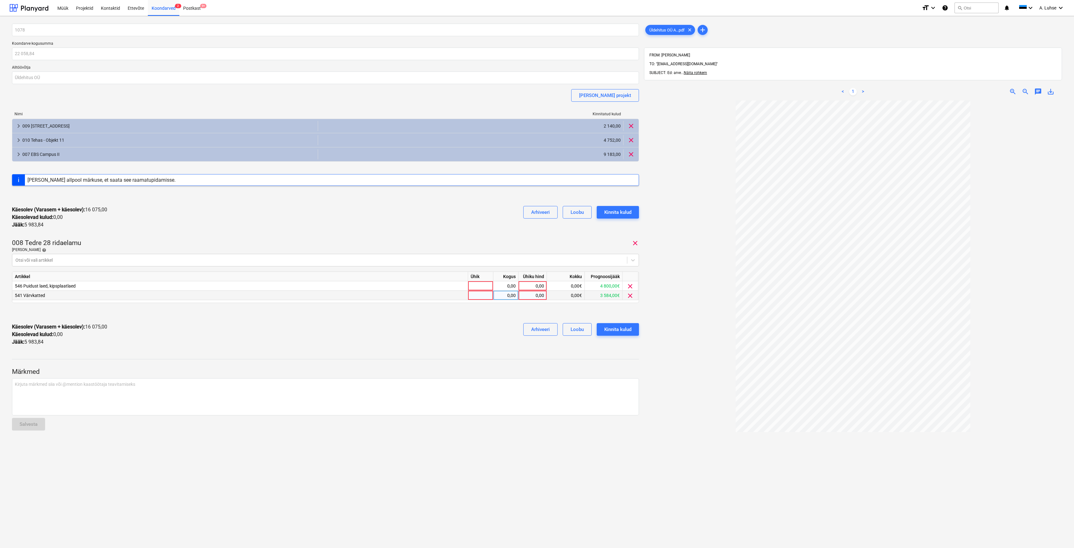
click at [490, 291] on div at bounding box center [480, 295] width 25 height 9
click at [482, 283] on div at bounding box center [480, 285] width 25 height 9
type input "komp"
type input "kompl"
type input "2"
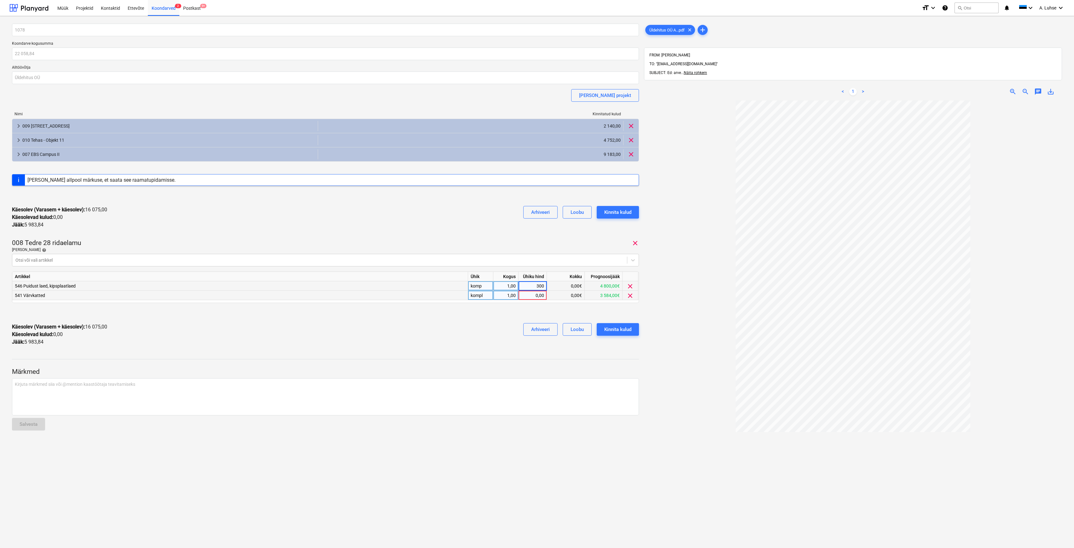
type input "3000"
type input "2983"
click at [662, 333] on div at bounding box center [853, 366] width 418 height 531
click at [540, 295] on div "2 983,00" at bounding box center [532, 295] width 23 height 9
type input "2983,84"
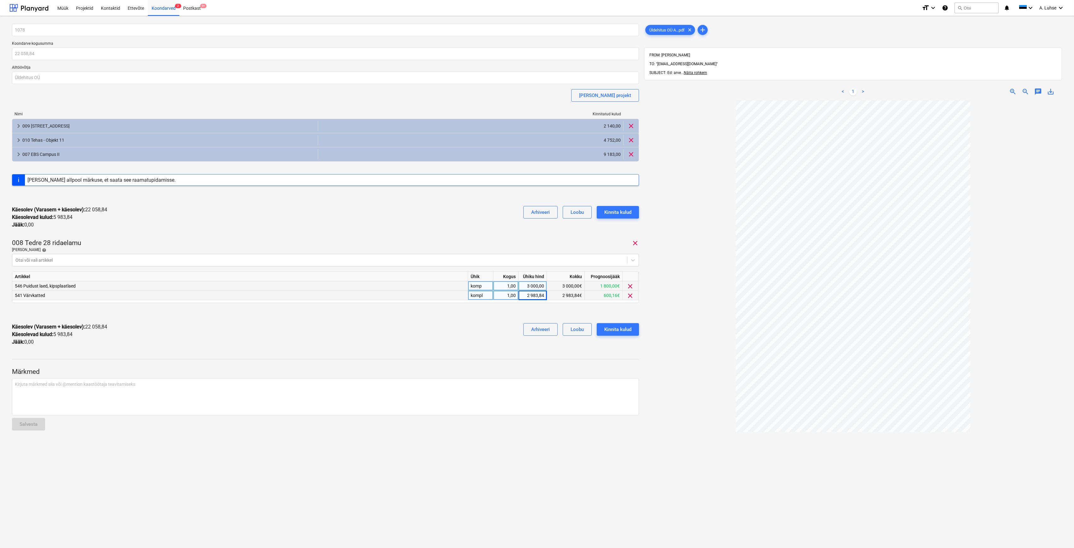
click at [322, 345] on div "Käesolev (Varasem + käesolev) : 22 058,84 Käesolevad kulud : 5 983,84 Jääk : 0,…" at bounding box center [325, 334] width 627 height 33
click at [613, 328] on div "Kinnita kulud" at bounding box center [617, 330] width 27 height 8
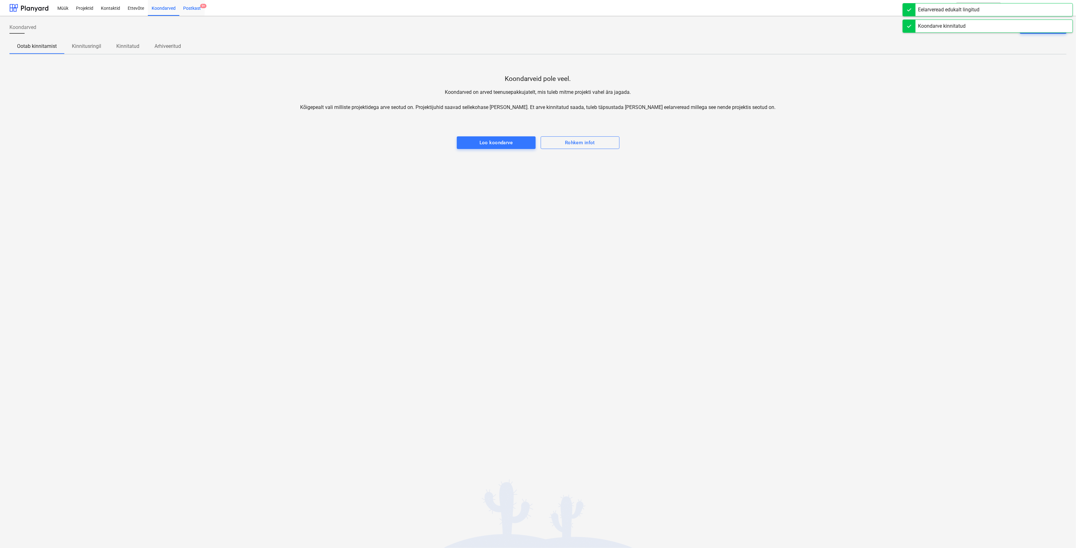
click at [189, 10] on div "Postkast 9+" at bounding box center [191, 8] width 25 height 16
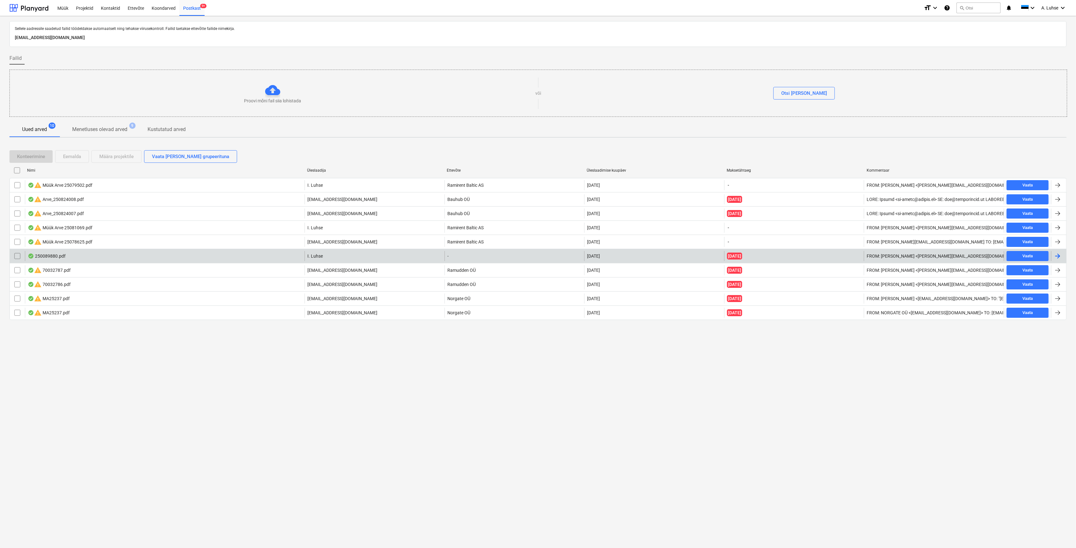
click at [209, 251] on div "250089880.pdf" at bounding box center [165, 256] width 280 height 10
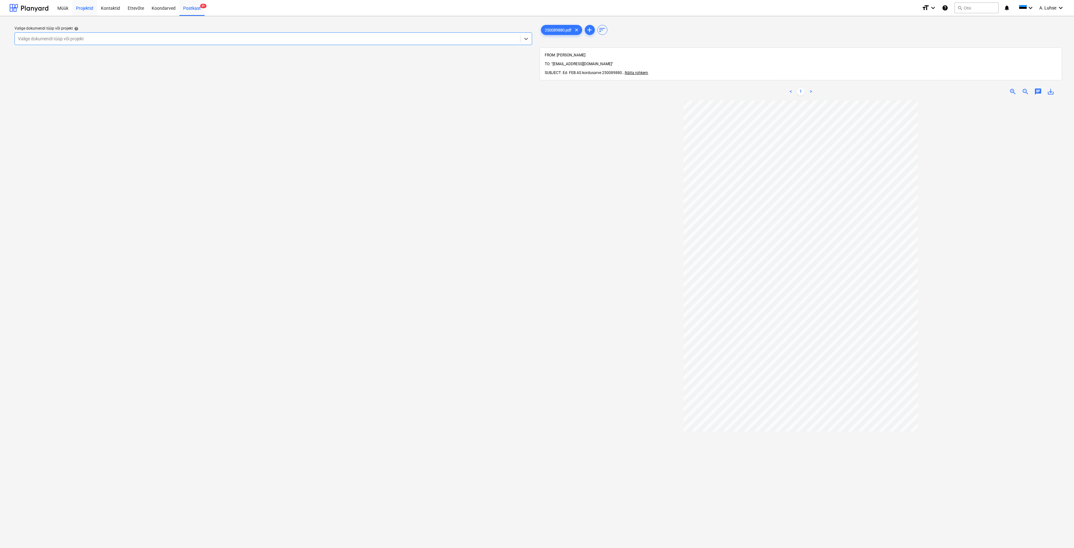
click at [75, 10] on div "Projektid" at bounding box center [84, 8] width 25 height 16
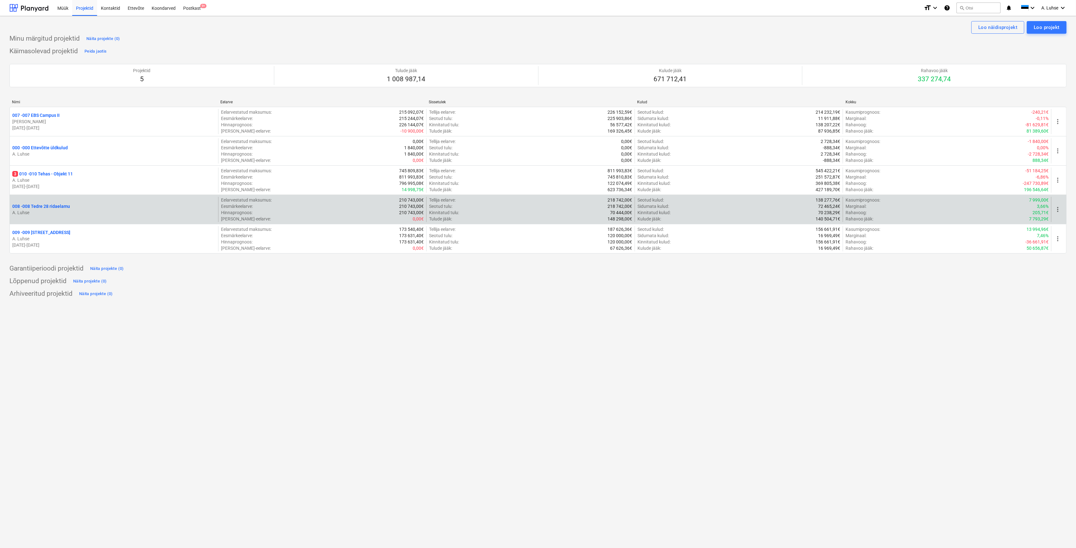
click at [109, 206] on div "008 - 008 Tedre 28 ridaelamu" at bounding box center [113, 206] width 203 height 6
